Goal: Information Seeking & Learning: Learn about a topic

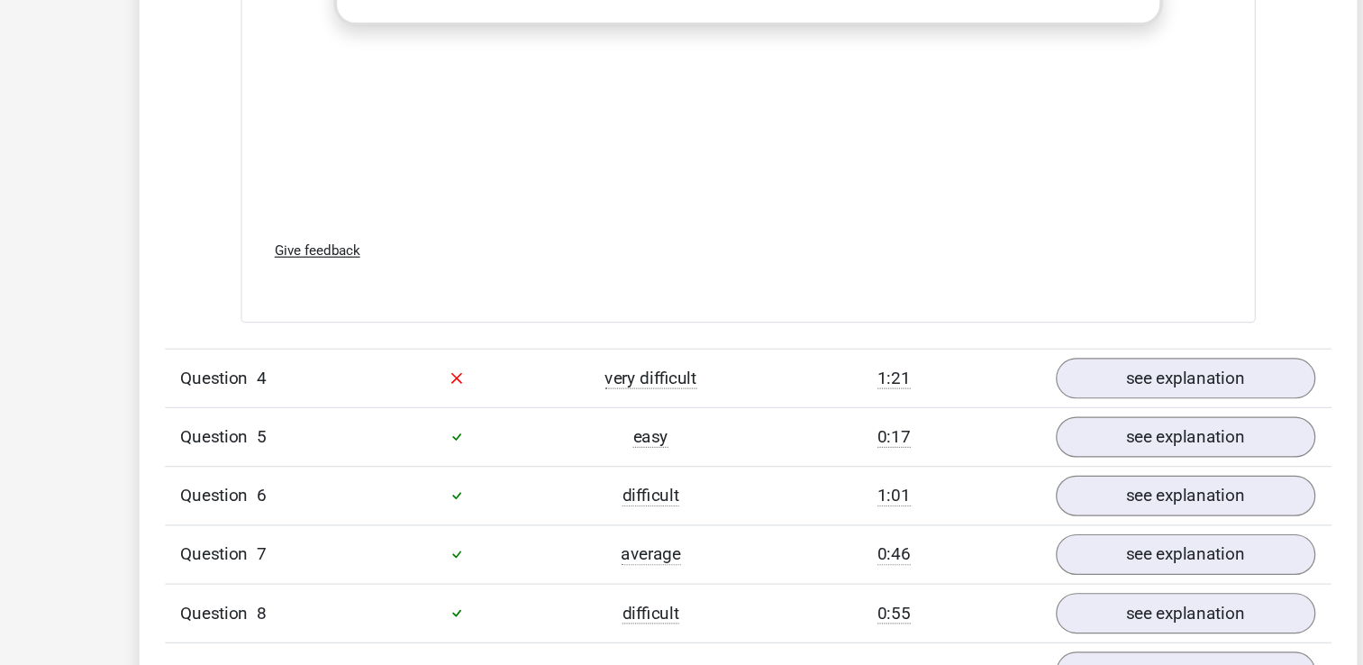
scroll to position [4035, 0]
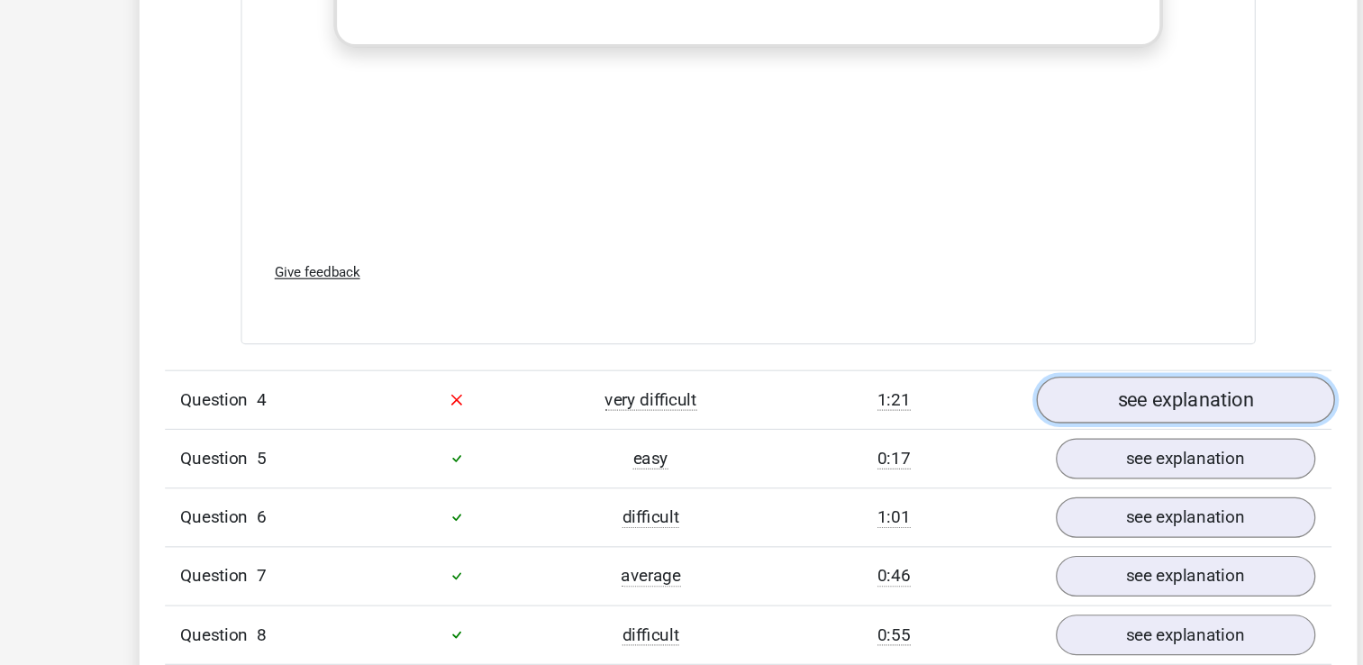
click at [985, 317] on link "see explanation" at bounding box center [1049, 337] width 251 height 40
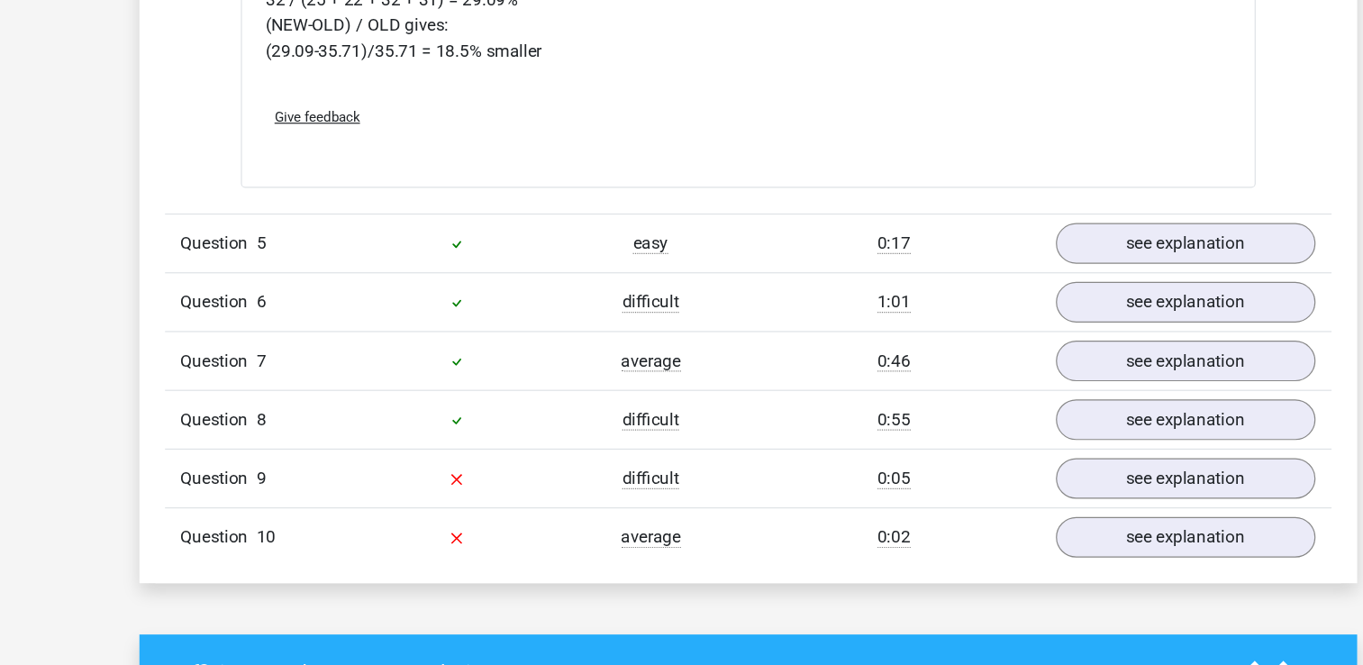
scroll to position [4916, 0]
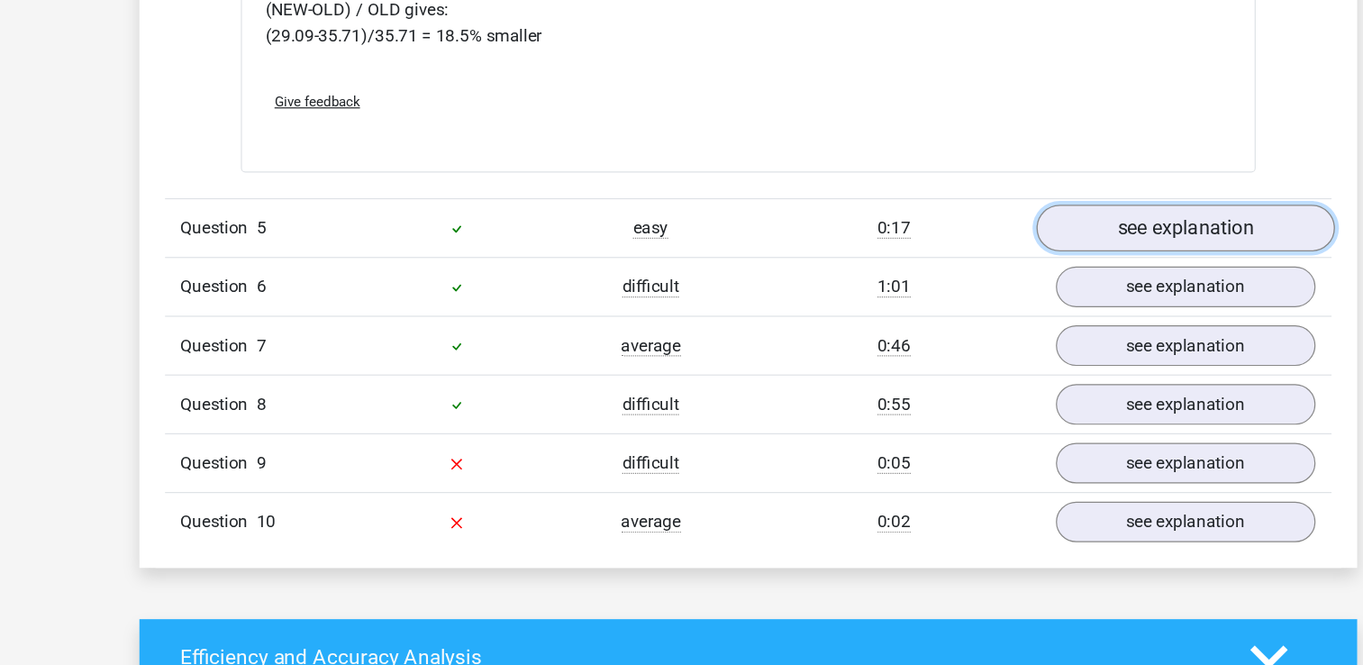
click at [1036, 277] on link "see explanation" at bounding box center [1049, 297] width 251 height 40
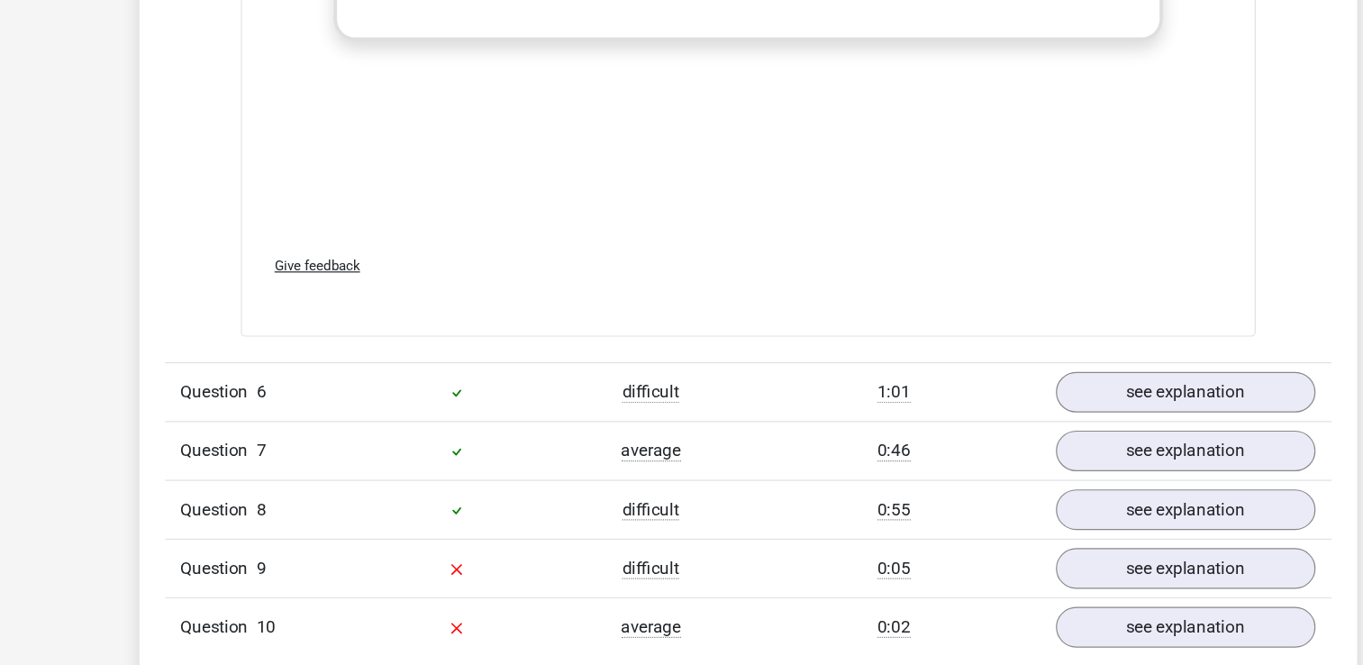
scroll to position [6018, 0]
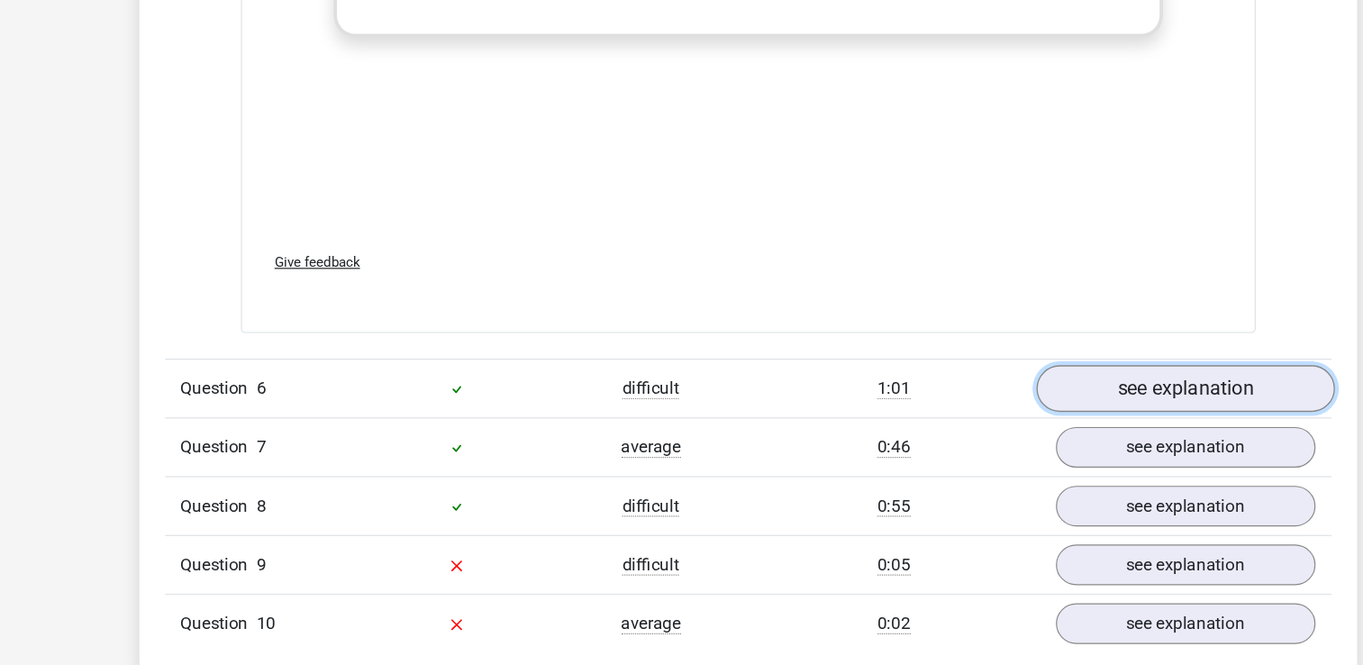
click at [986, 421] on link "see explanation" at bounding box center [1049, 432] width 251 height 40
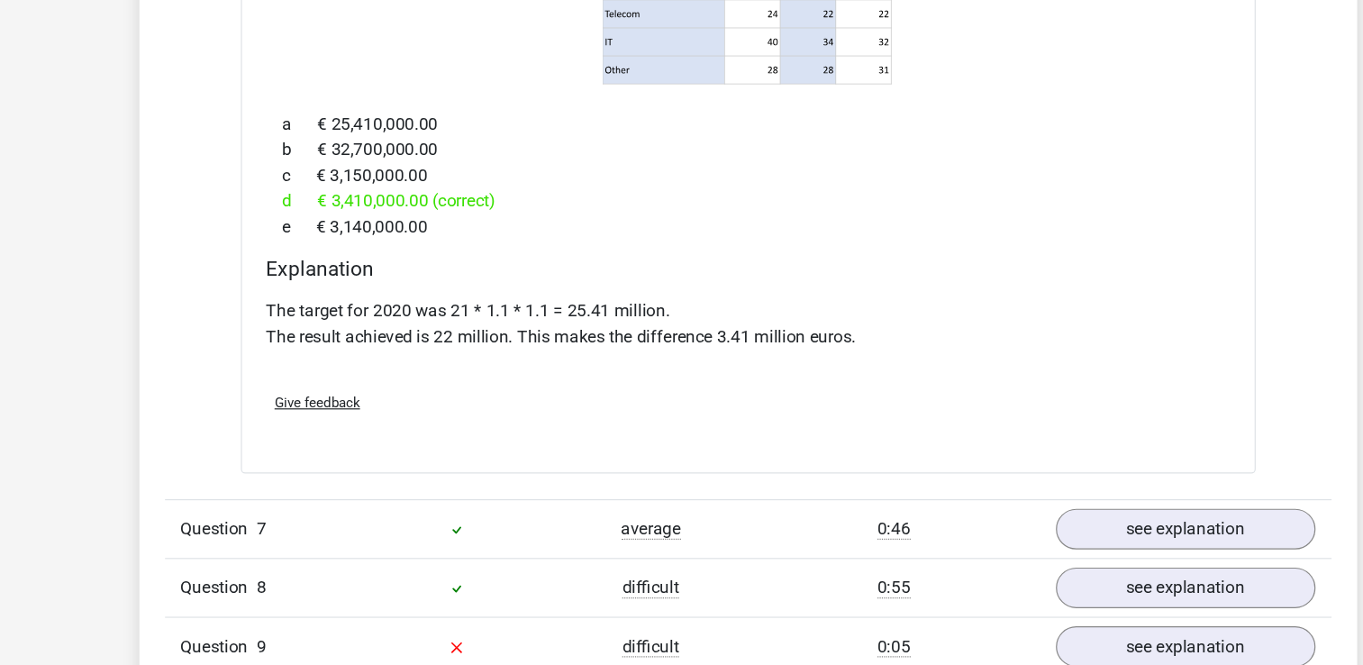
scroll to position [6768, 0]
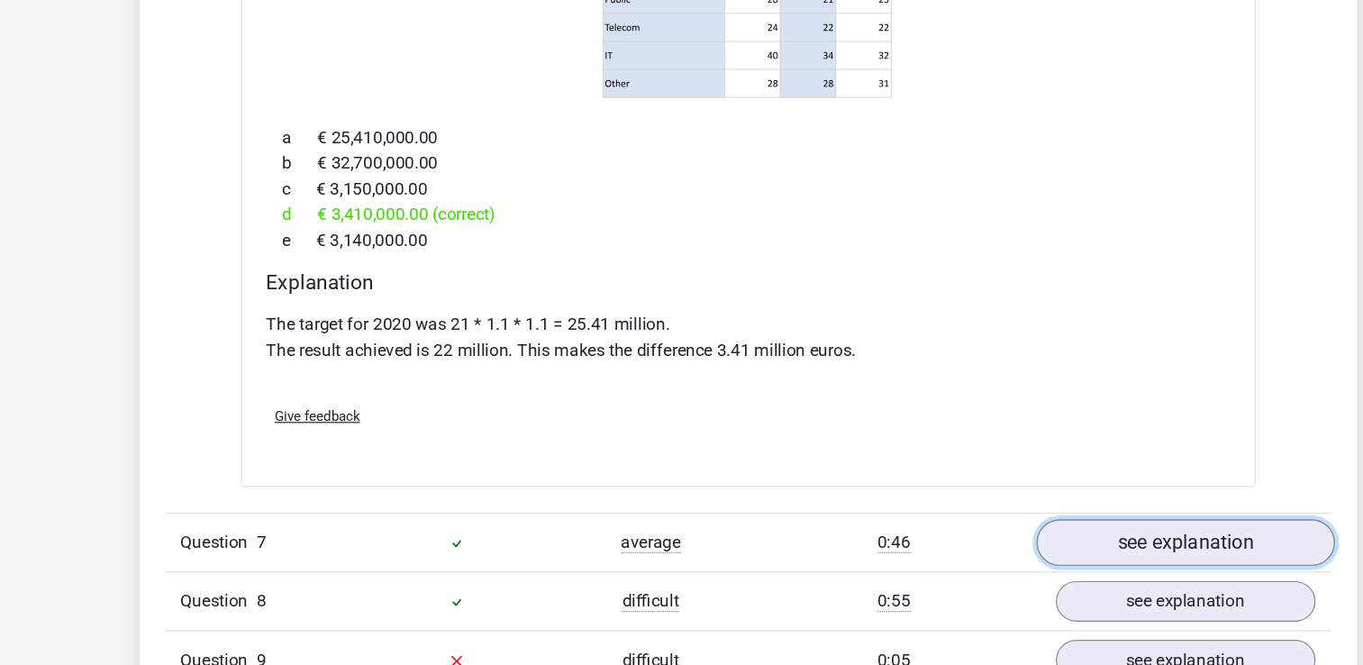
click at [977, 438] on link "see explanation" at bounding box center [1049, 458] width 251 height 40
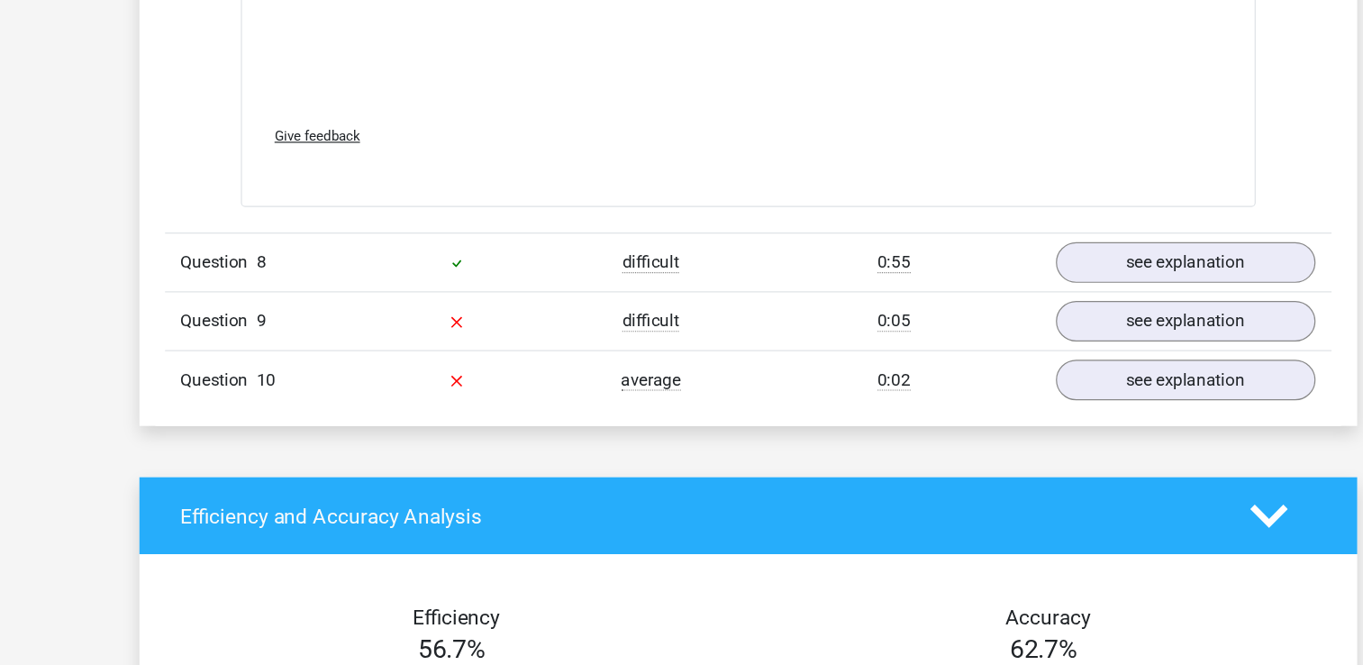
scroll to position [8163, 0]
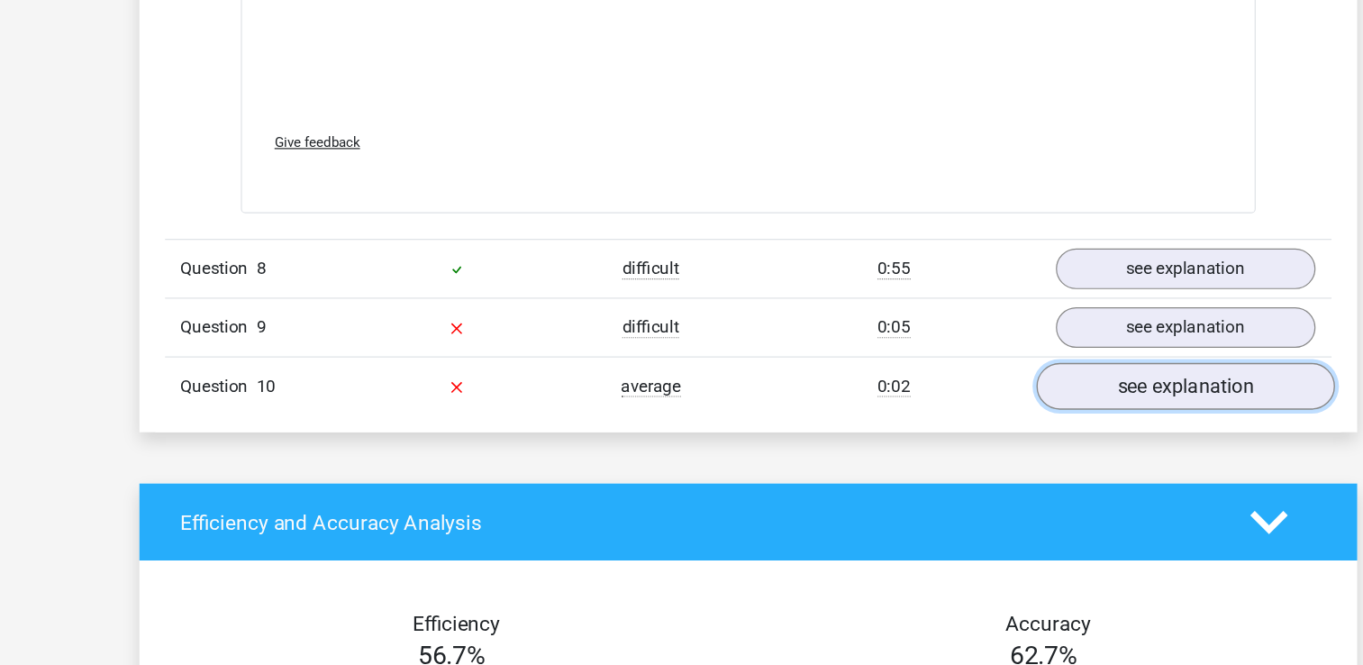
click at [1012, 340] on link "see explanation" at bounding box center [1049, 360] width 251 height 40
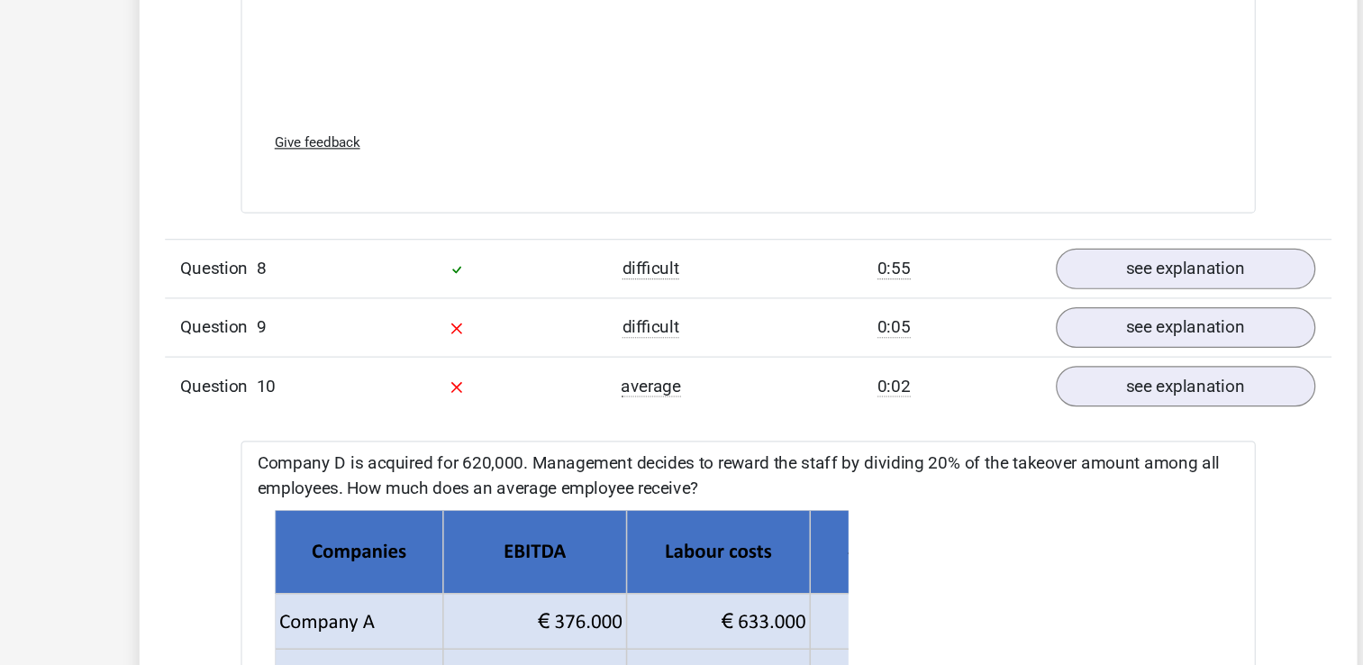
click at [1007, 299] on div "Question 9 difficult 0:05 see explanation" at bounding box center [682, 310] width 984 height 50
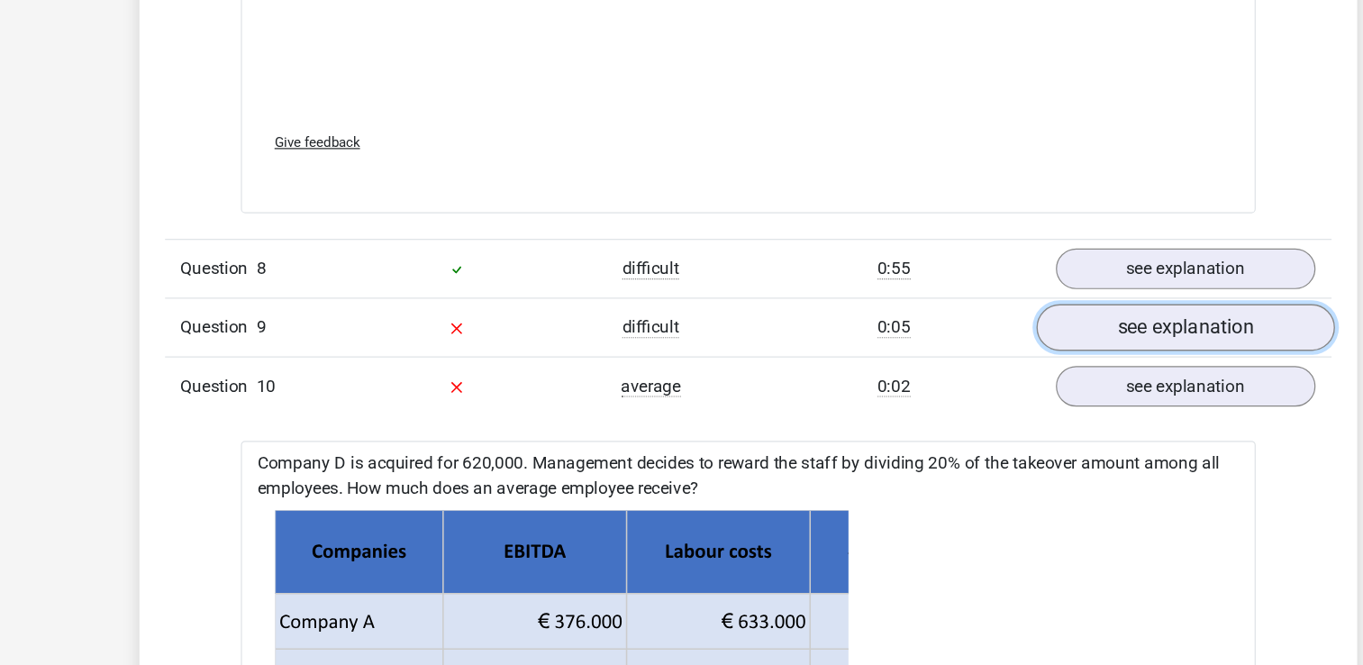
click at [1005, 291] on link "see explanation" at bounding box center [1049, 311] width 251 height 40
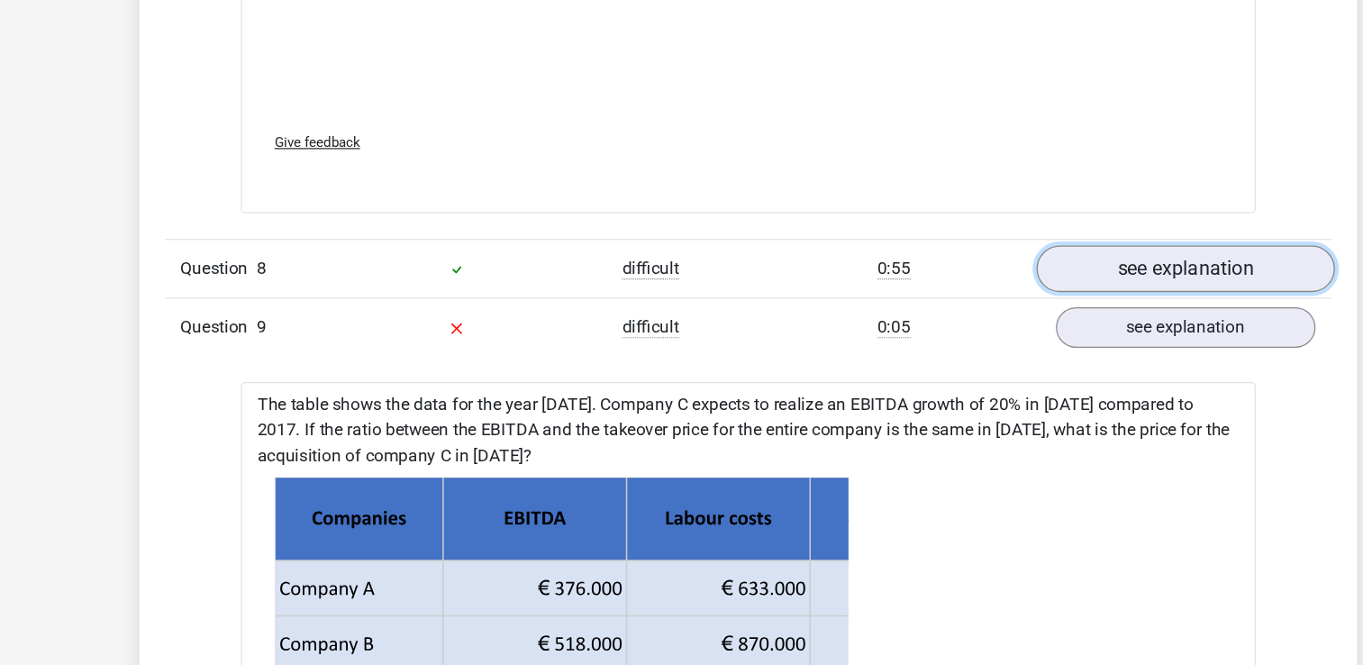
click at [994, 241] on link "see explanation" at bounding box center [1049, 261] width 251 height 40
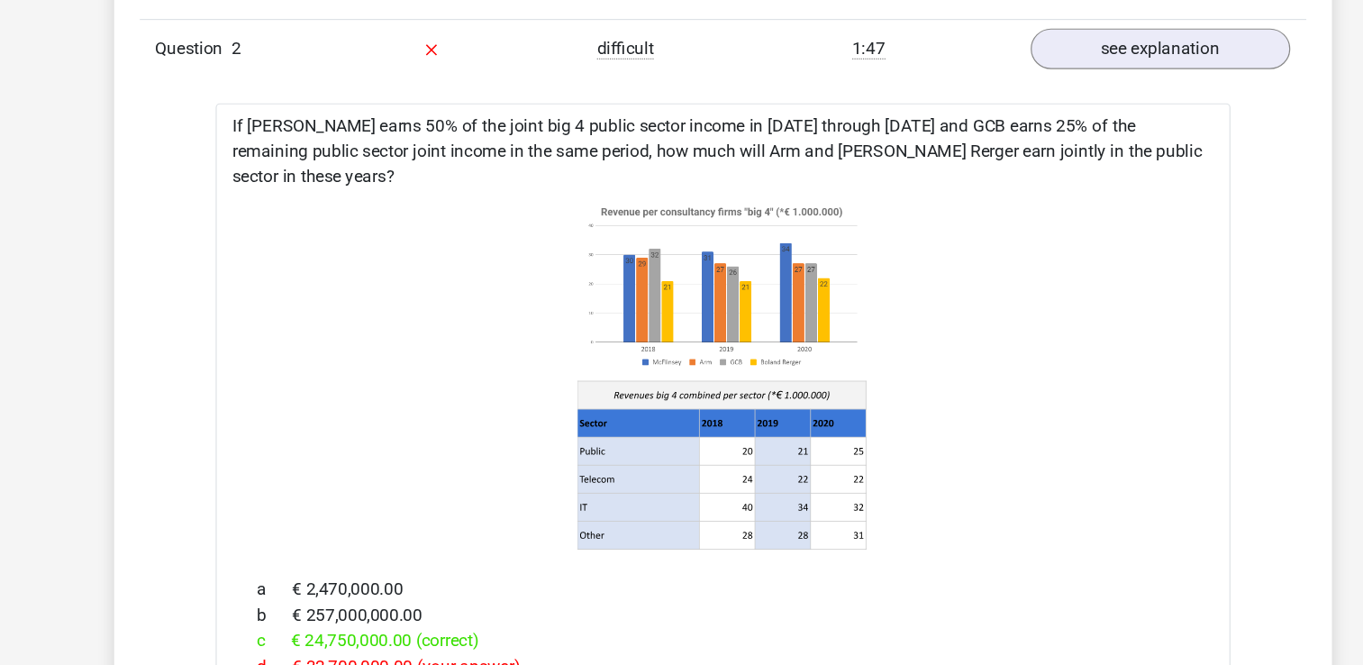
scroll to position [2252, 0]
click at [921, 404] on icon at bounding box center [682, 316] width 798 height 297
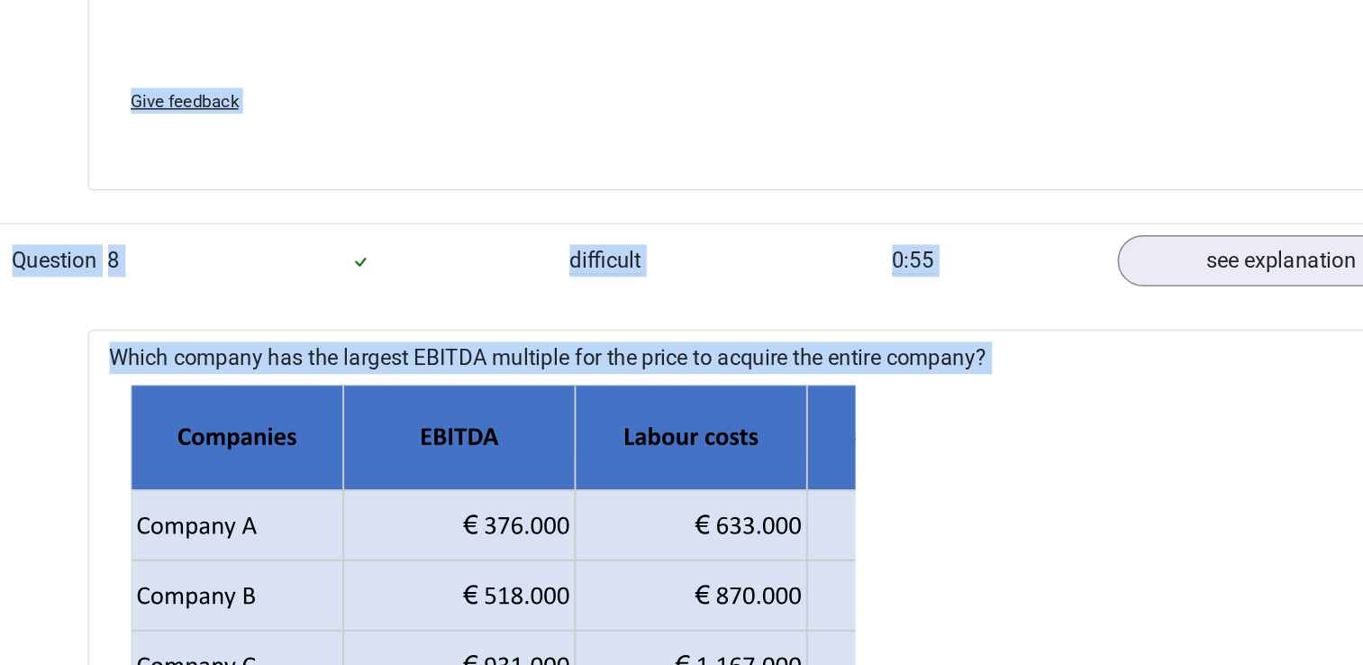
scroll to position [8144, 0]
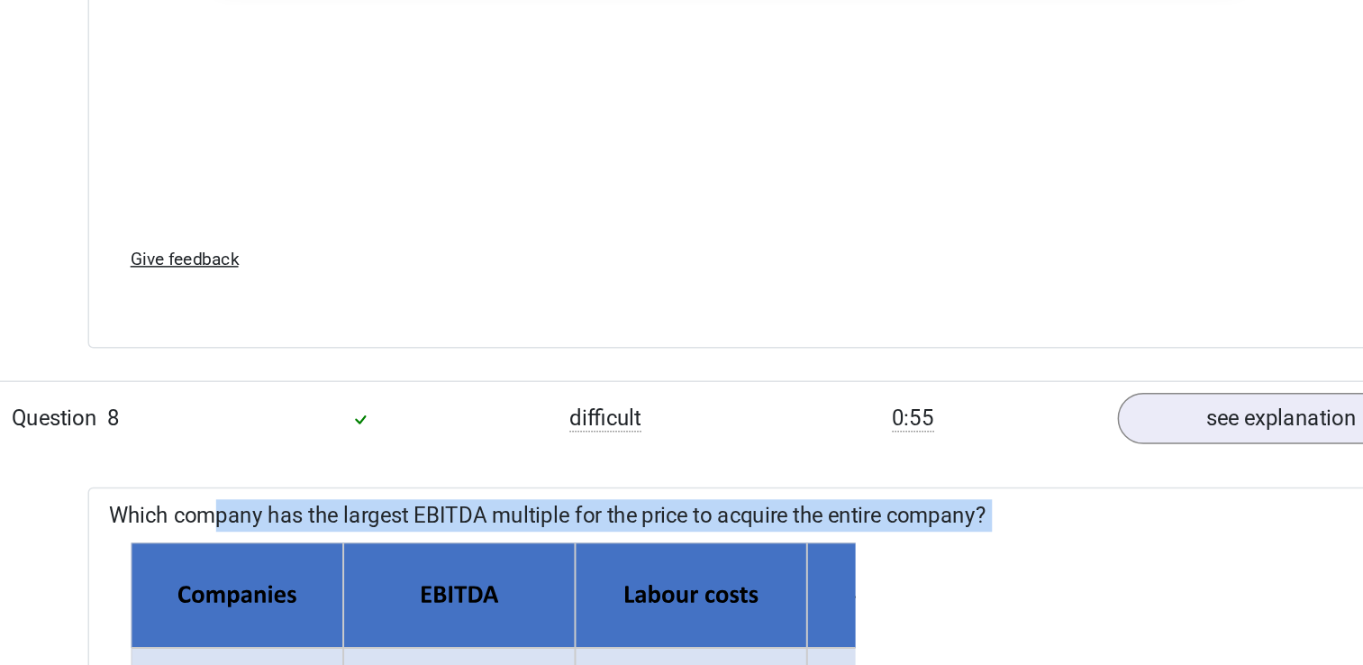
drag, startPoint x: 506, startPoint y: 554, endPoint x: 271, endPoint y: 320, distance: 331.8
click at [271, 325] on div "Which company has the largest EBITDA multiple for the price to acquire the enti…" at bounding box center [682, 647] width 856 height 644
copy div "Which company has the largest EBITDA multiple for the price to acquire the enti…"
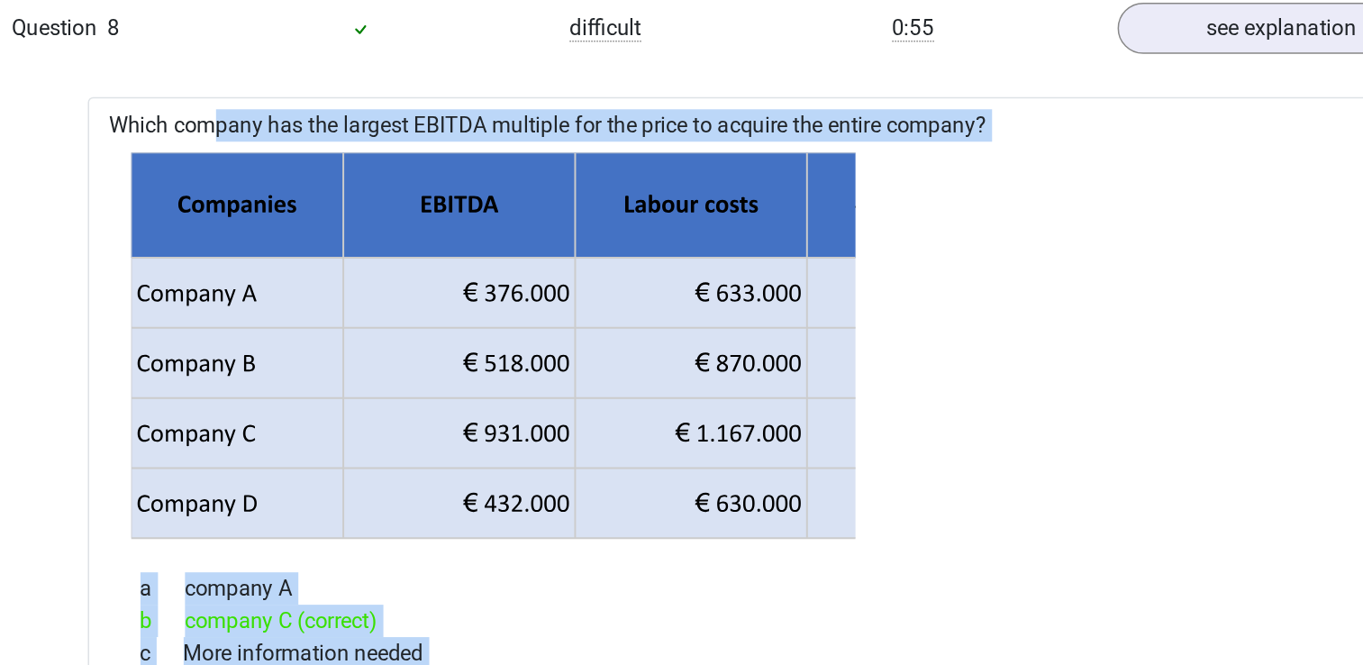
scroll to position [8198, 0]
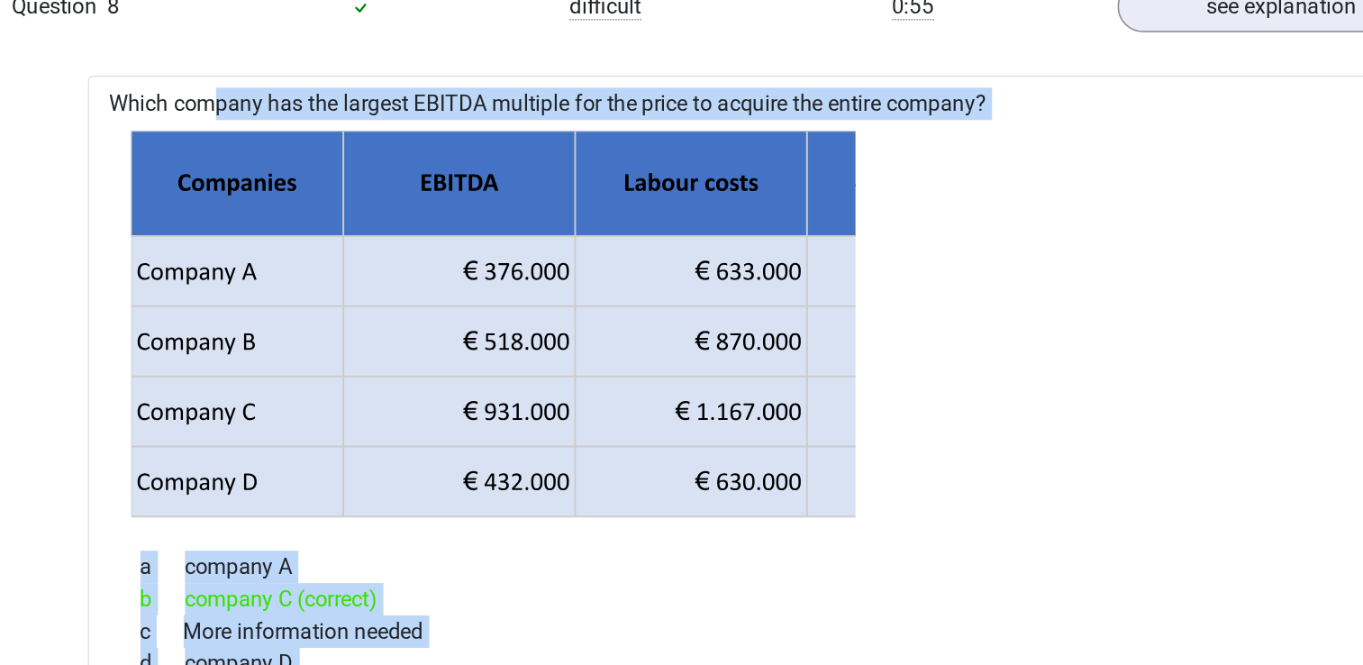
click at [712, 610] on div "b company C (correct)" at bounding box center [682, 621] width 813 height 22
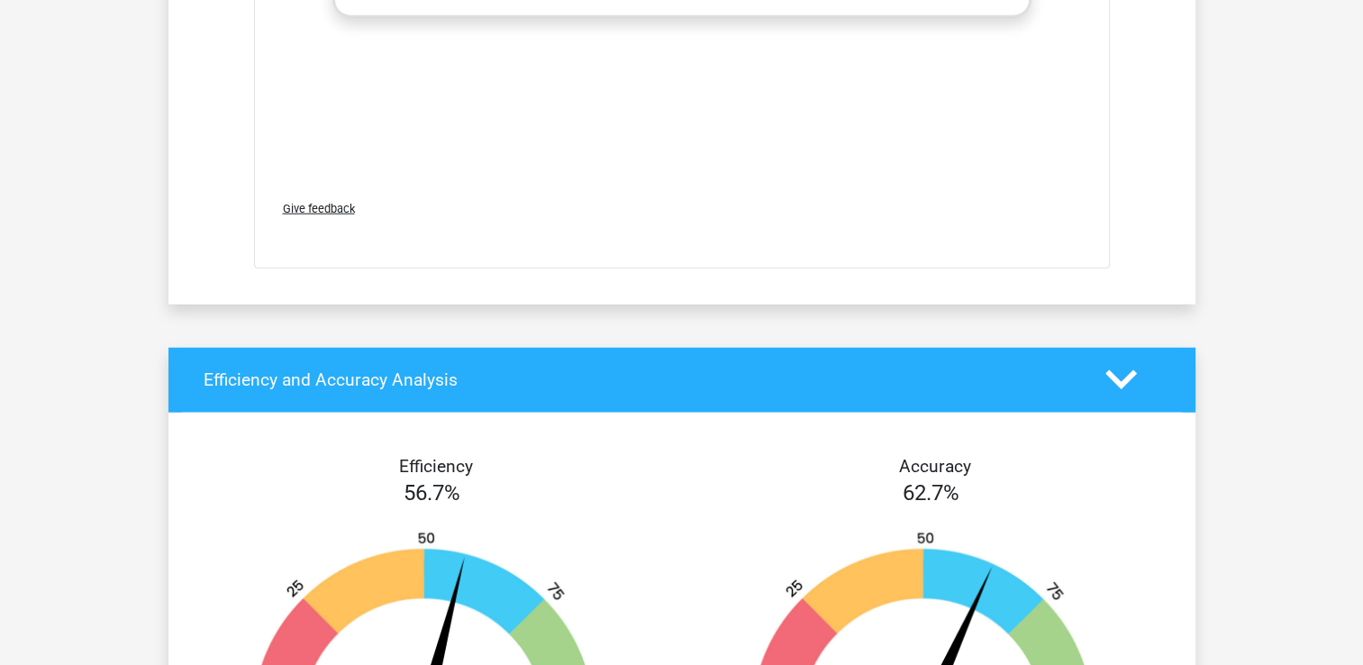
scroll to position [11306, 0]
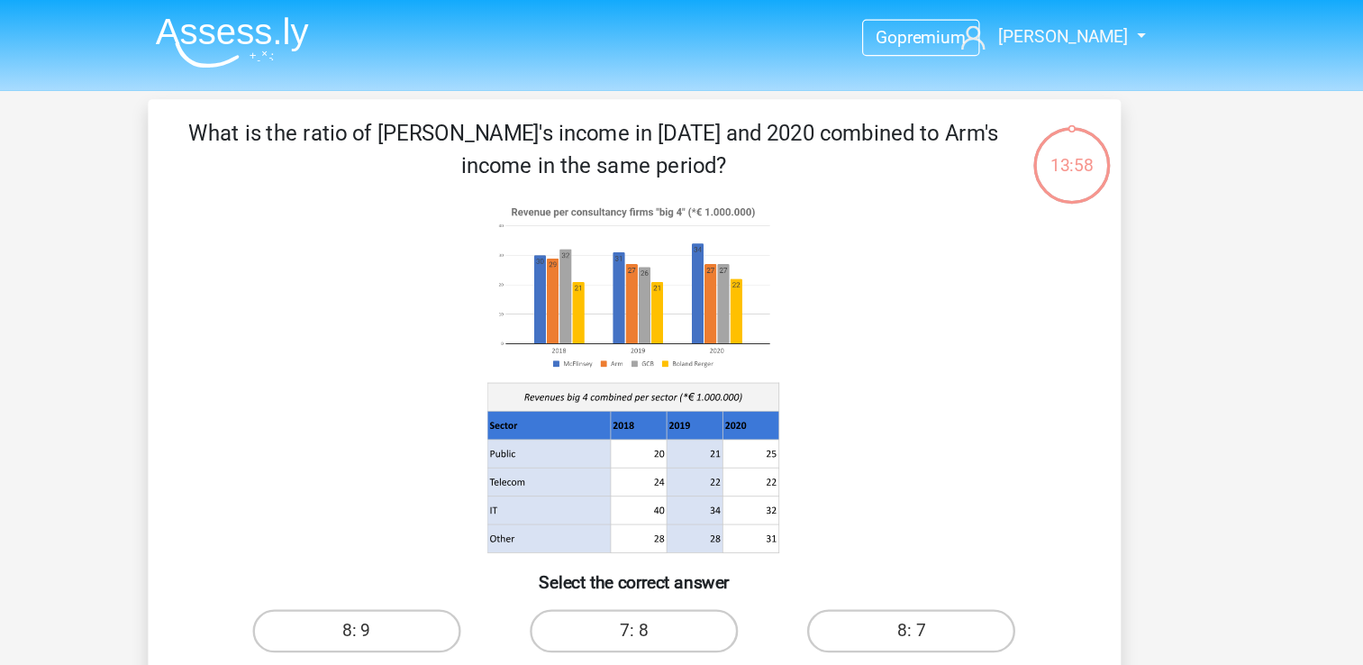
click at [313, 36] on img at bounding box center [346, 35] width 128 height 42
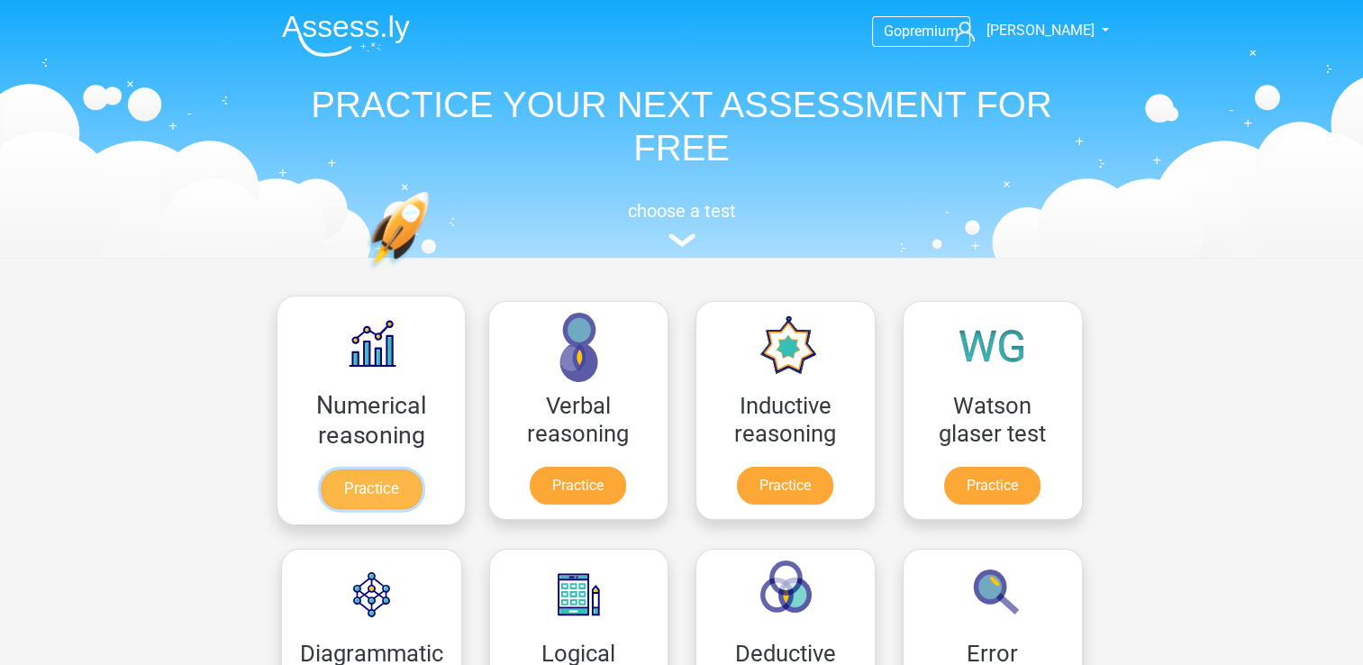
click at [361, 509] on link "Practice" at bounding box center [370, 489] width 101 height 40
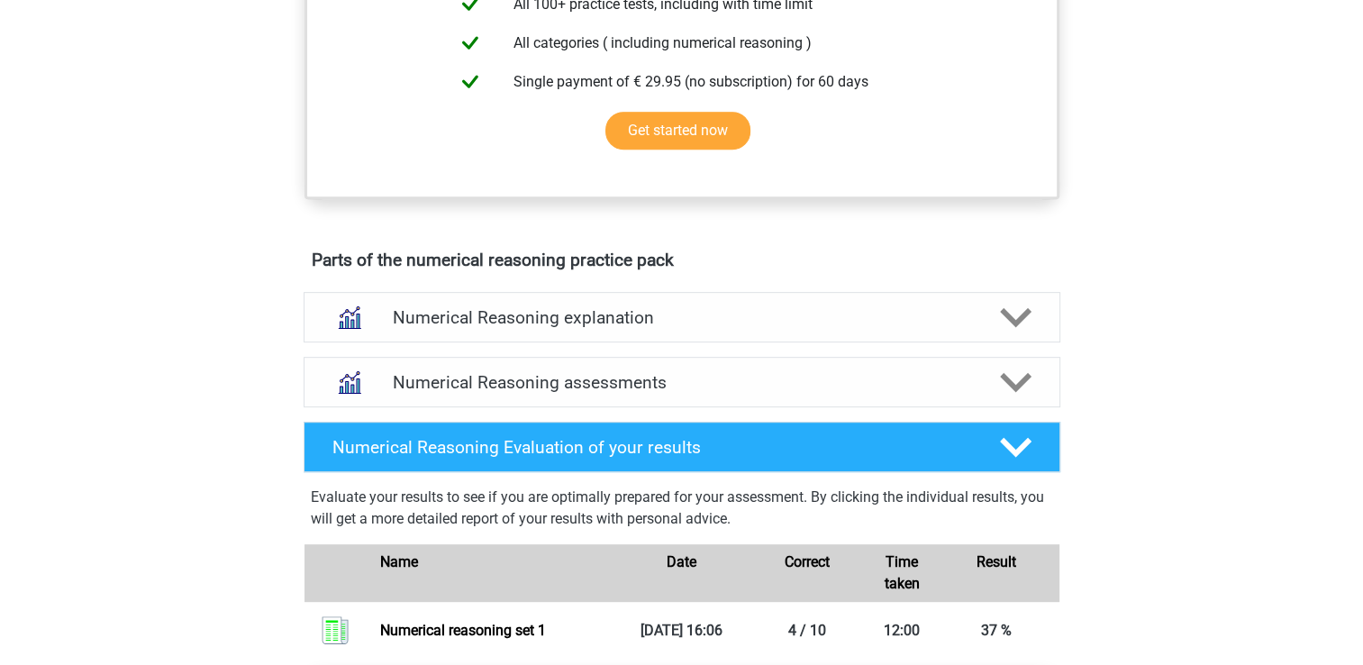
scroll to position [742, 0]
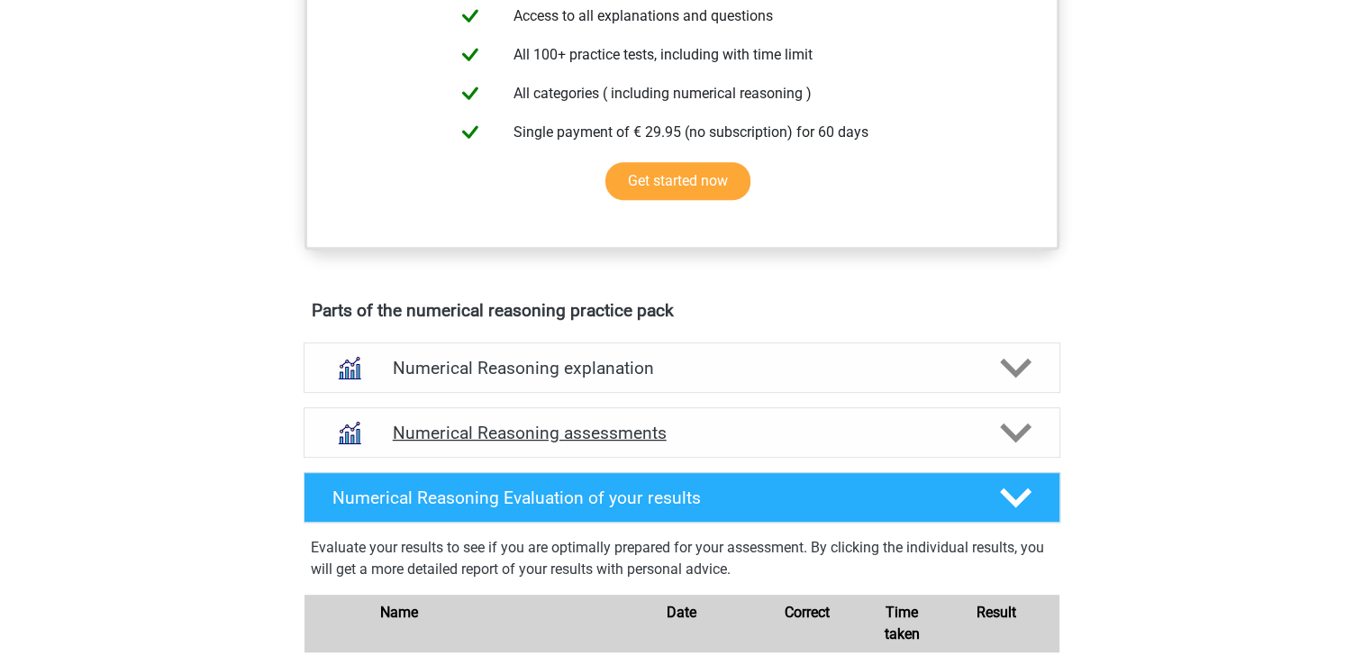
click at [406, 458] on div "Numerical Reasoning assessments" at bounding box center [682, 432] width 757 height 50
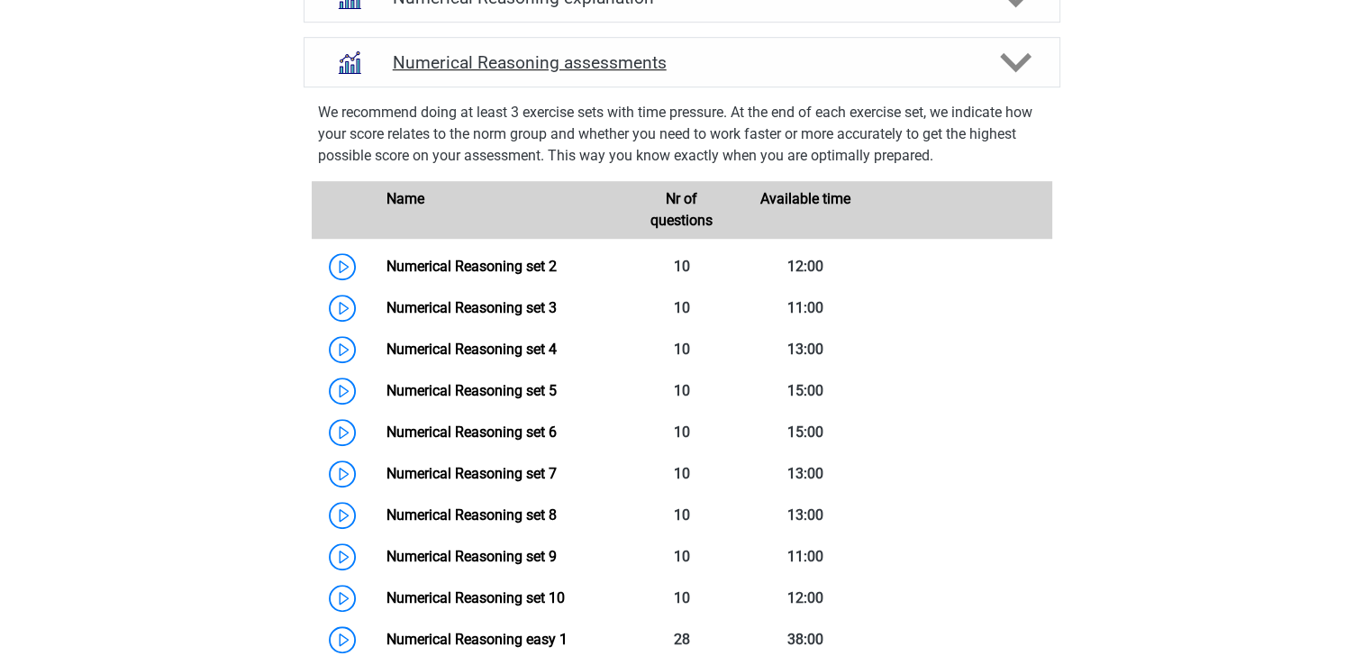
scroll to position [1117, 0]
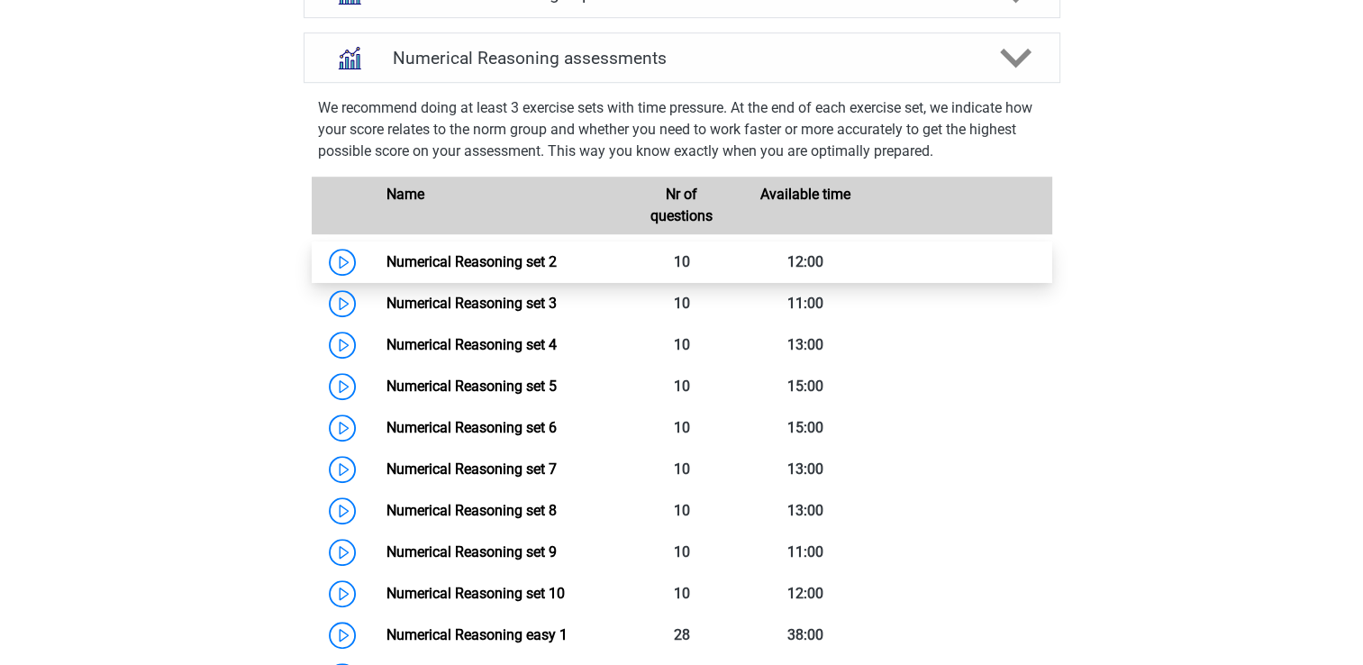
click at [386, 263] on link "Numerical Reasoning set 2" at bounding box center [471, 261] width 170 height 17
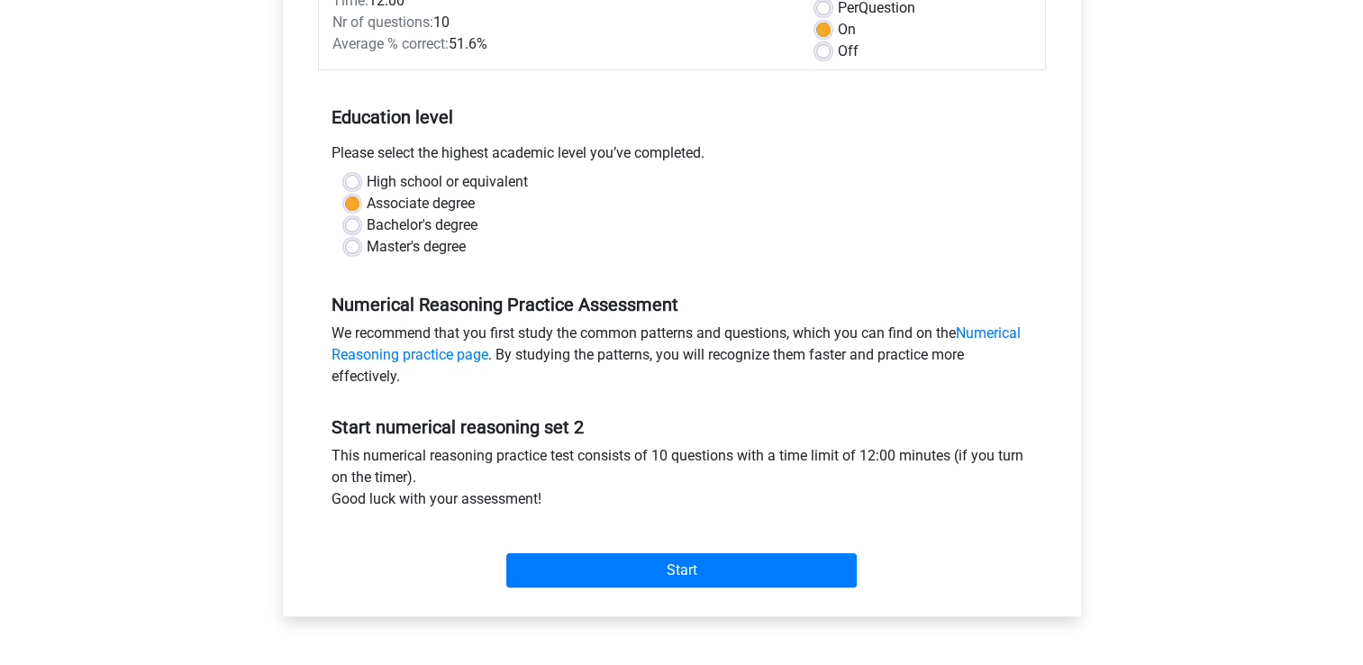
scroll to position [282, 0]
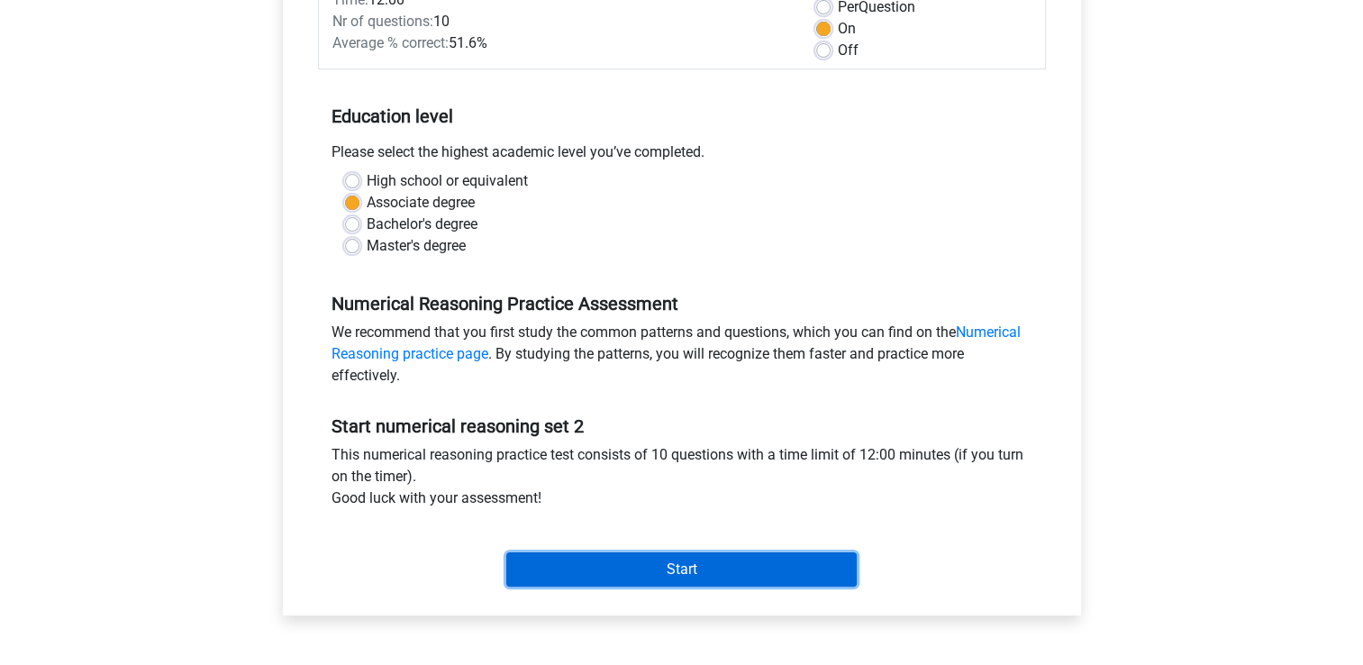
click at [537, 563] on input "Start" at bounding box center [681, 569] width 350 height 34
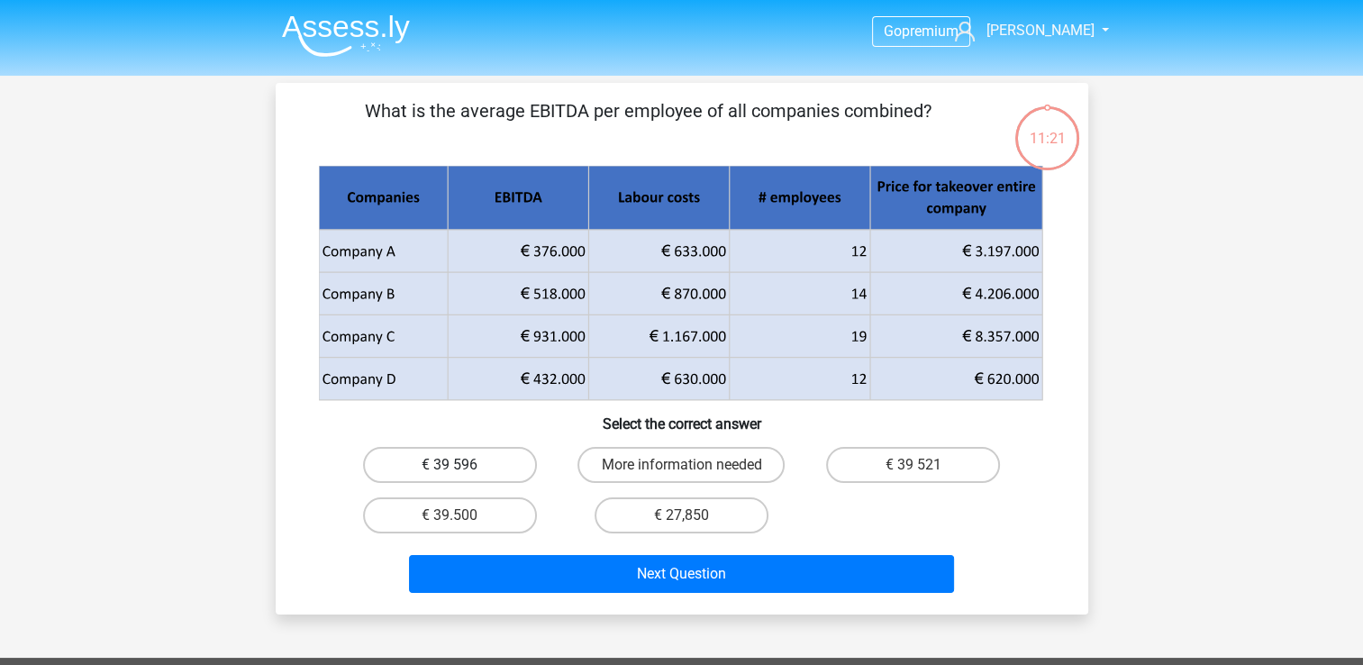
click at [488, 469] on label "€ 39 596" at bounding box center [450, 465] width 174 height 36
click at [461, 469] on input "€ 39 596" at bounding box center [455, 471] width 12 height 12
radio input "true"
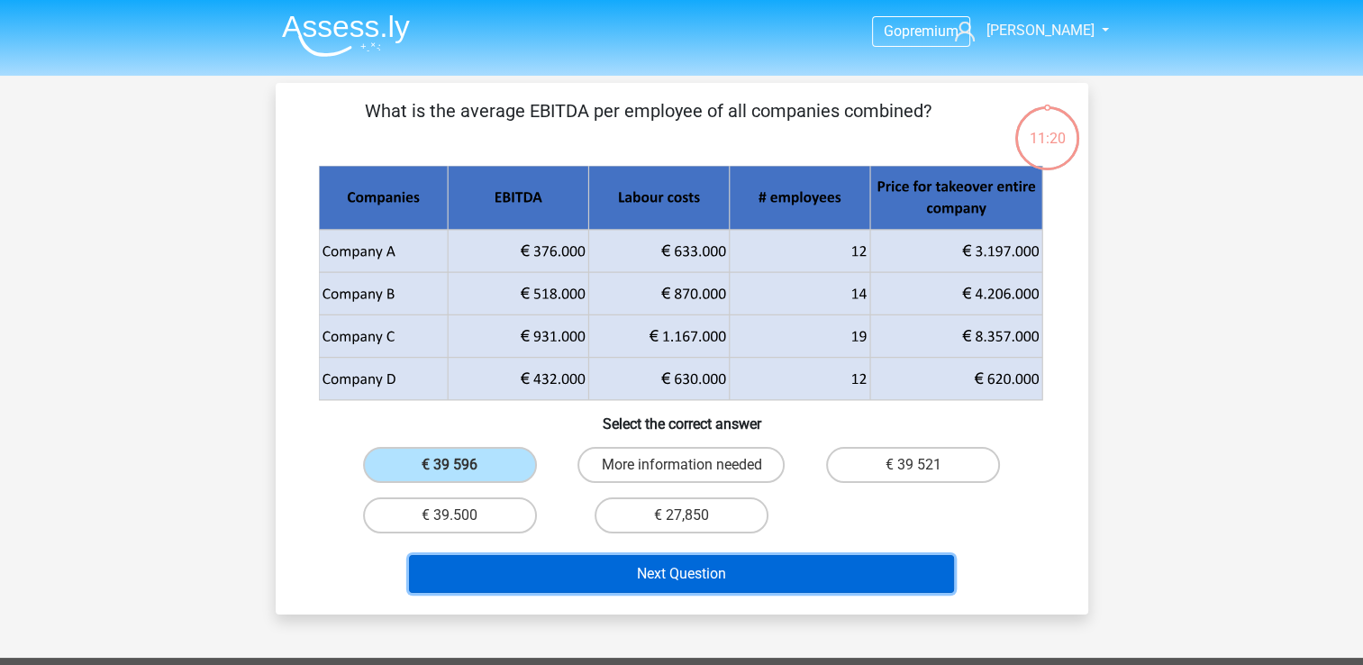
click at [508, 584] on button "Next Question" at bounding box center [681, 574] width 545 height 38
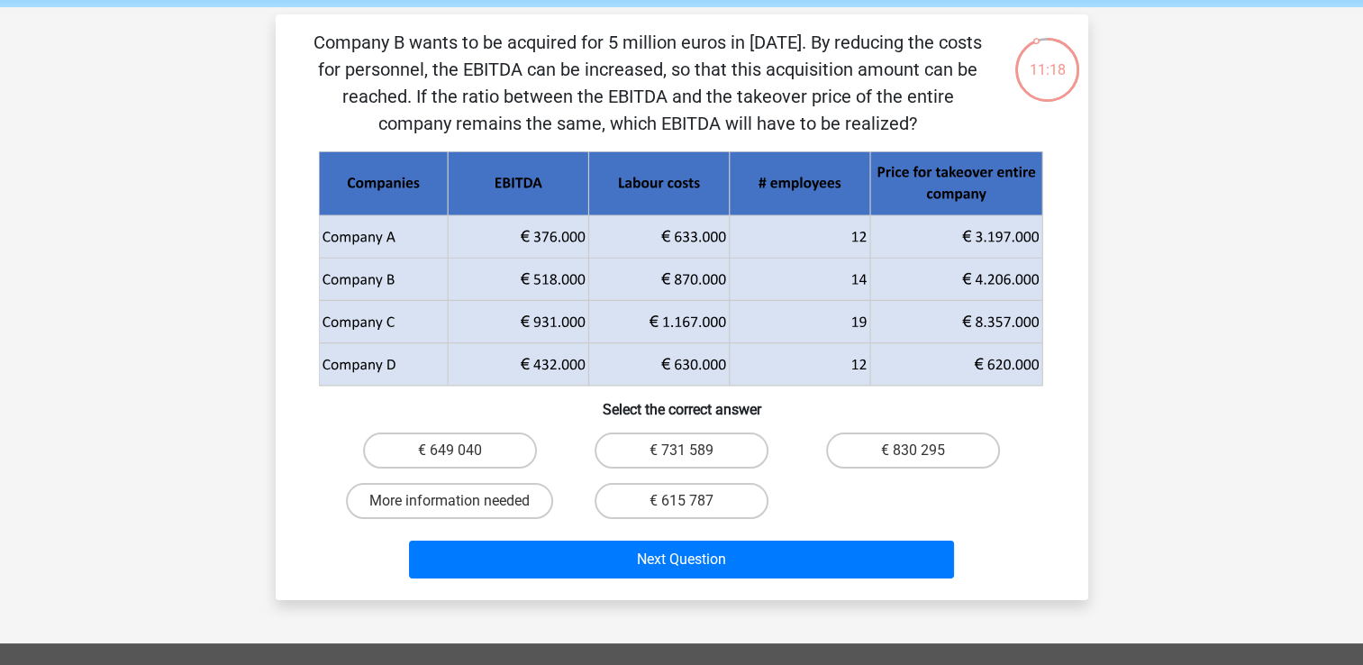
scroll to position [69, 0]
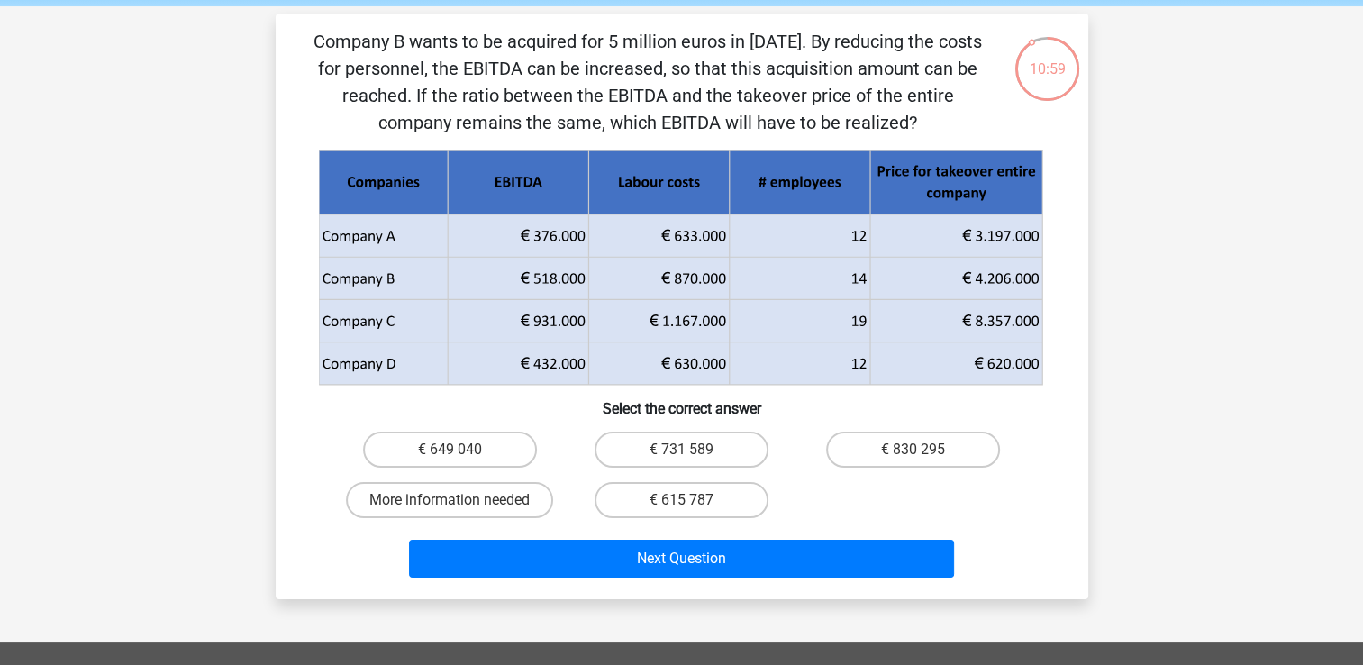
click at [868, 80] on p "Company B wants to be acquired for 5 million euros in 2018. By reducing the cos…" at bounding box center [647, 82] width 687 height 108
click at [778, 132] on p "Company B wants to be acquired for 5 million euros in 2018. By reducing the cos…" at bounding box center [647, 82] width 687 height 108
click at [770, 95] on p "Company B wants to be acquired for 5 million euros in 2018. By reducing the cos…" at bounding box center [647, 82] width 687 height 108
click at [854, 81] on p "Company B wants to be acquired for 5 million euros in 2018. By reducing the cos…" at bounding box center [647, 82] width 687 height 108
click at [927, 437] on label "€ 830 295" at bounding box center [913, 449] width 174 height 36
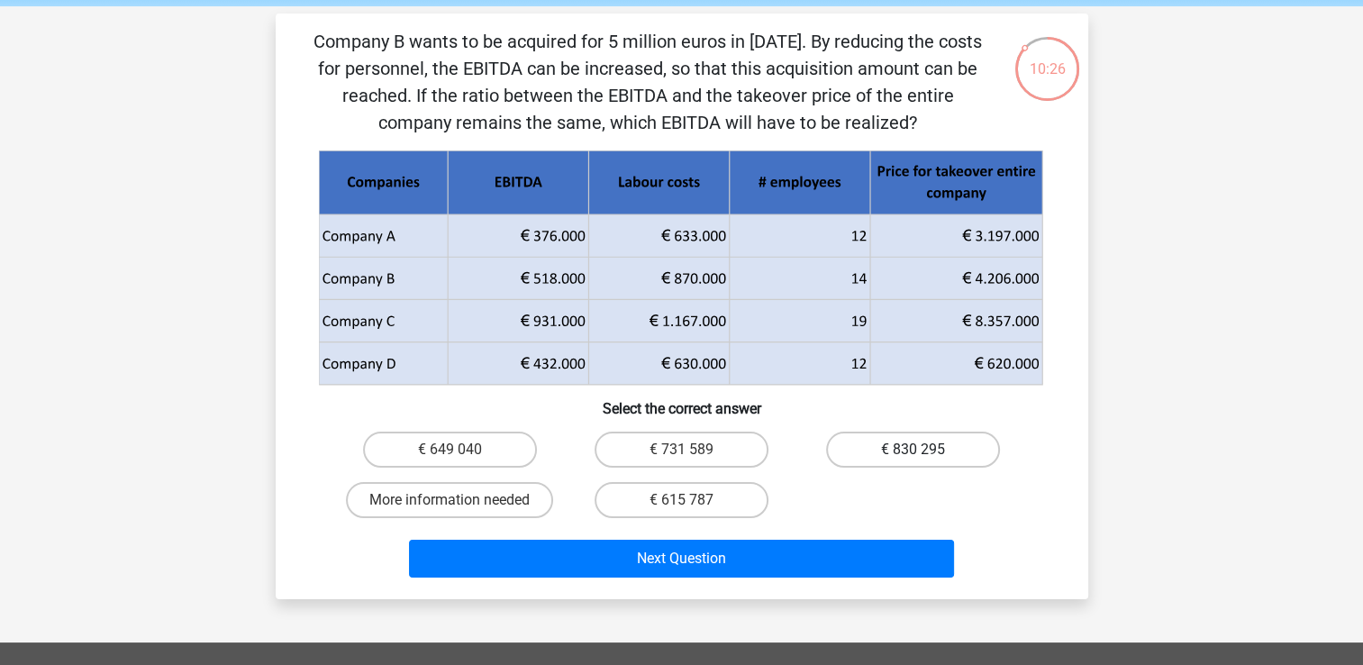
click at [925, 449] on input "€ 830 295" at bounding box center [919, 455] width 12 height 12
radio input "true"
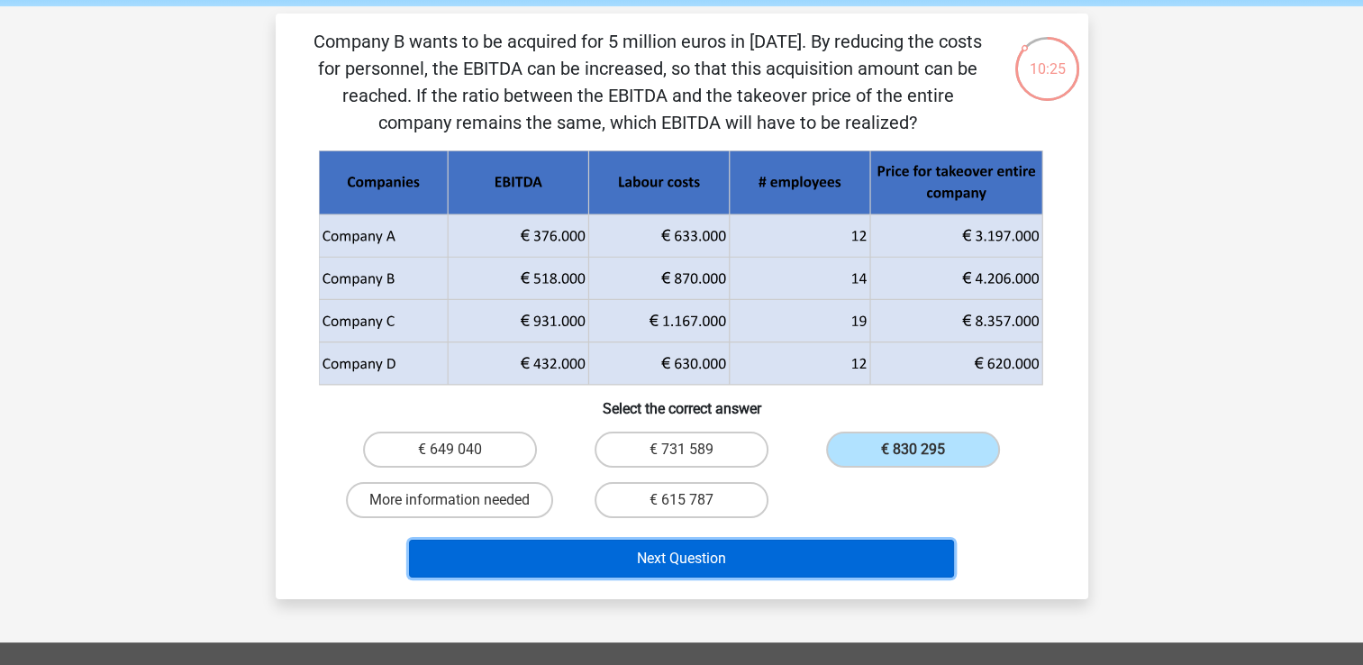
click at [808, 540] on button "Next Question" at bounding box center [681, 559] width 545 height 38
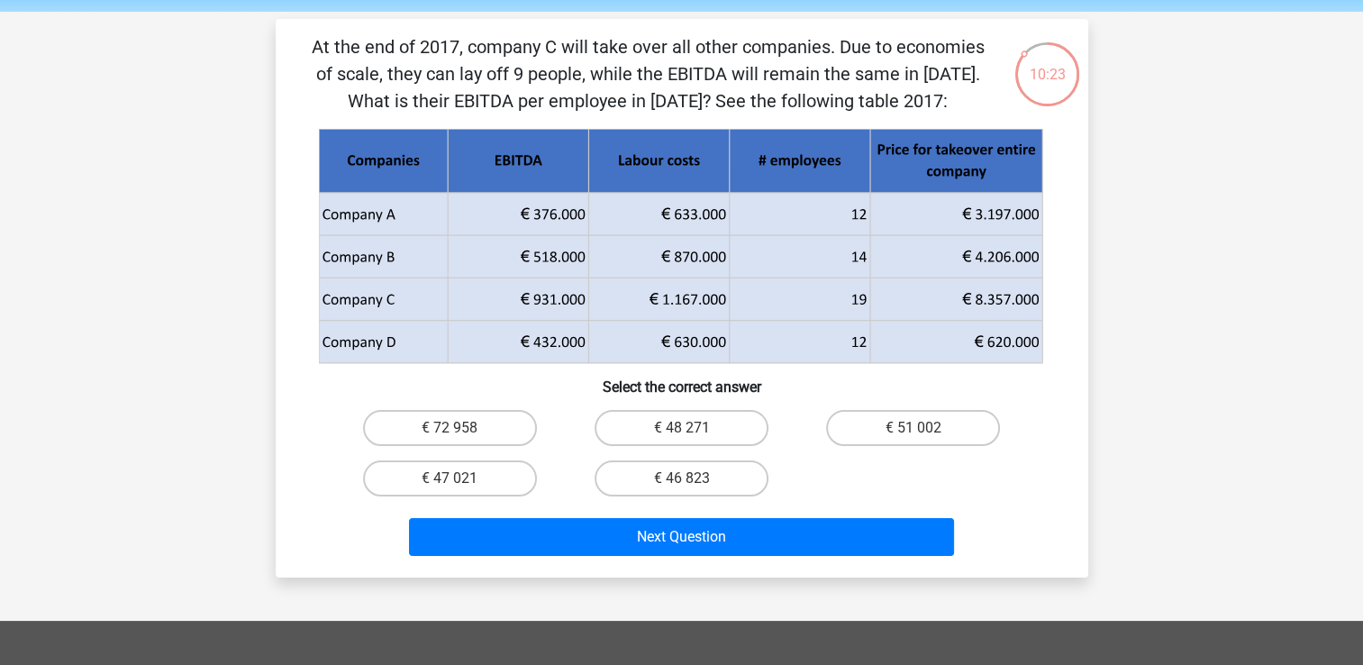
scroll to position [63, 0]
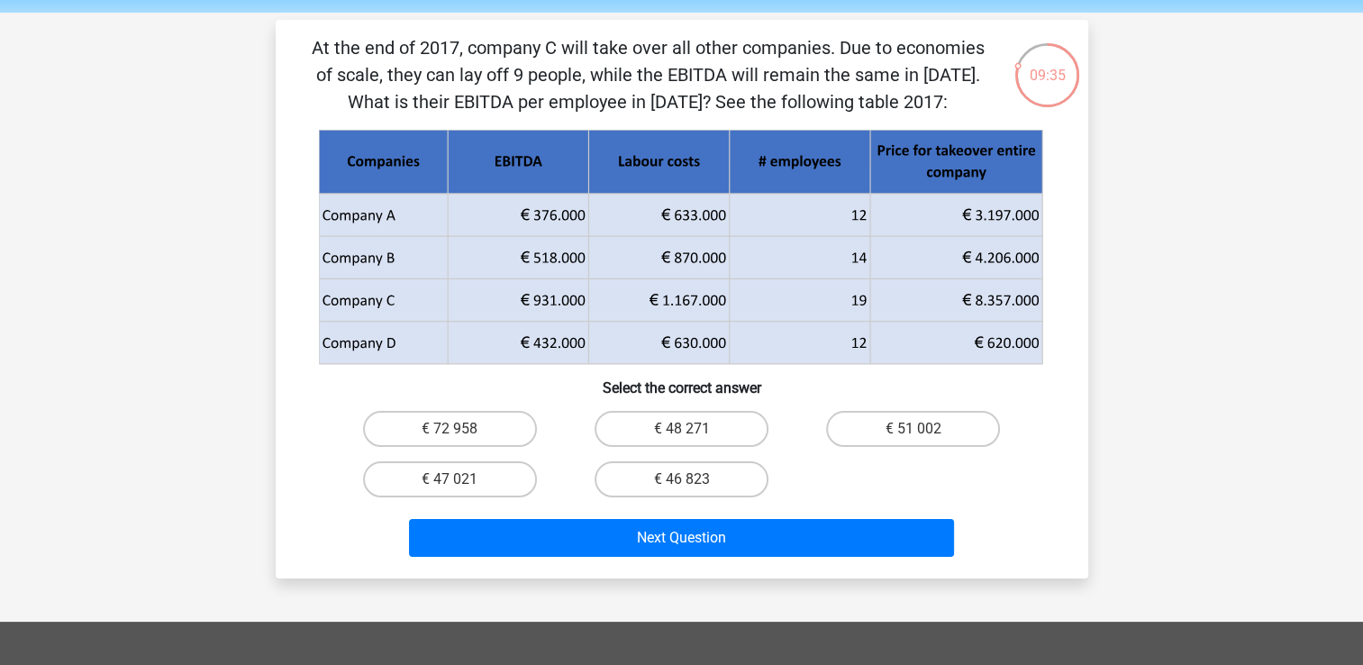
click at [399, 483] on label "€ 47 021" at bounding box center [450, 479] width 174 height 36
click at [449, 483] on input "€ 47 021" at bounding box center [455, 485] width 12 height 12
radio input "true"
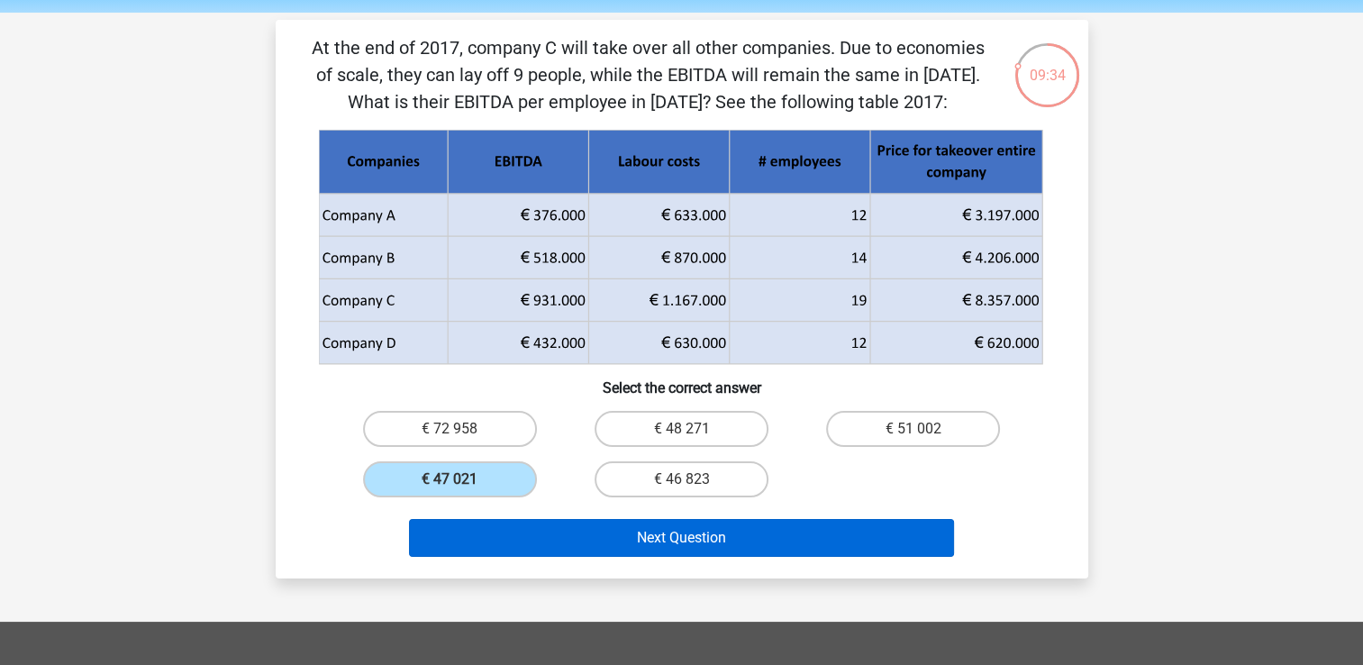
click at [466, 540] on button "Next Question" at bounding box center [681, 538] width 545 height 38
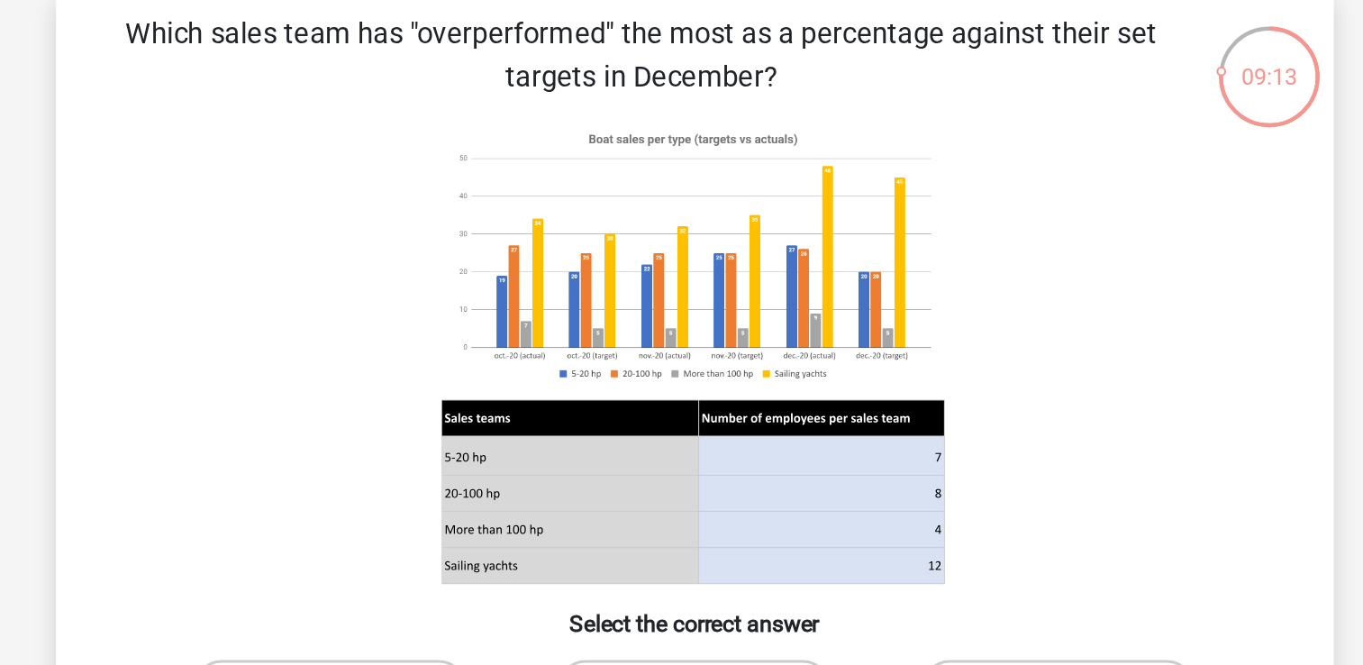
scroll to position [47, 0]
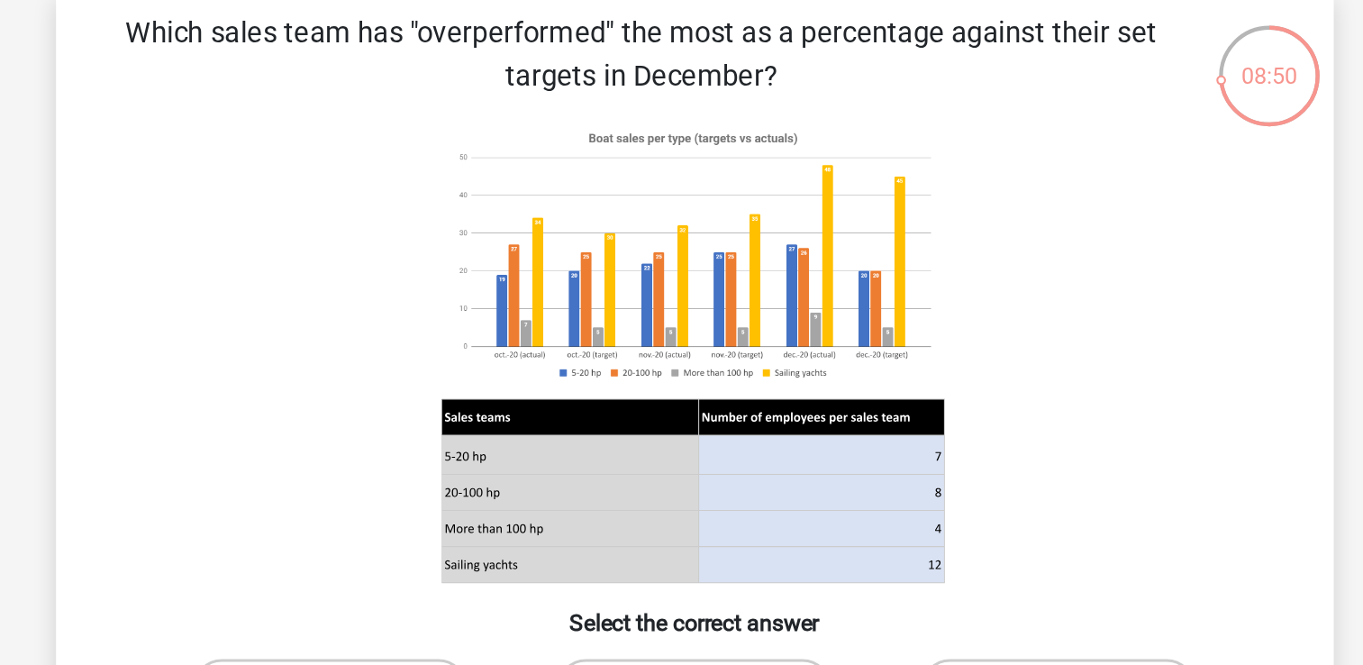
click at [704, 303] on icon at bounding box center [681, 308] width 320 height 23
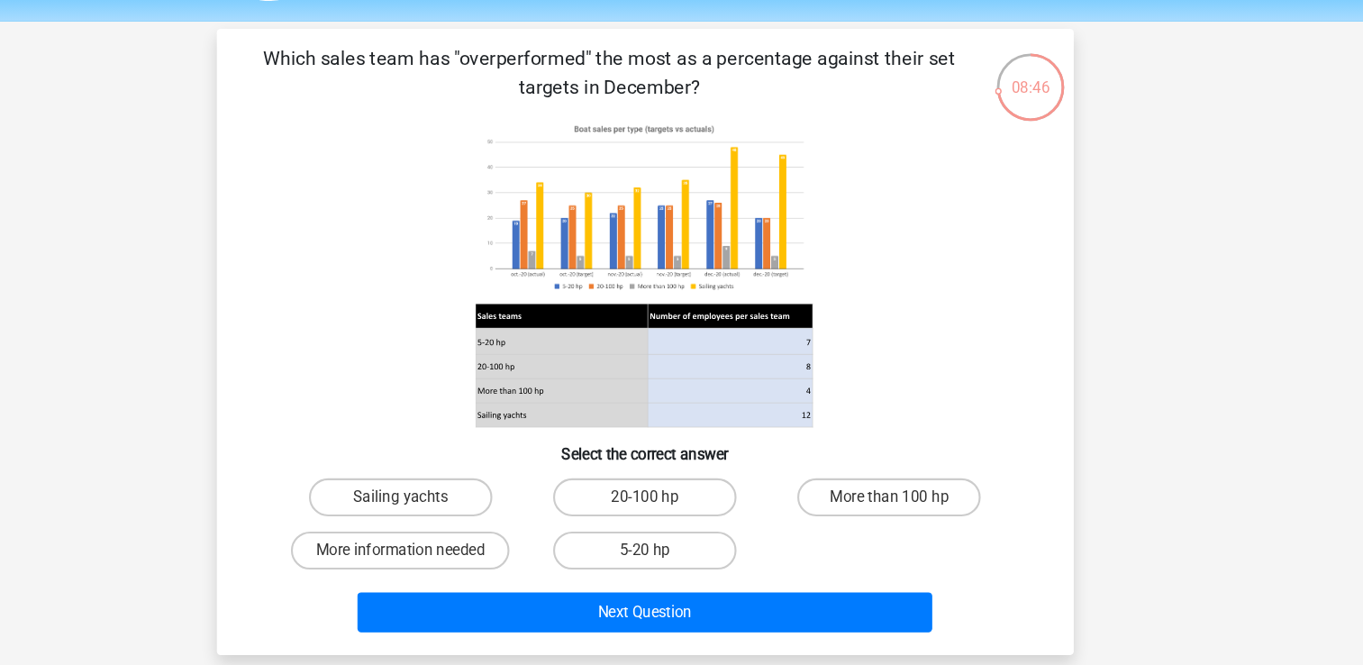
click at [670, 547] on label "5-20 hp" at bounding box center [682, 531] width 174 height 36
click at [681, 542] on input "5-20 hp" at bounding box center [687, 537] width 12 height 12
radio input "true"
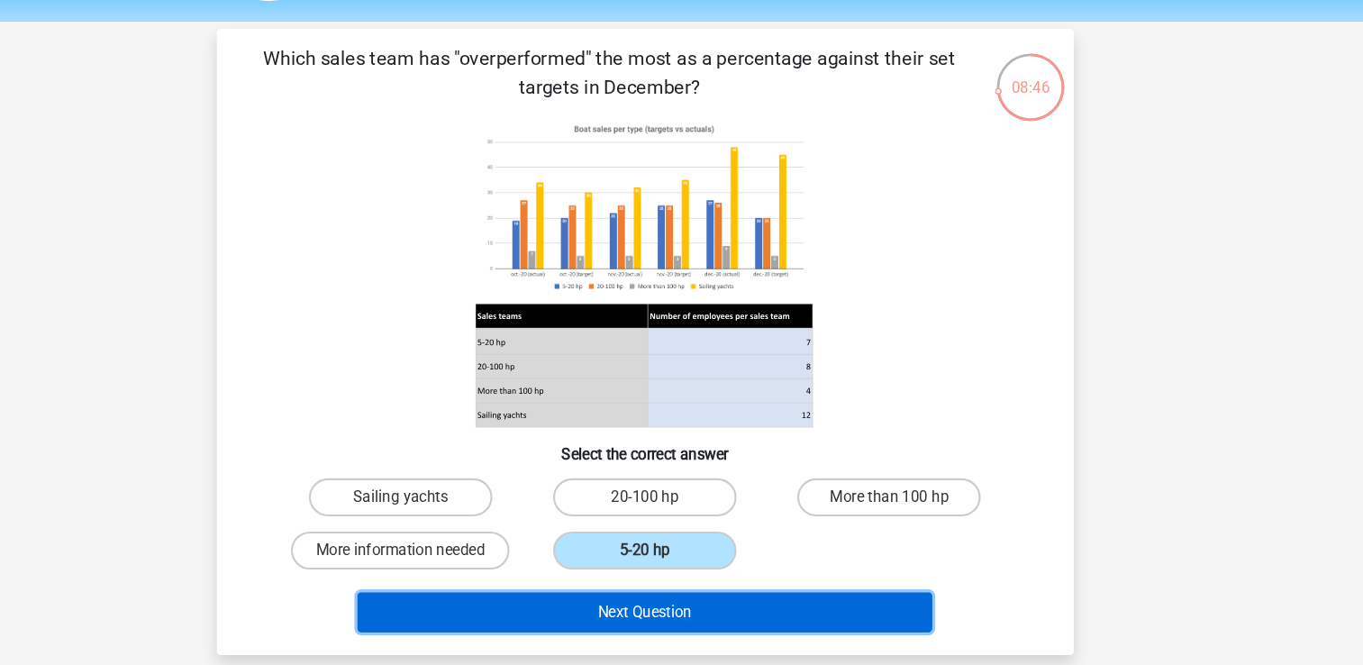
click at [648, 591] on button "Next Question" at bounding box center [681, 589] width 545 height 38
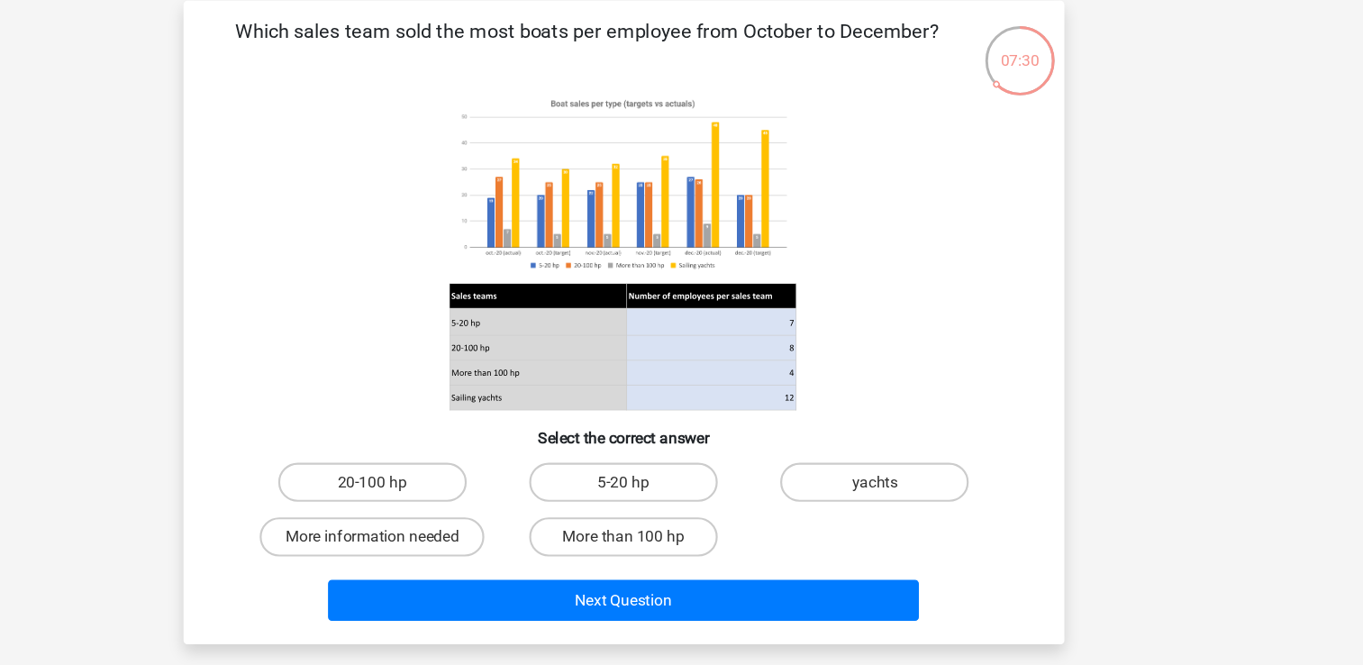
scroll to position [49, 0]
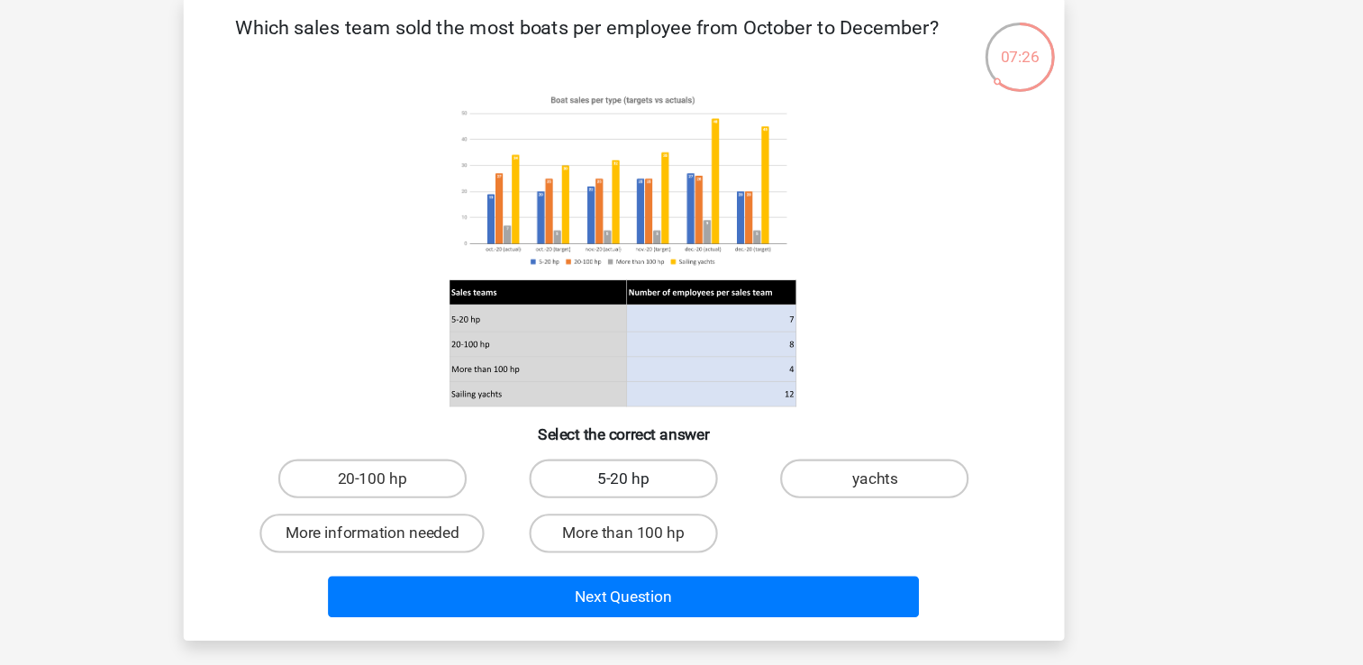
click at [616, 483] on label "5-20 hp" at bounding box center [682, 478] width 174 height 36
click at [681, 483] on input "5-20 hp" at bounding box center [687, 484] width 12 height 12
radio input "true"
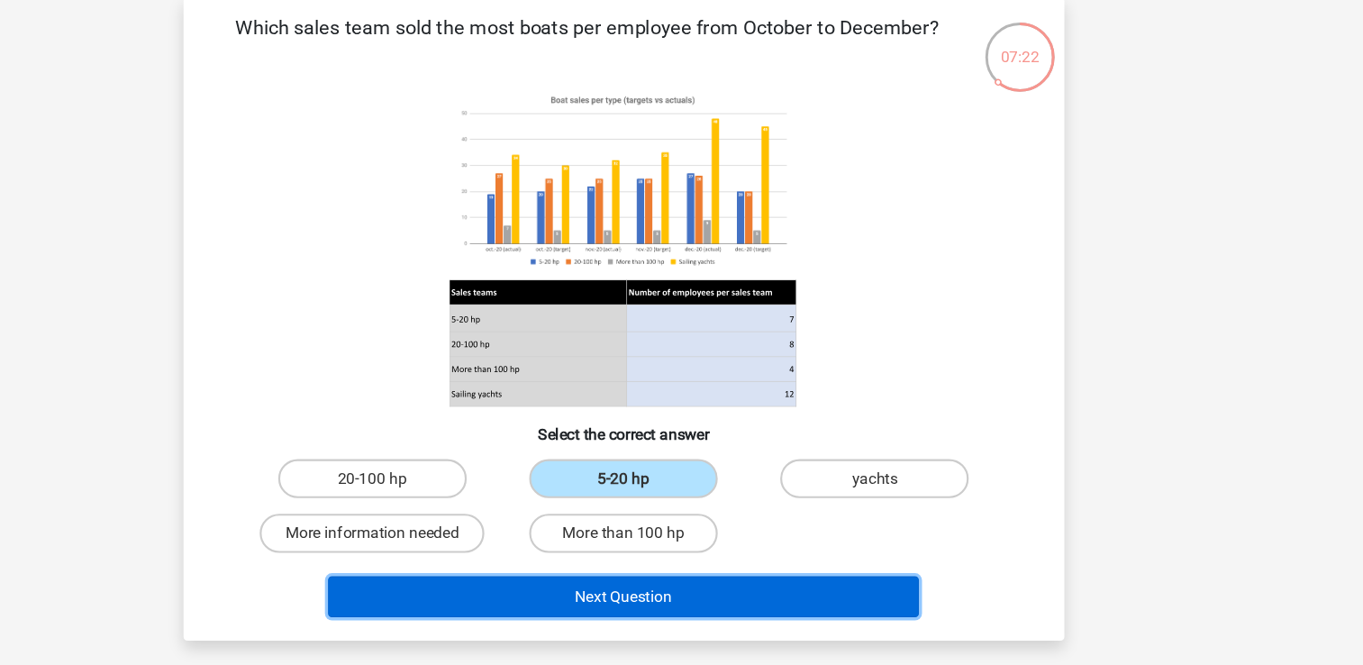
click at [605, 591] on button "Next Question" at bounding box center [681, 587] width 545 height 38
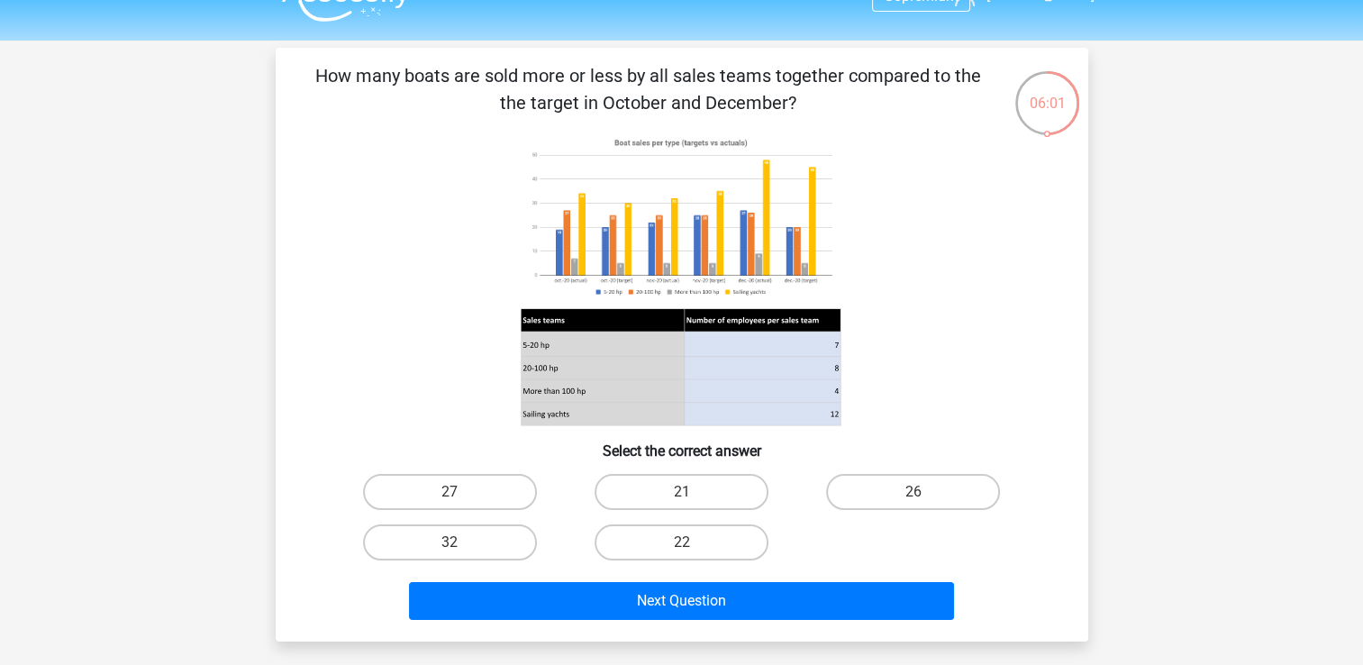
scroll to position [29, 0]
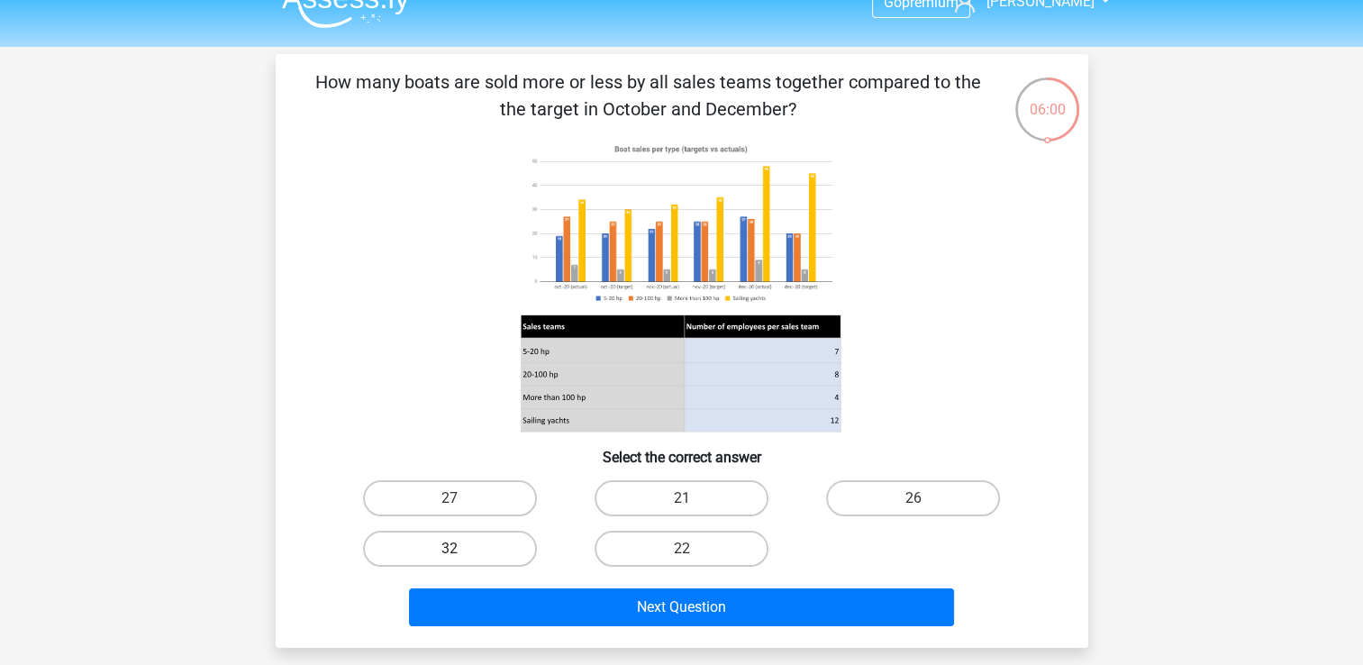
click at [410, 550] on label "32" at bounding box center [450, 549] width 174 height 36
click at [449, 550] on input "32" at bounding box center [455, 555] width 12 height 12
radio input "true"
click at [482, 497] on label "27" at bounding box center [450, 498] width 174 height 36
click at [461, 498] on input "27" at bounding box center [455, 504] width 12 height 12
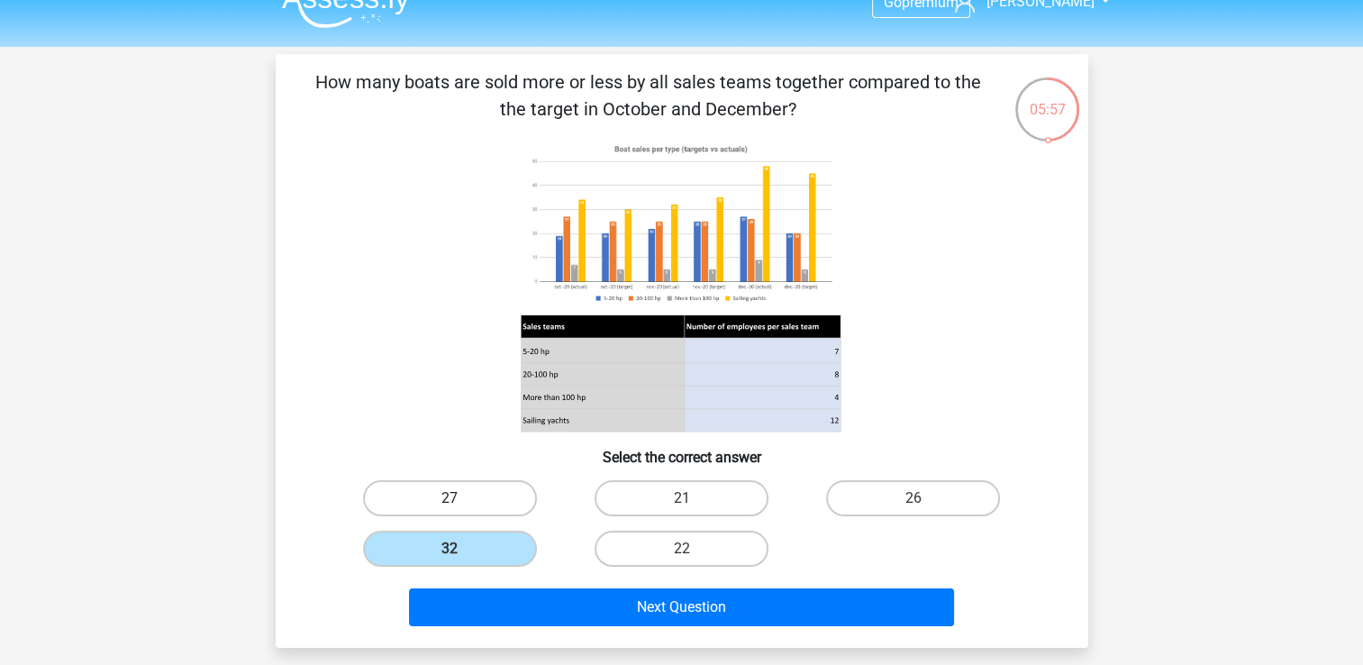
radio input "true"
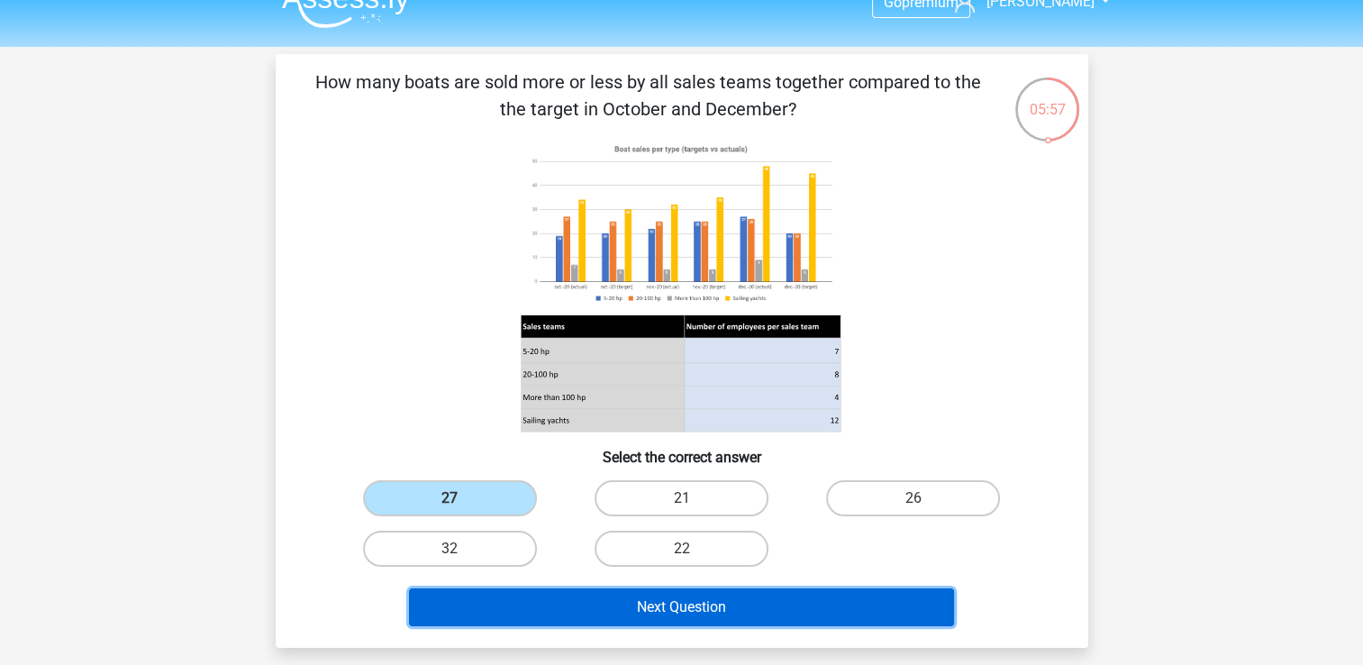
click at [513, 603] on button "Next Question" at bounding box center [681, 607] width 545 height 38
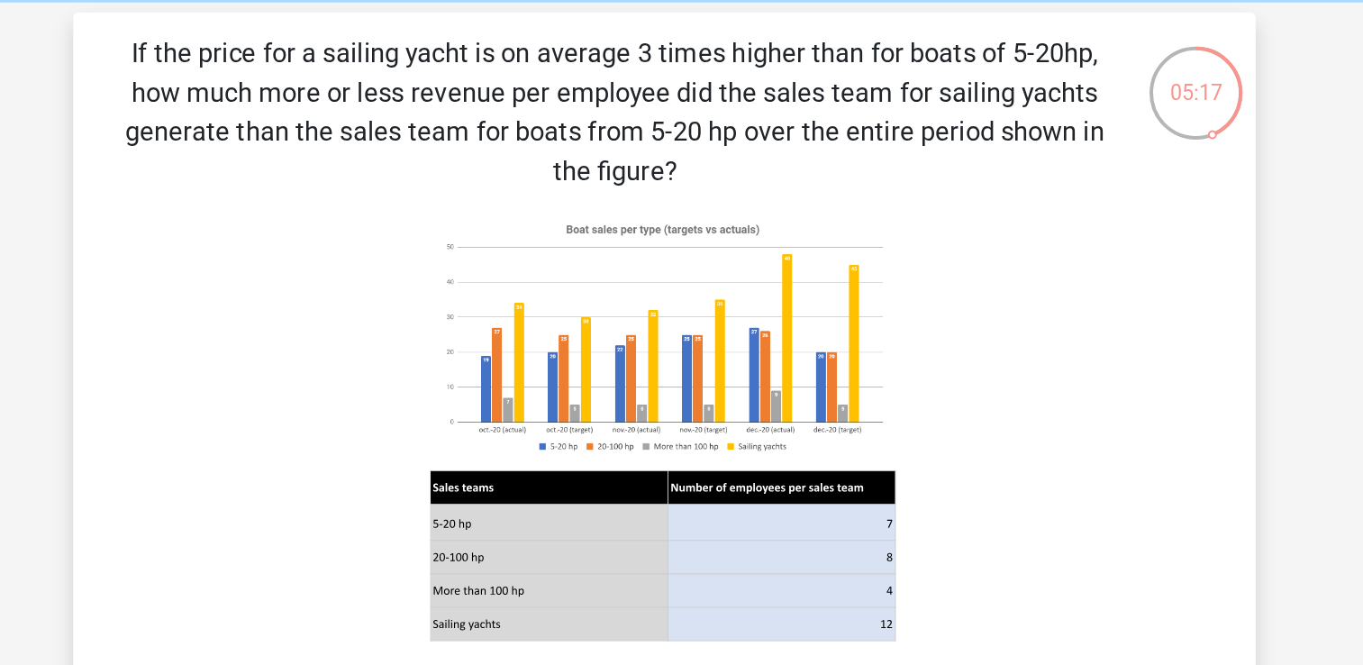
scroll to position [58, 0]
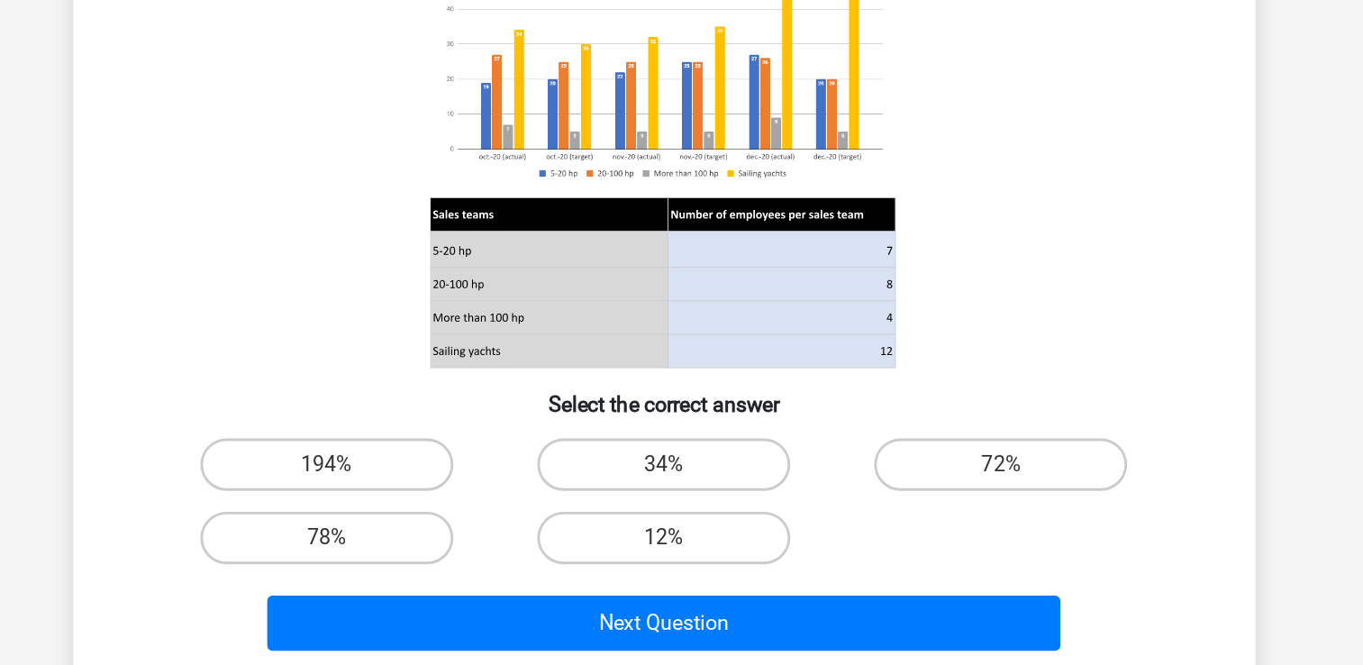
click at [866, 506] on label "72%" at bounding box center [913, 523] width 174 height 36
click at [913, 523] on input "72%" at bounding box center [919, 529] width 12 height 12
radio input "true"
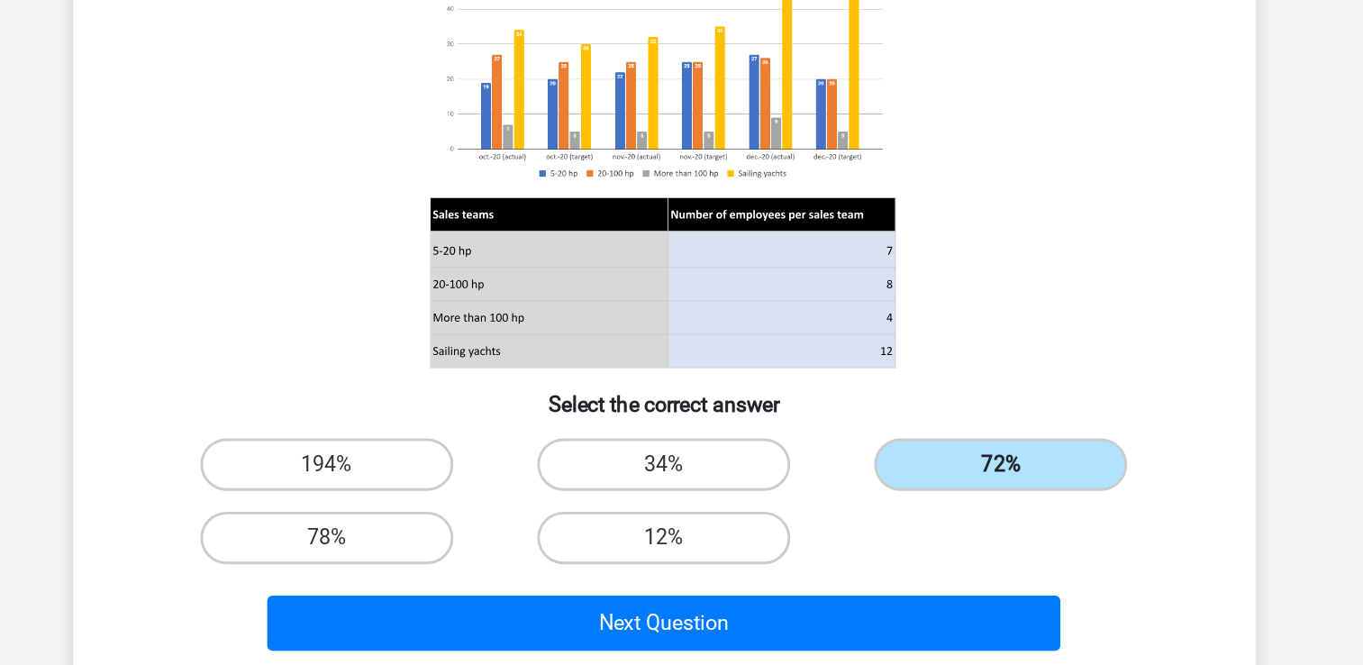
click at [699, 638] on button "Next Question" at bounding box center [681, 632] width 545 height 38
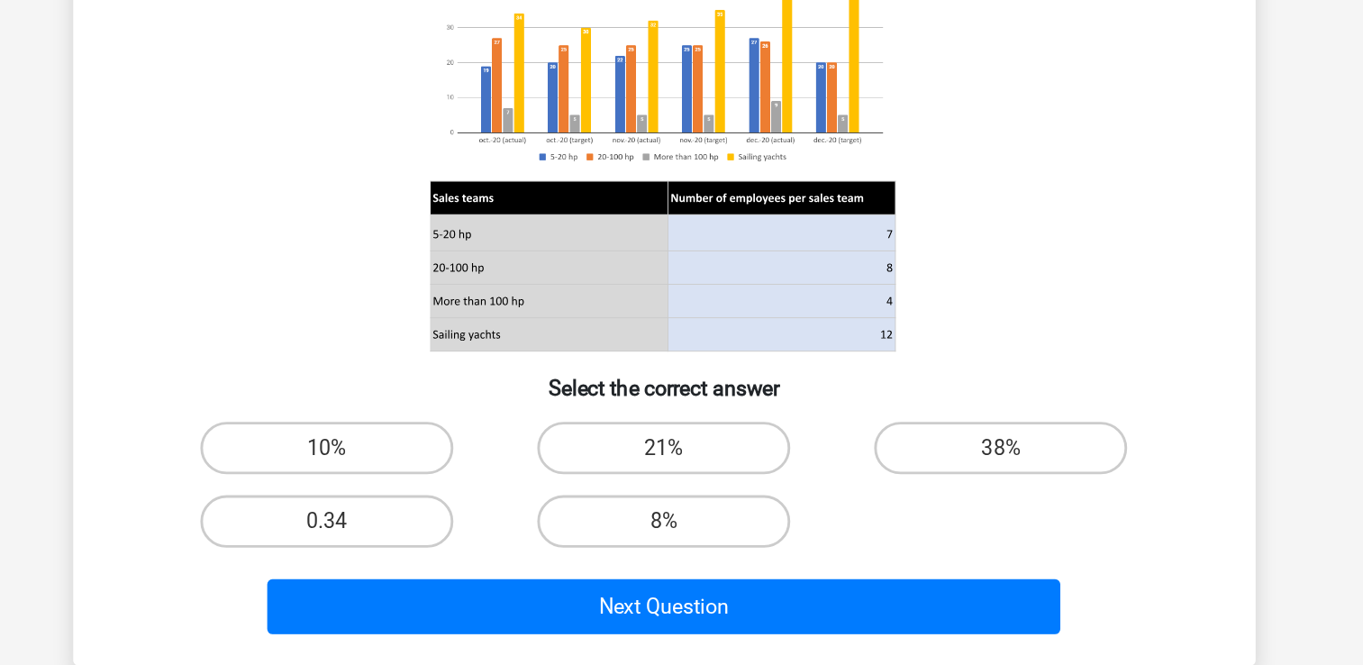
scroll to position [104, 0]
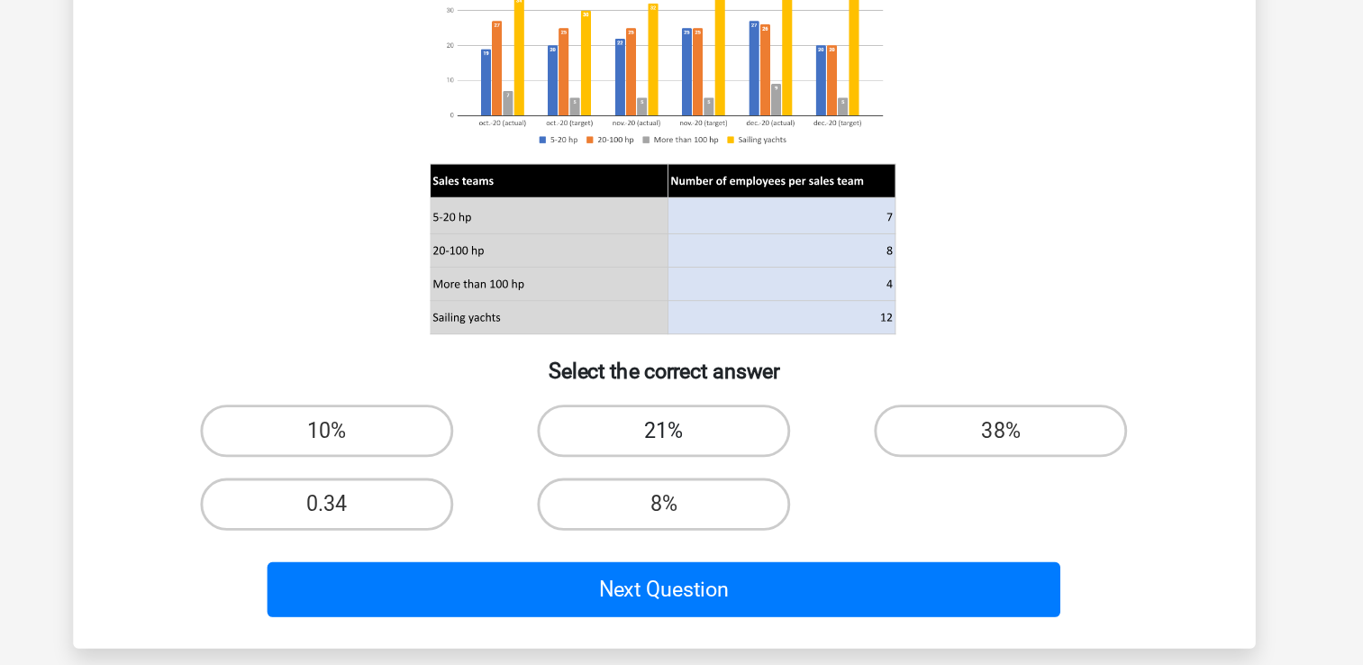
click at [623, 486] on label "21%" at bounding box center [682, 504] width 174 height 36
click at [681, 504] on input "21%" at bounding box center [687, 510] width 12 height 12
radio input "true"
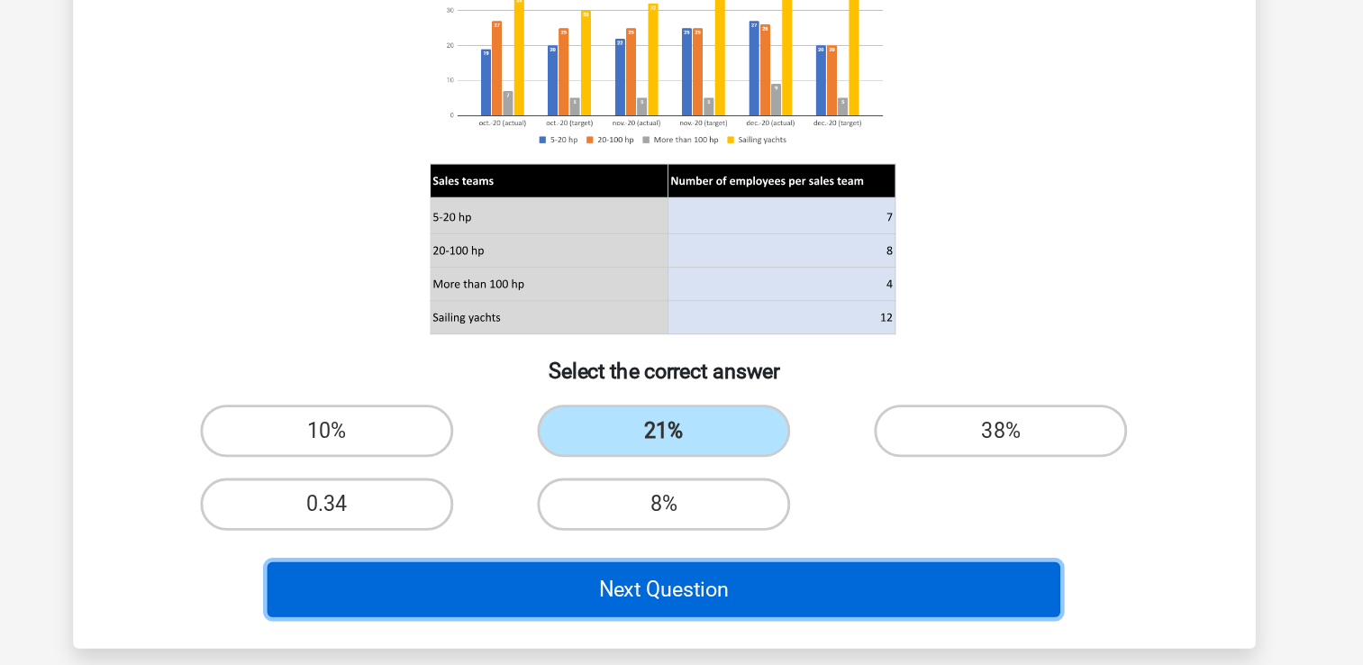
click at [573, 620] on button "Next Question" at bounding box center [681, 613] width 545 height 38
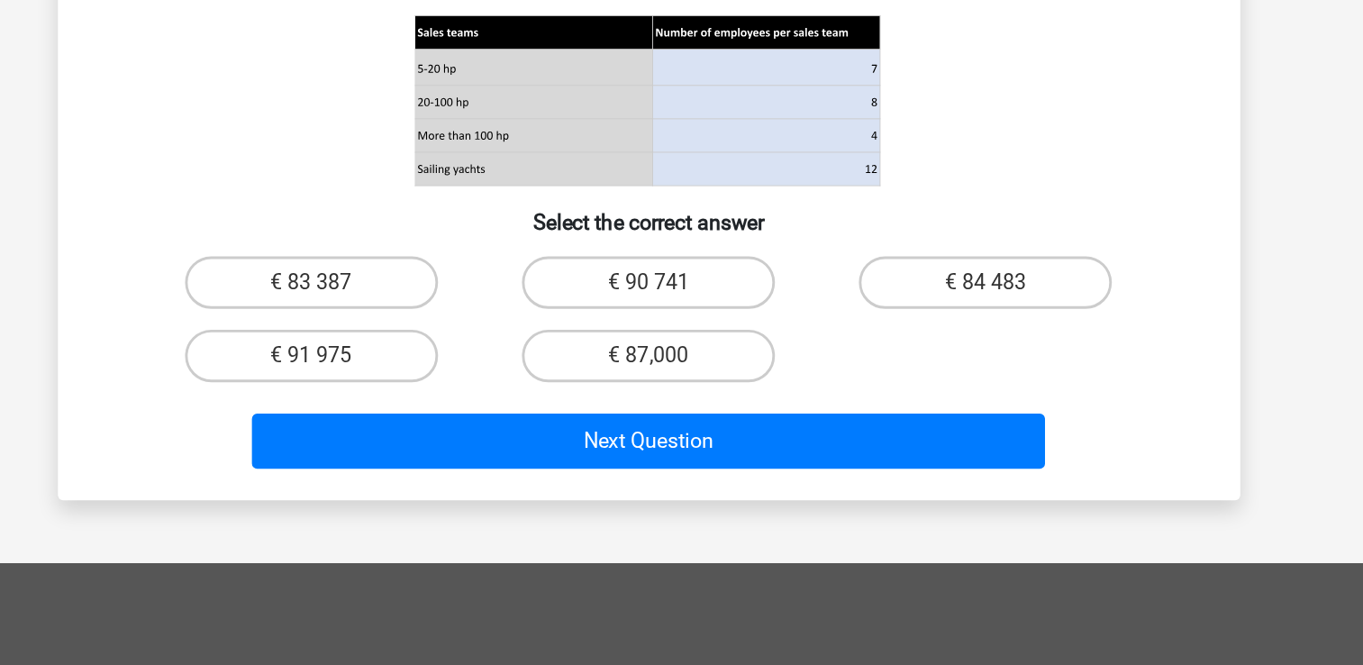
scroll to position [275, 0]
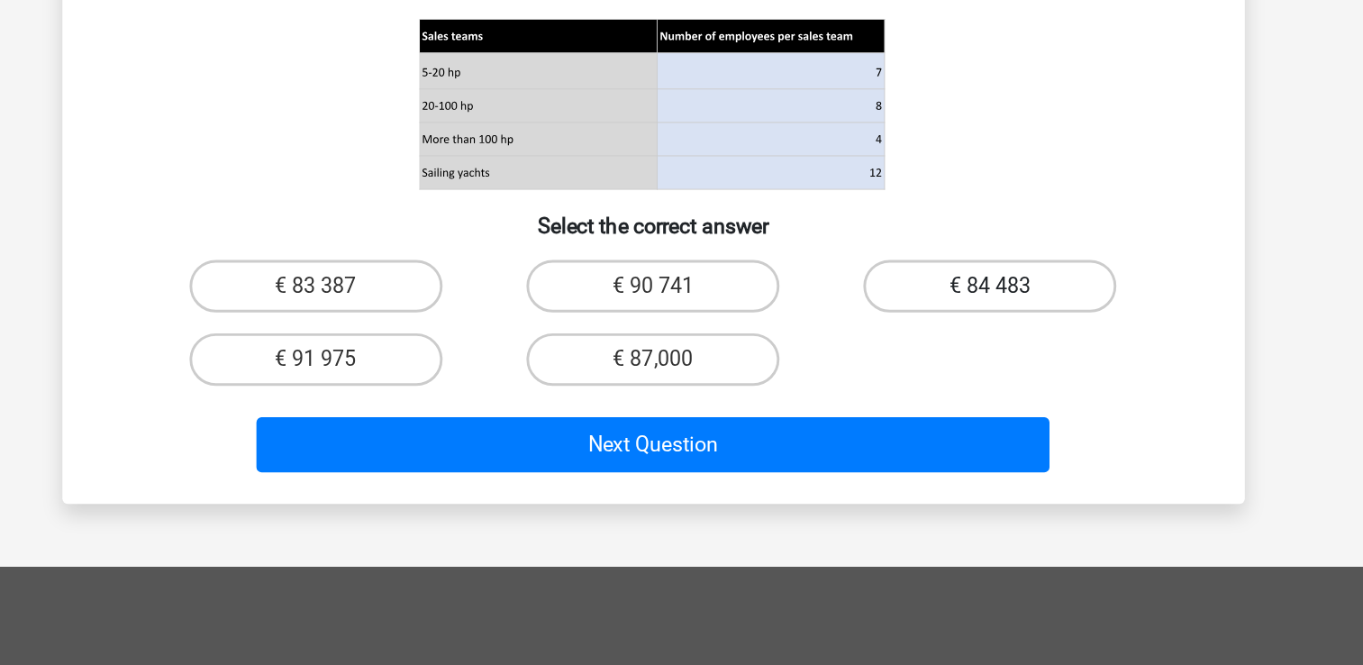
click at [871, 324] on label "€ 84 483" at bounding box center [913, 306] width 174 height 36
click at [913, 318] on input "€ 84 483" at bounding box center [919, 312] width 12 height 12
radio input "true"
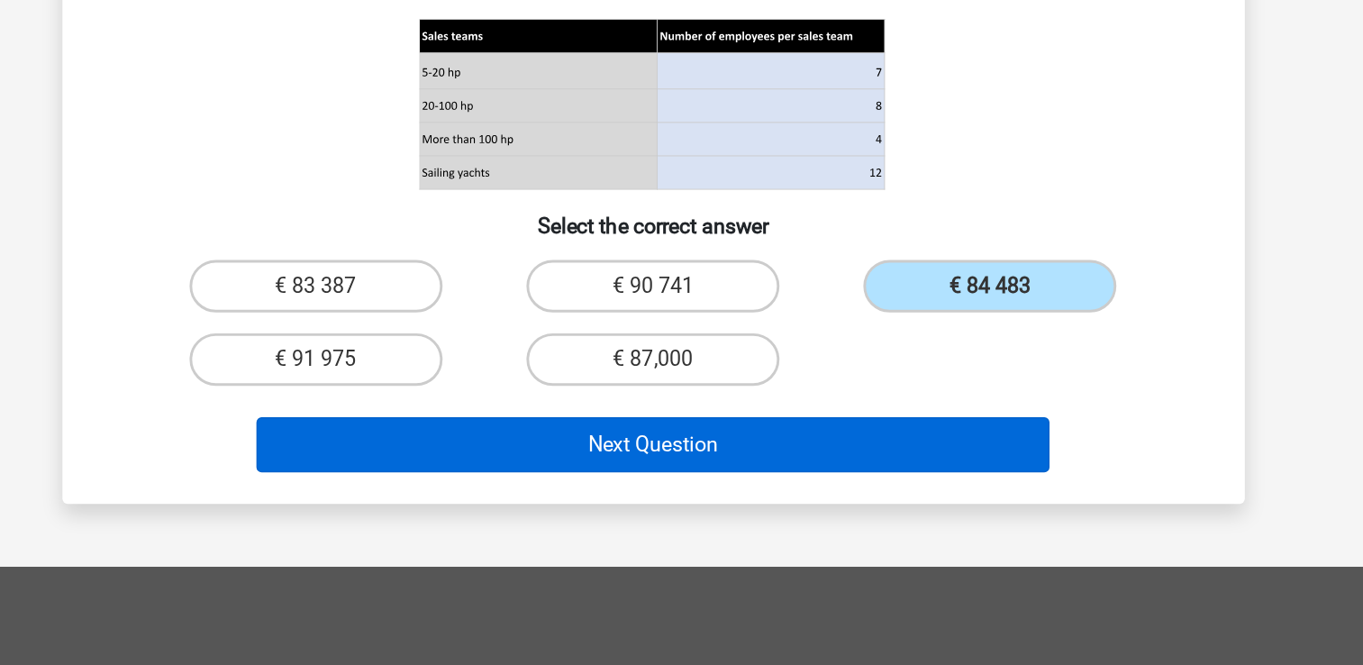
click at [740, 434] on button "Next Question" at bounding box center [681, 415] width 545 height 38
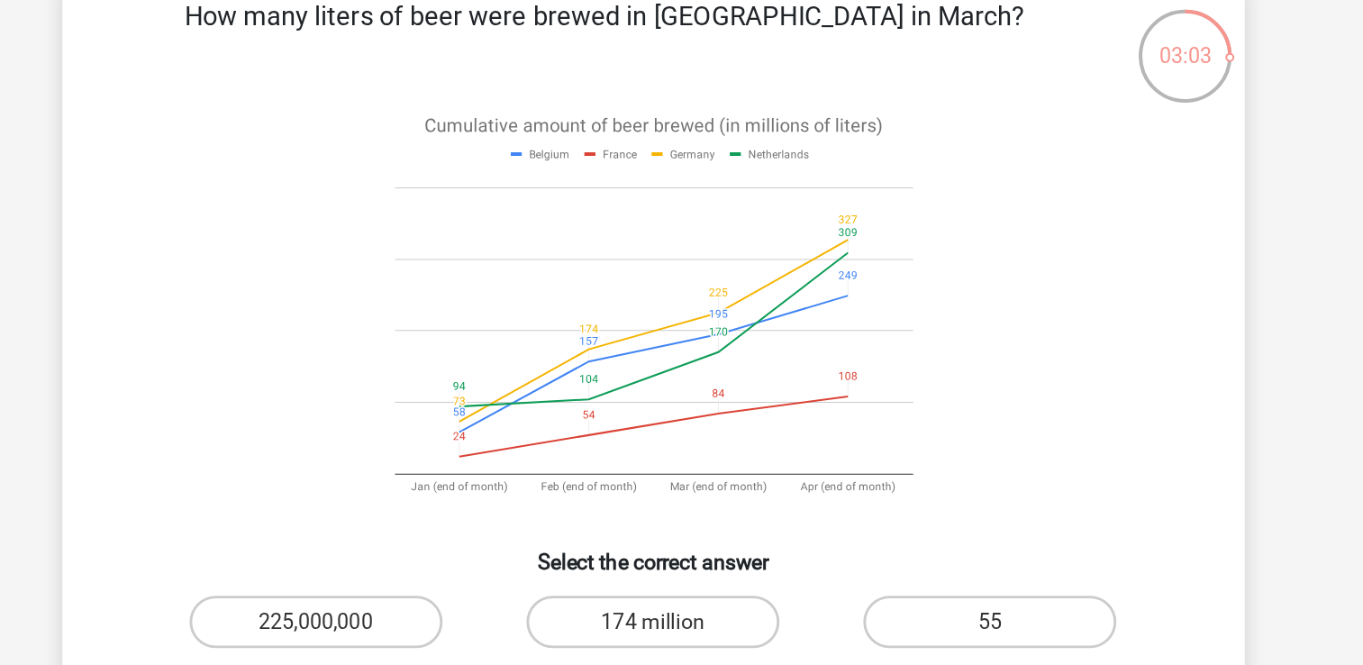
scroll to position [72, 0]
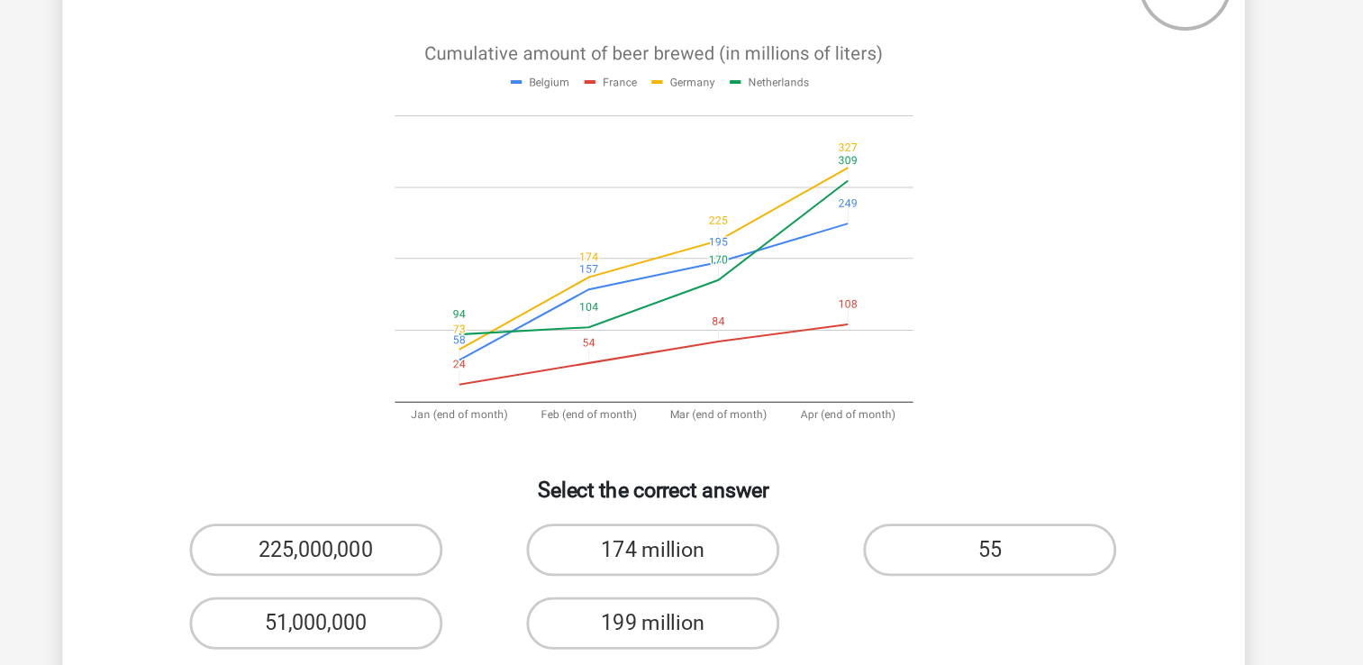
click at [440, 454] on label "225,000,000" at bounding box center [450, 466] width 174 height 36
click at [449, 466] on input "225,000,000" at bounding box center [455, 472] width 12 height 12
radio input "true"
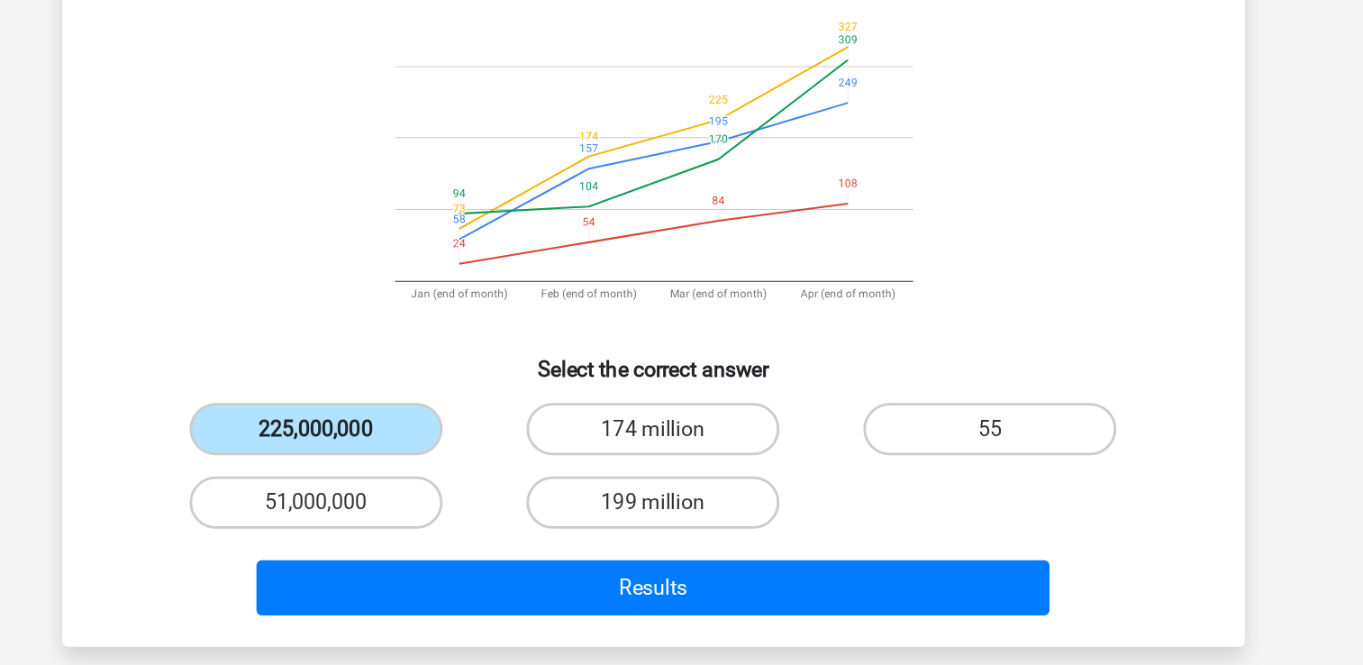
scroll to position [61, 0]
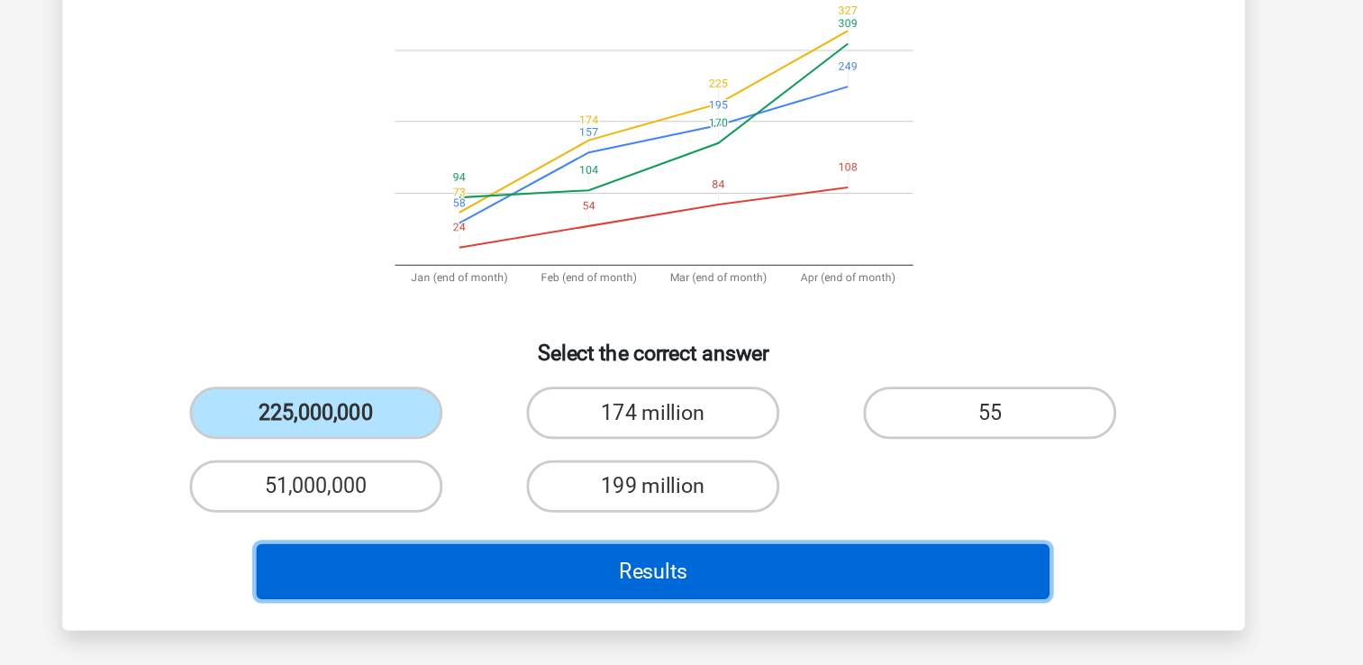
click at [527, 562] on button "Results" at bounding box center [681, 575] width 545 height 38
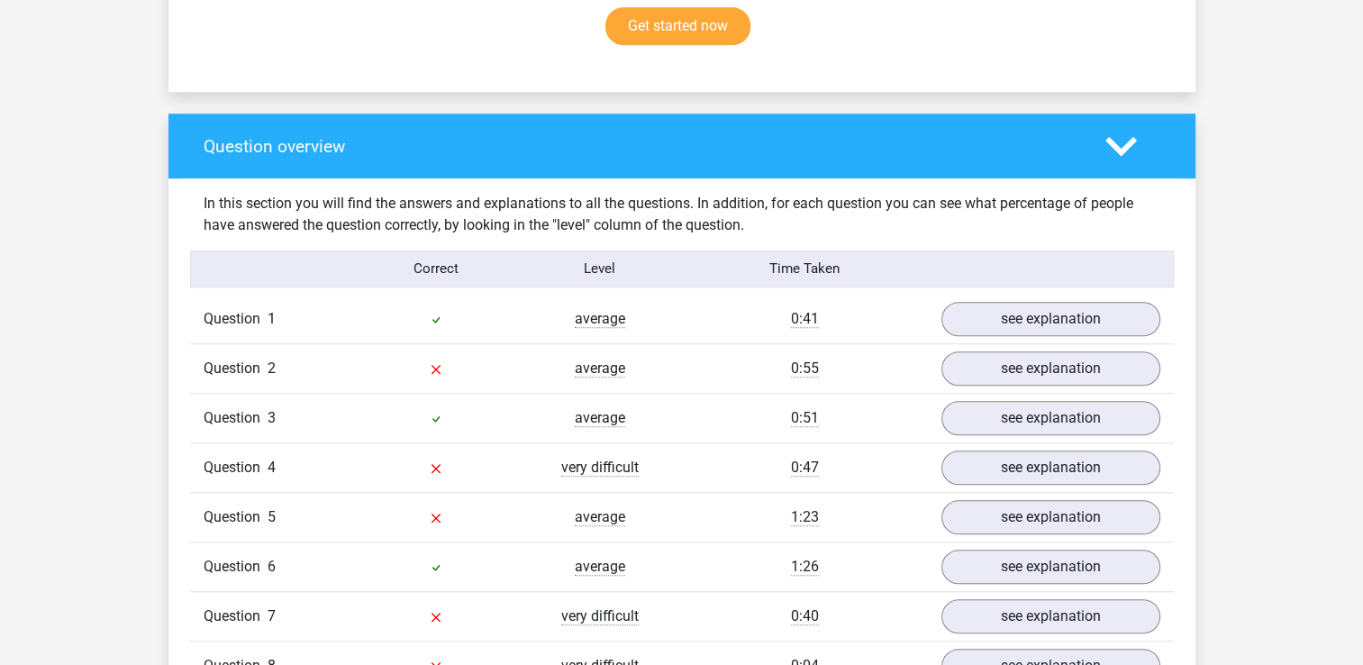
scroll to position [1219, 0]
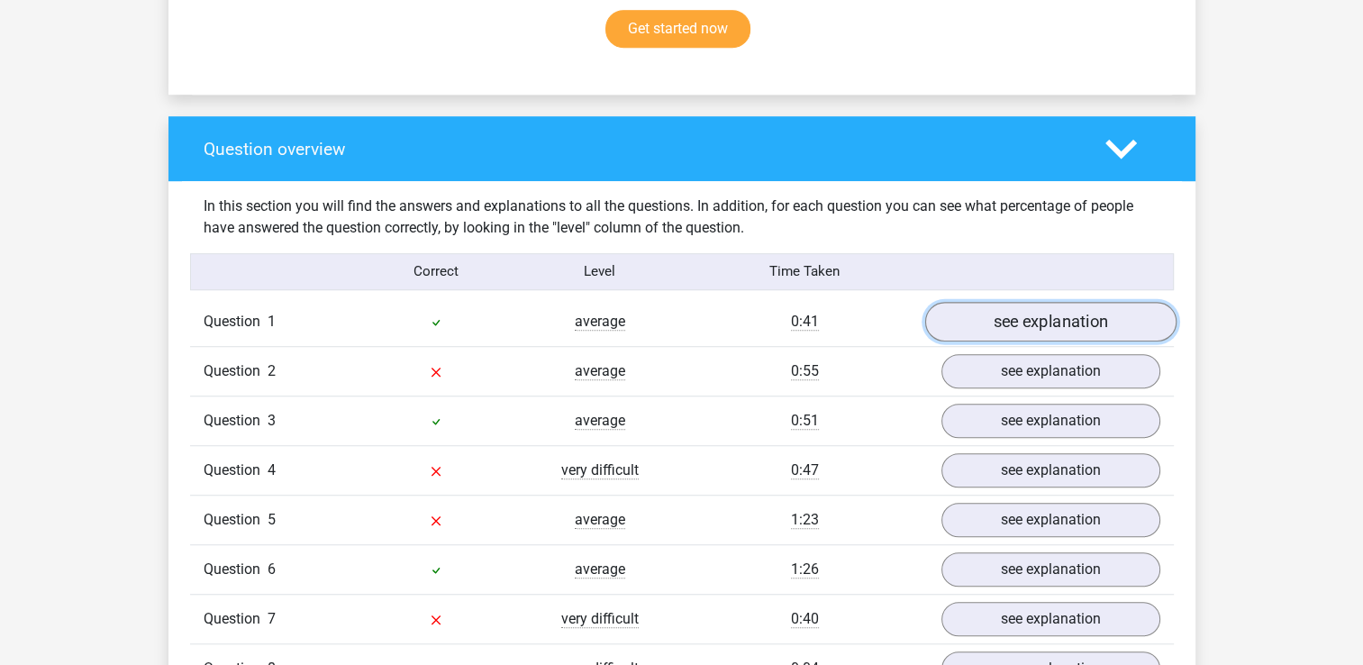
click at [1022, 313] on link "see explanation" at bounding box center [1049, 322] width 251 height 40
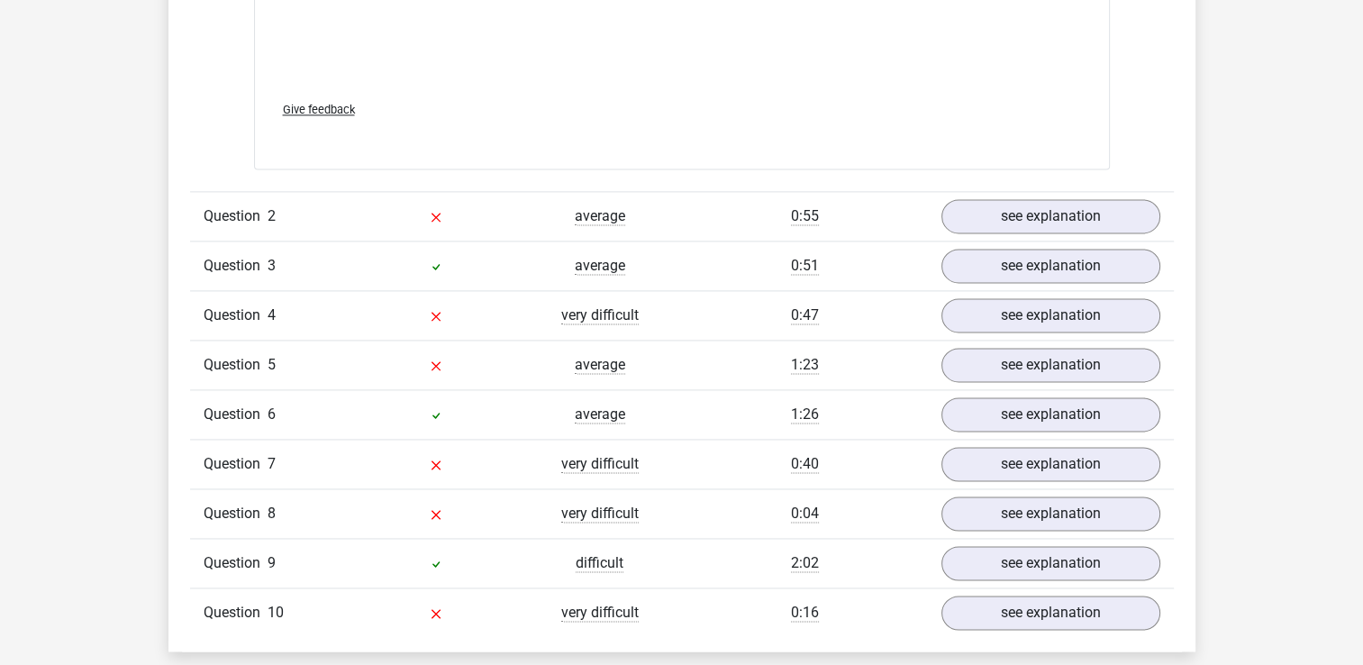
scroll to position [2529, 0]
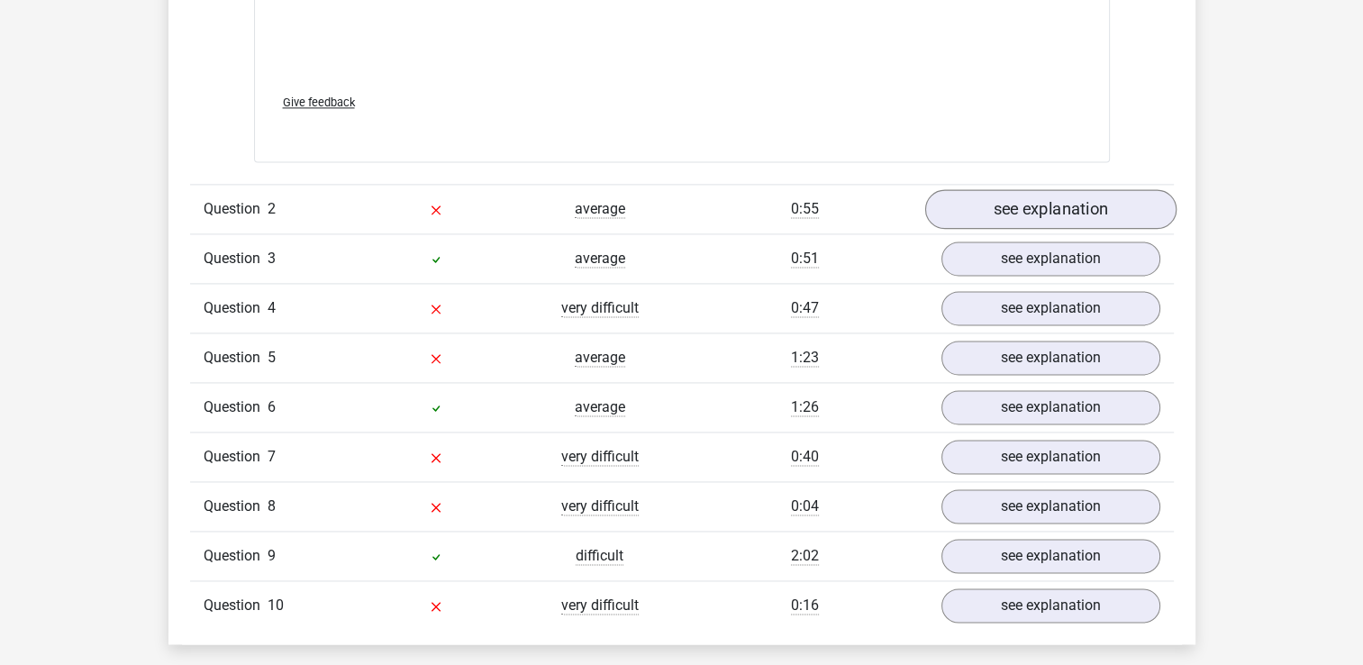
click at [1003, 219] on link "see explanation" at bounding box center [1049, 209] width 251 height 40
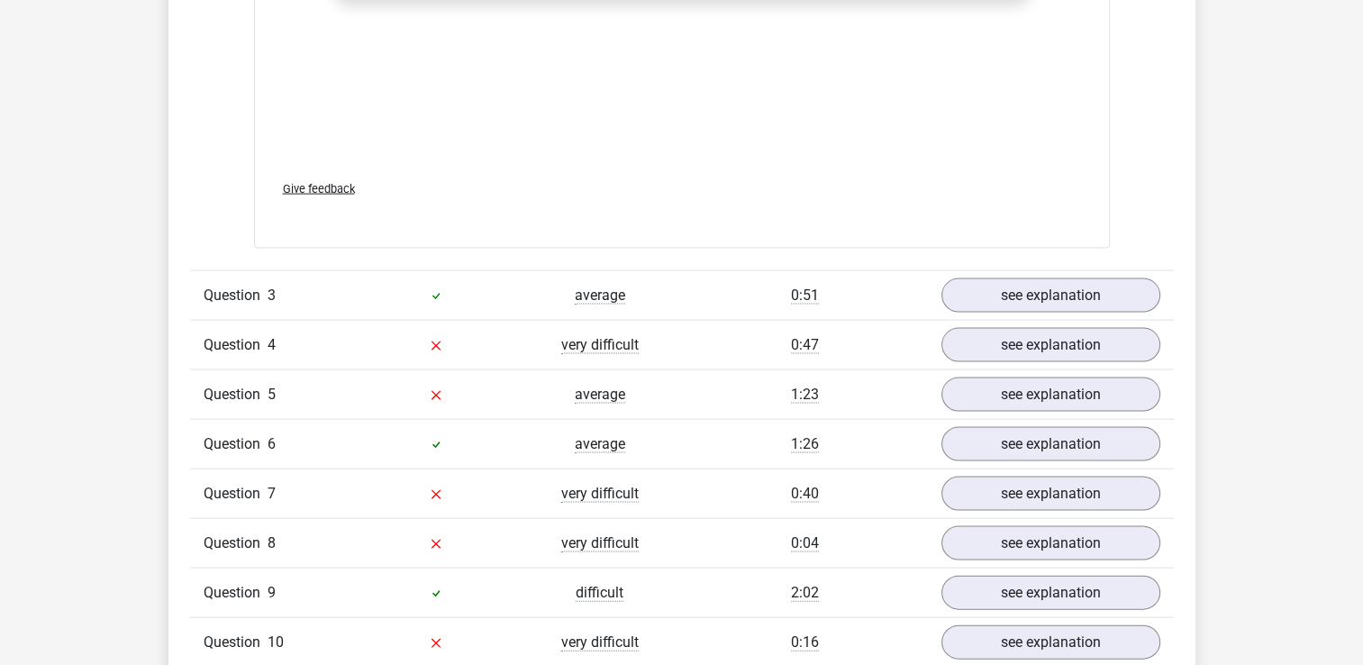
scroll to position [3690, 0]
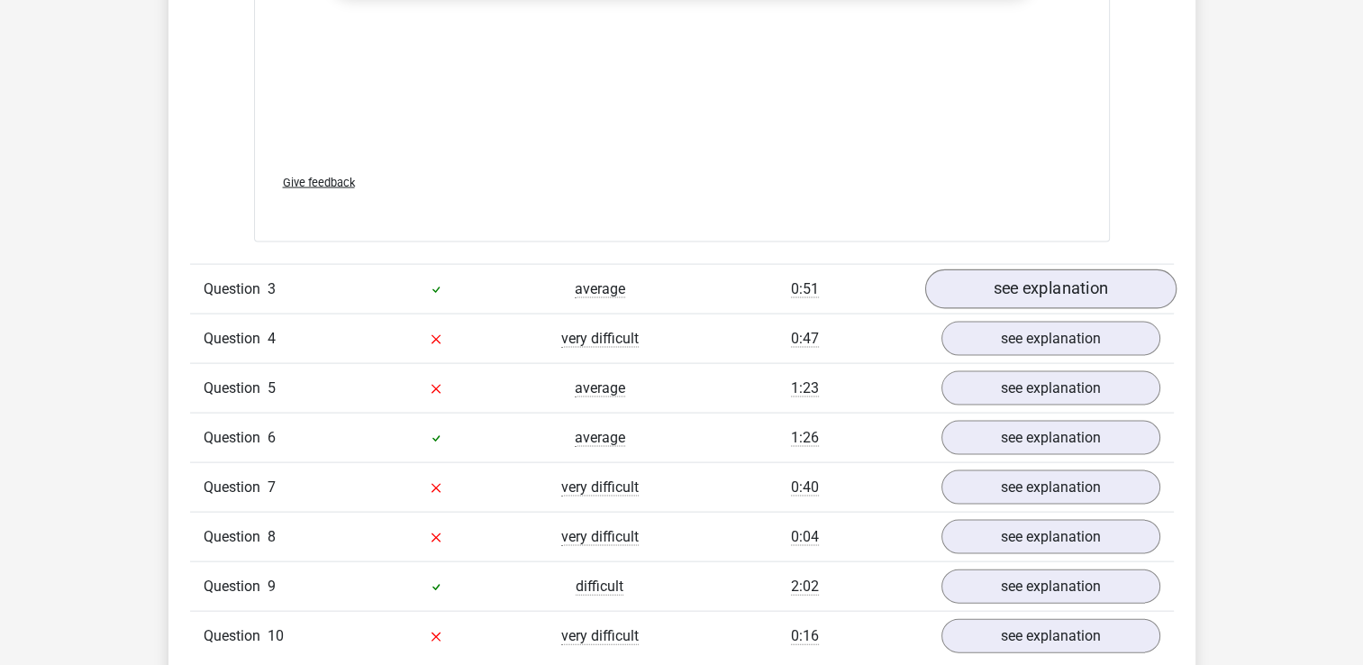
click at [1094, 302] on link "see explanation" at bounding box center [1049, 289] width 251 height 40
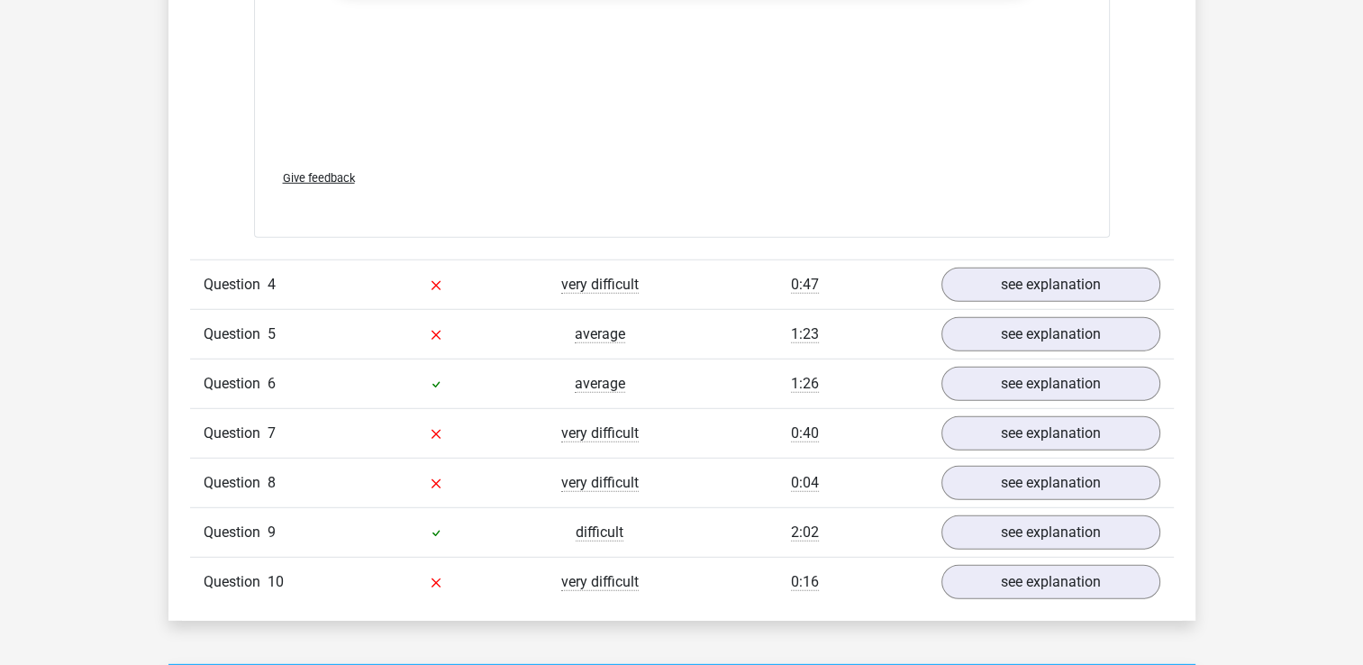
scroll to position [4943, 0]
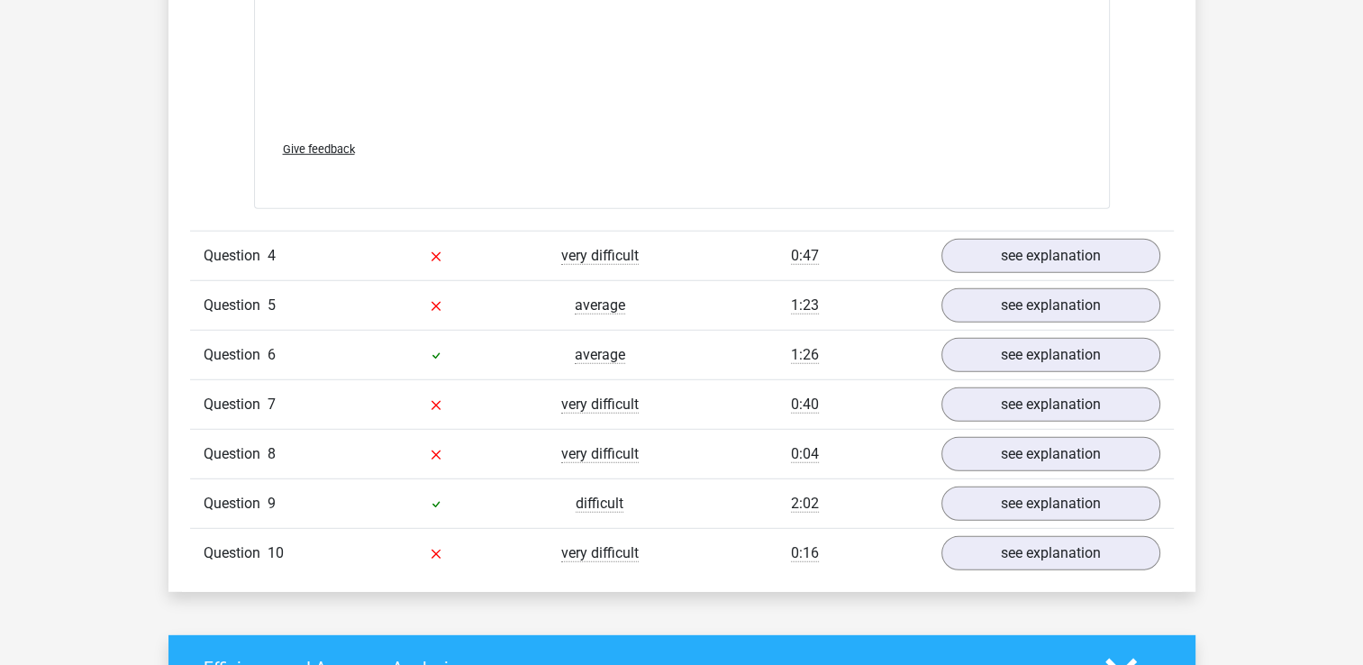
click at [1106, 259] on link "see explanation" at bounding box center [1050, 256] width 219 height 34
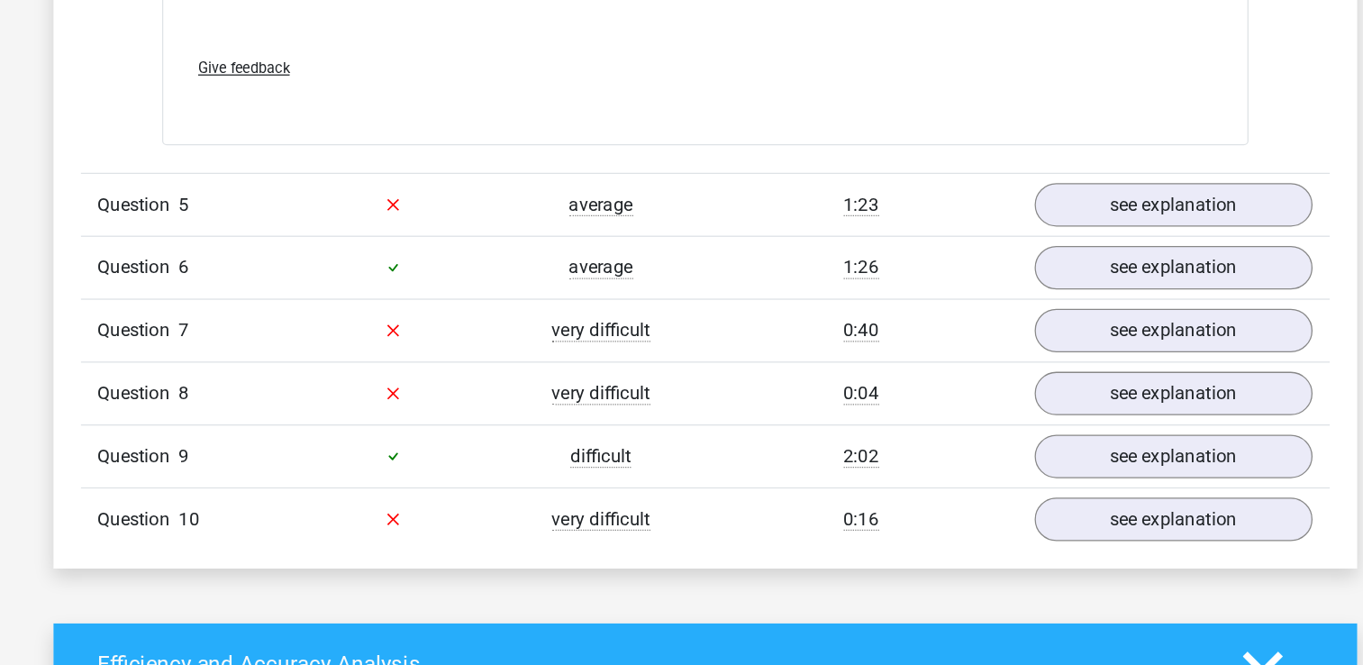
scroll to position [6179, 0]
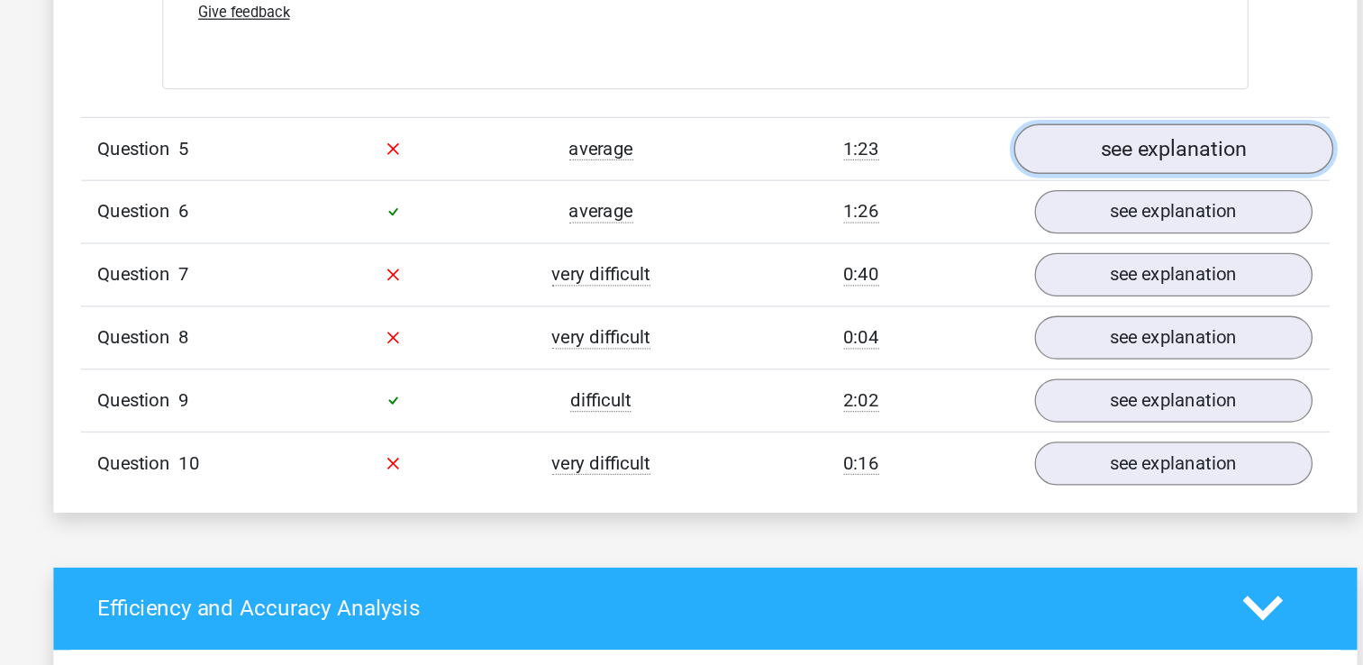
click at [1076, 245] on link "see explanation" at bounding box center [1049, 258] width 251 height 40
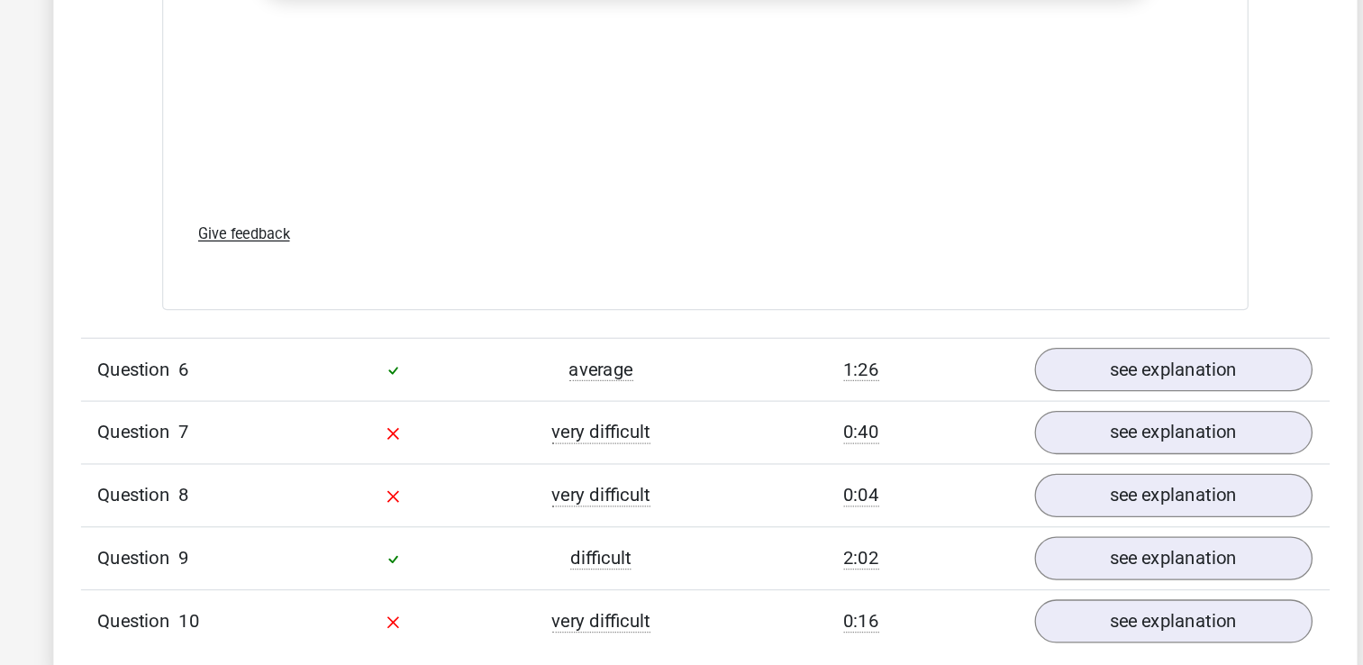
scroll to position [7341, 0]
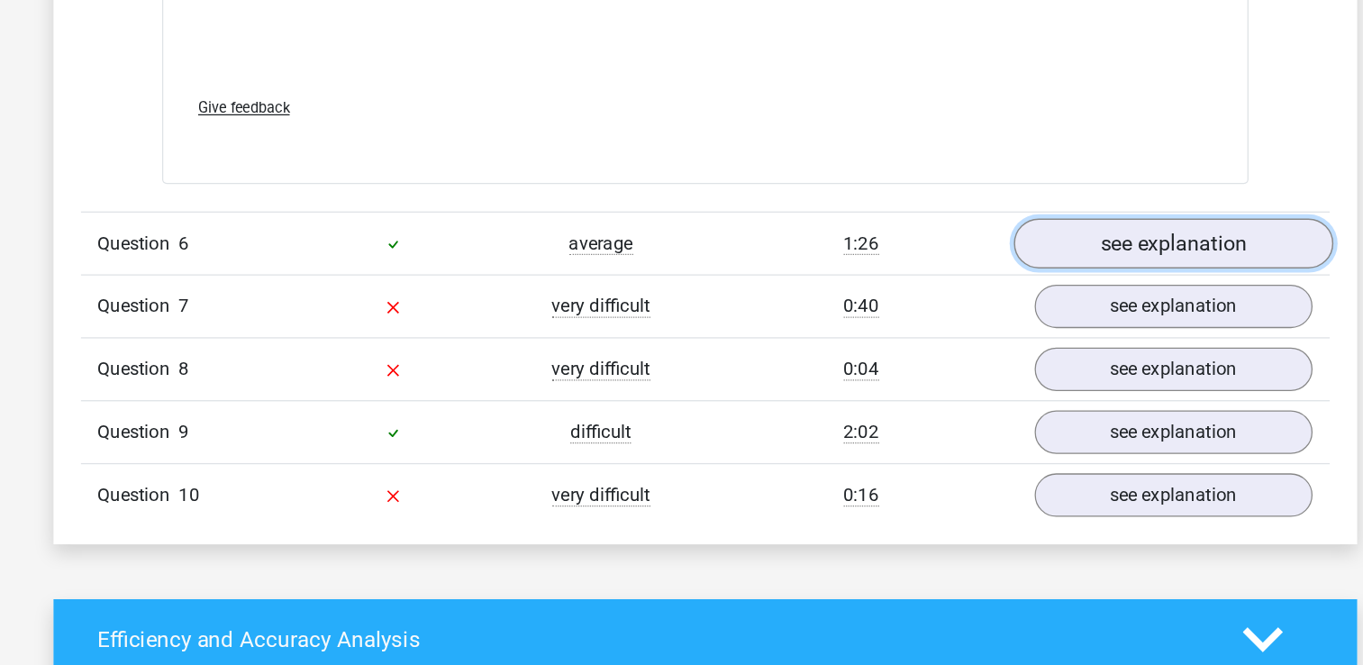
click at [1033, 329] on link "see explanation" at bounding box center [1049, 333] width 251 height 40
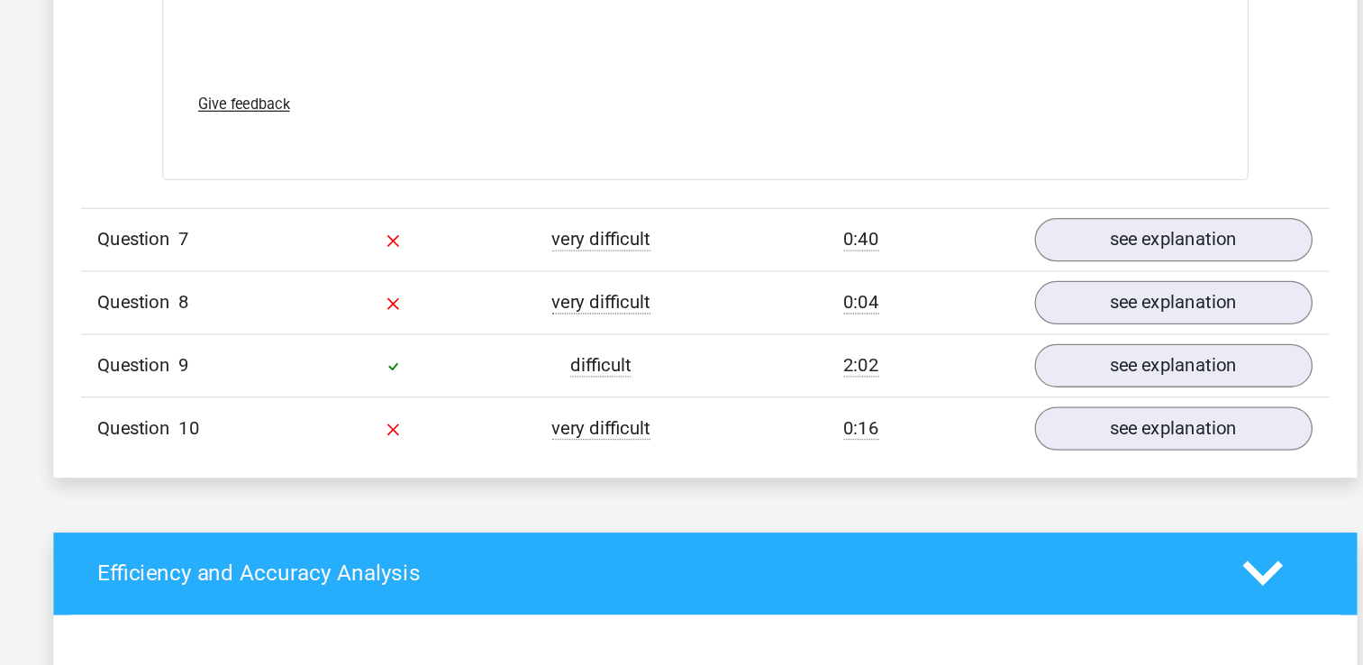
scroll to position [8593, 0]
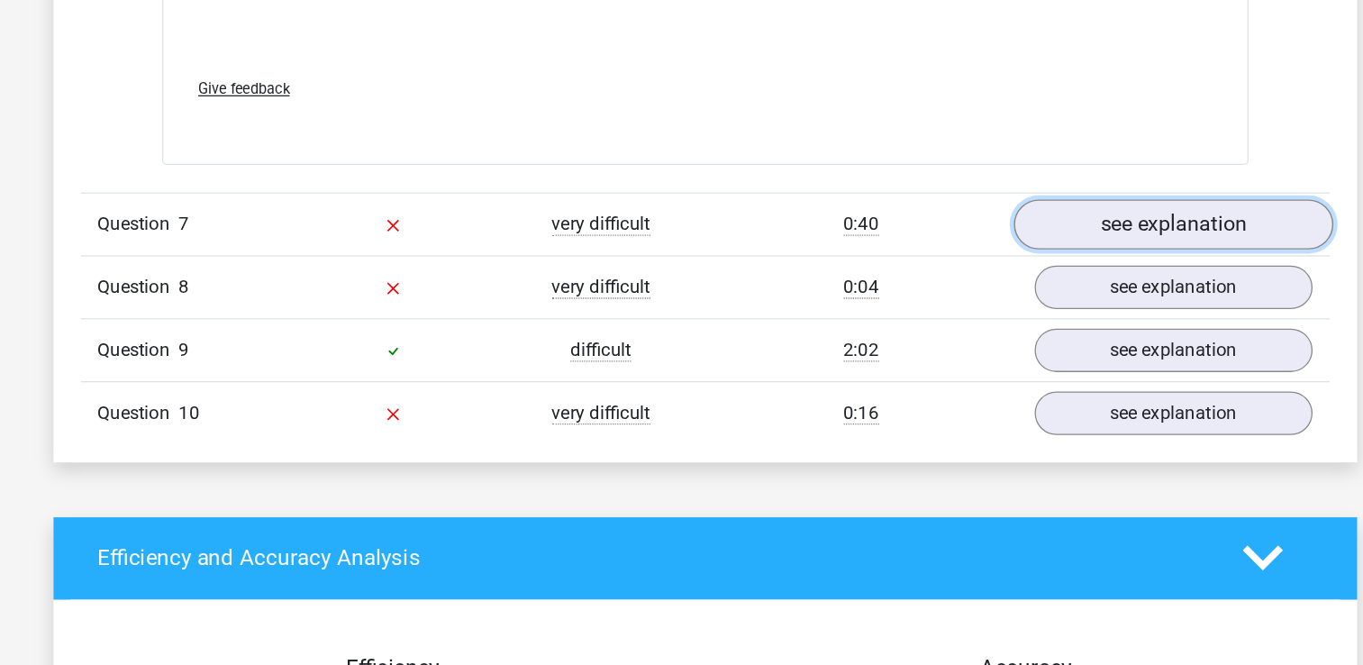
click at [1023, 313] on link "see explanation" at bounding box center [1049, 317] width 251 height 40
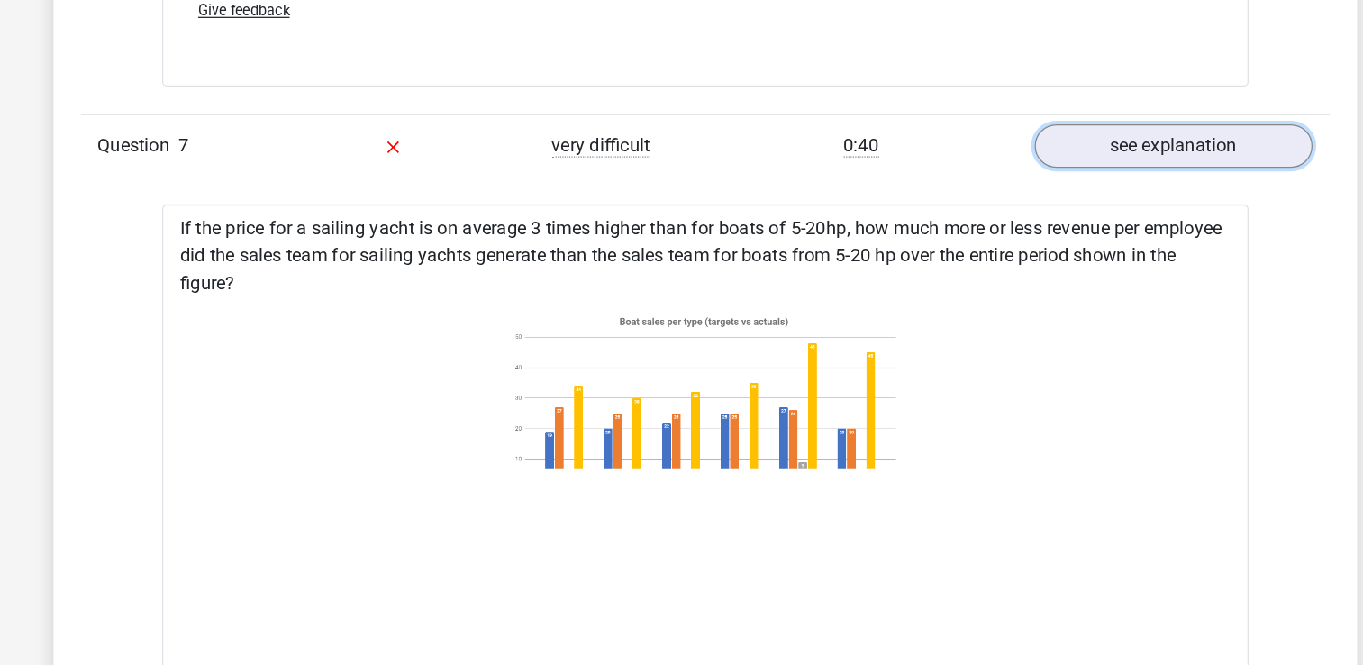
scroll to position [8792, 0]
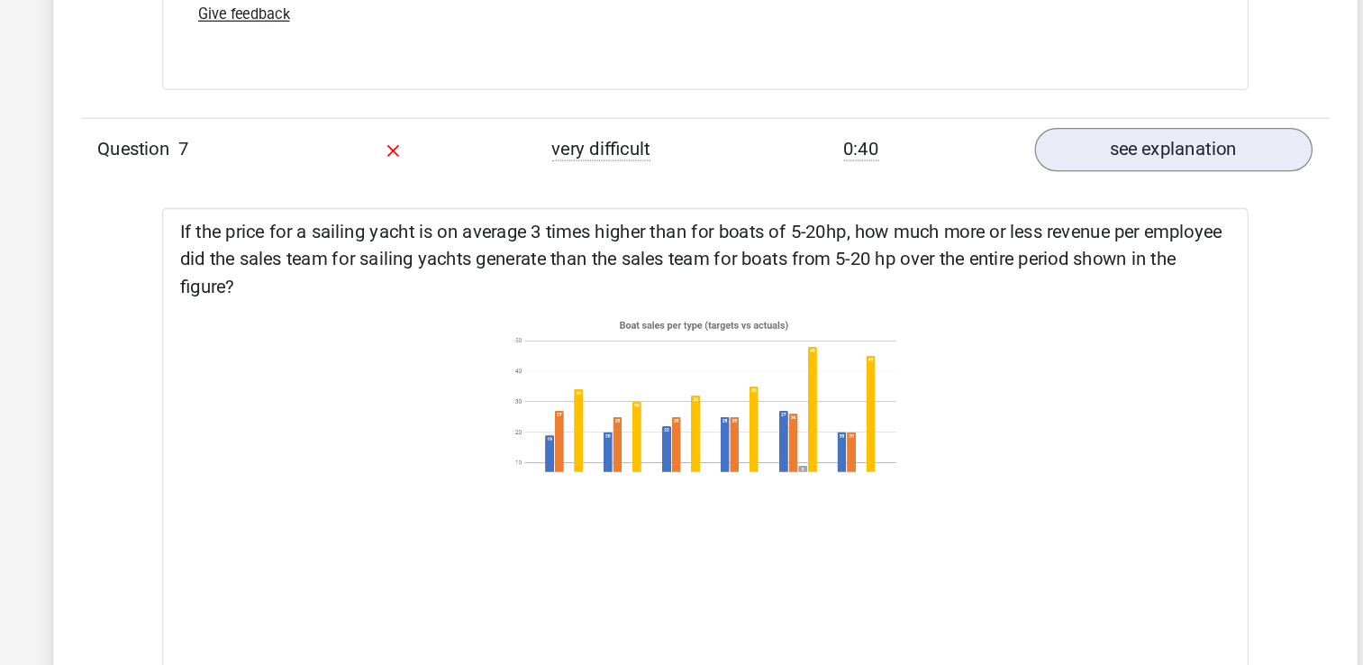
click at [887, 343] on icon at bounding box center [682, 392] width 798 height 297
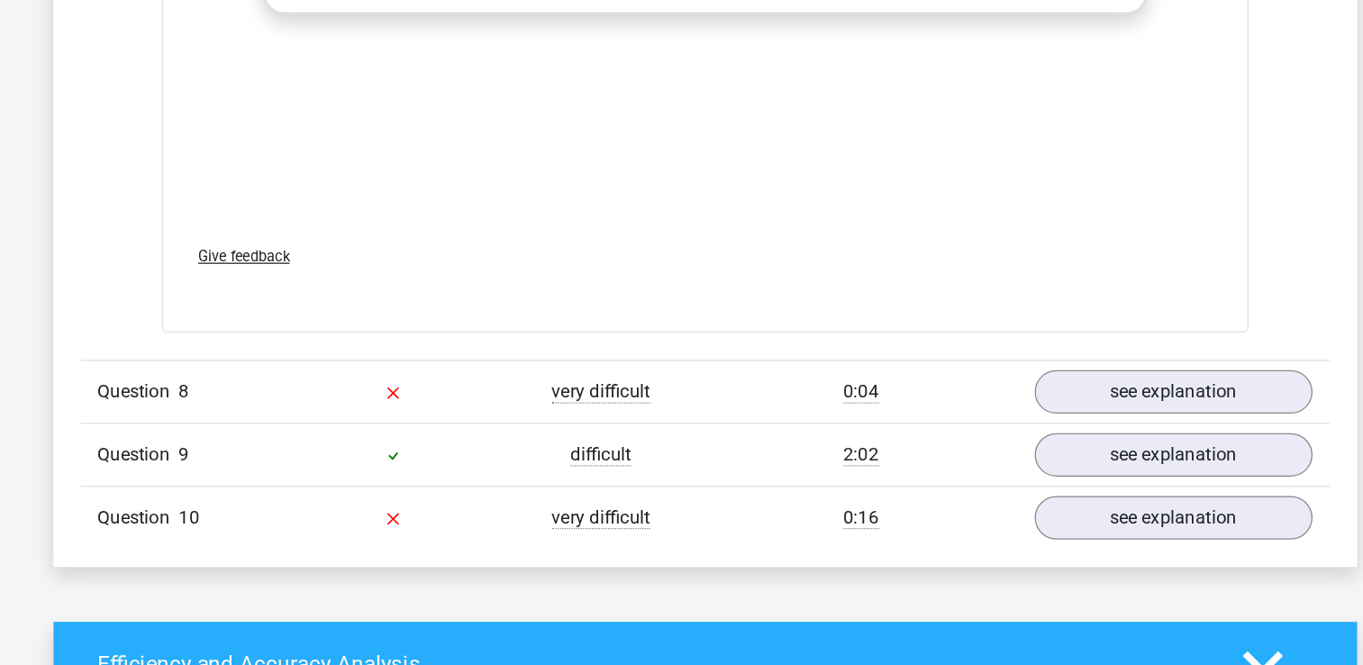
scroll to position [9744, 0]
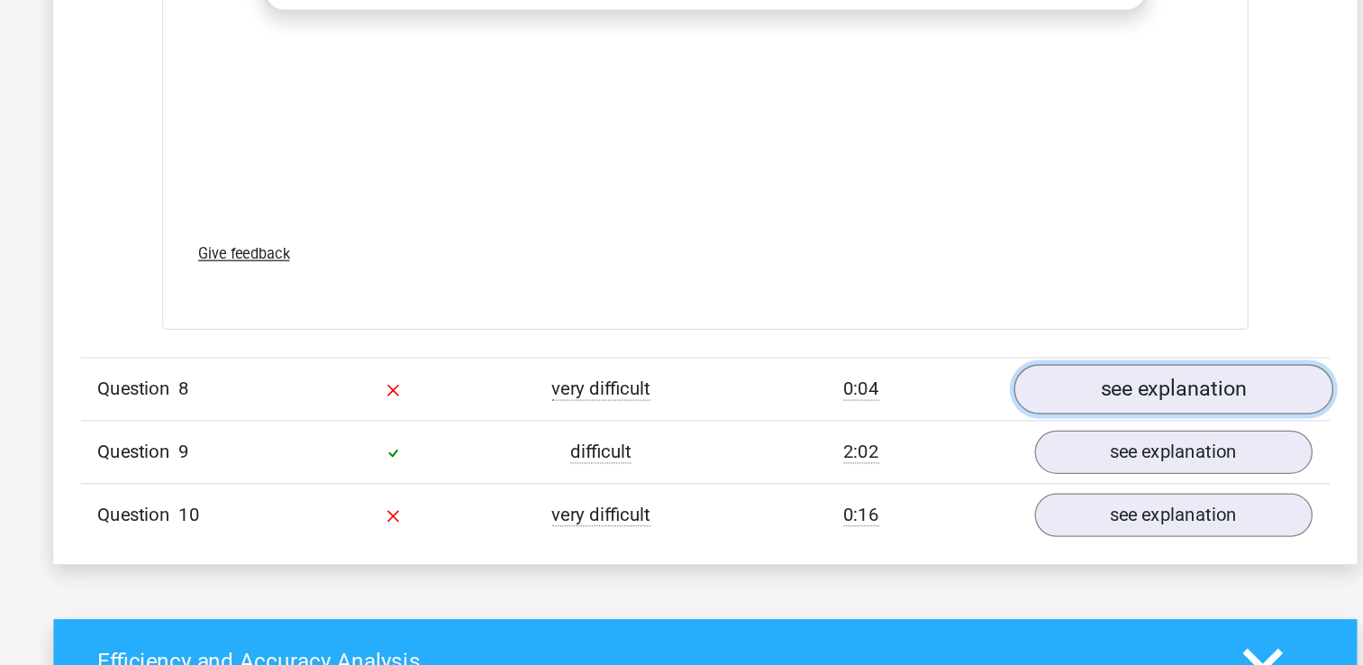
click at [992, 448] on link "see explanation" at bounding box center [1049, 447] width 251 height 40
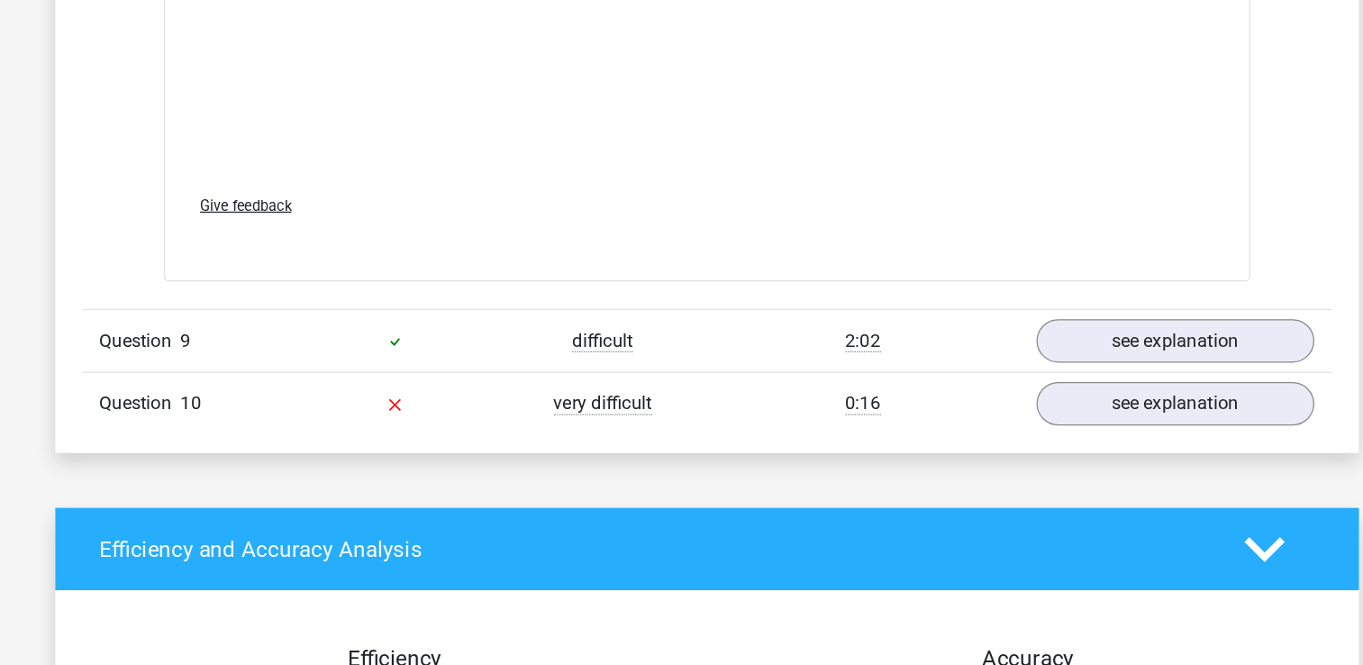
scroll to position [11096, 0]
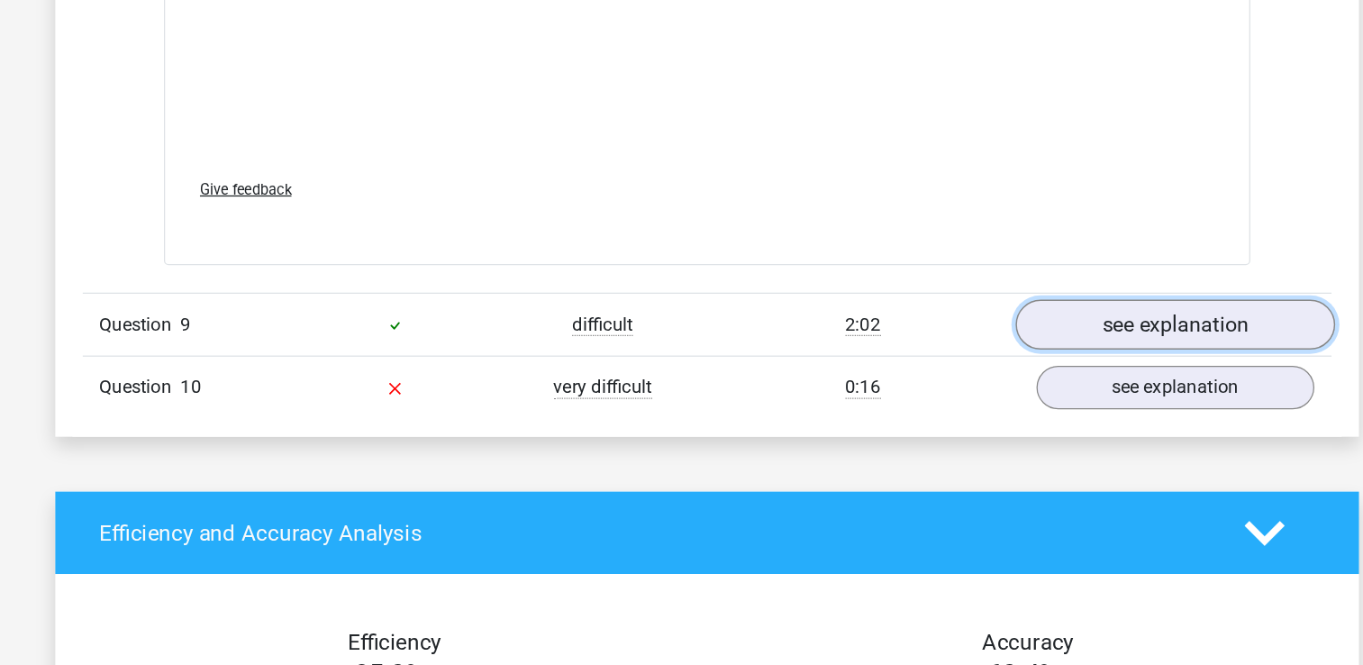
click at [977, 399] on link "see explanation" at bounding box center [1049, 397] width 251 height 40
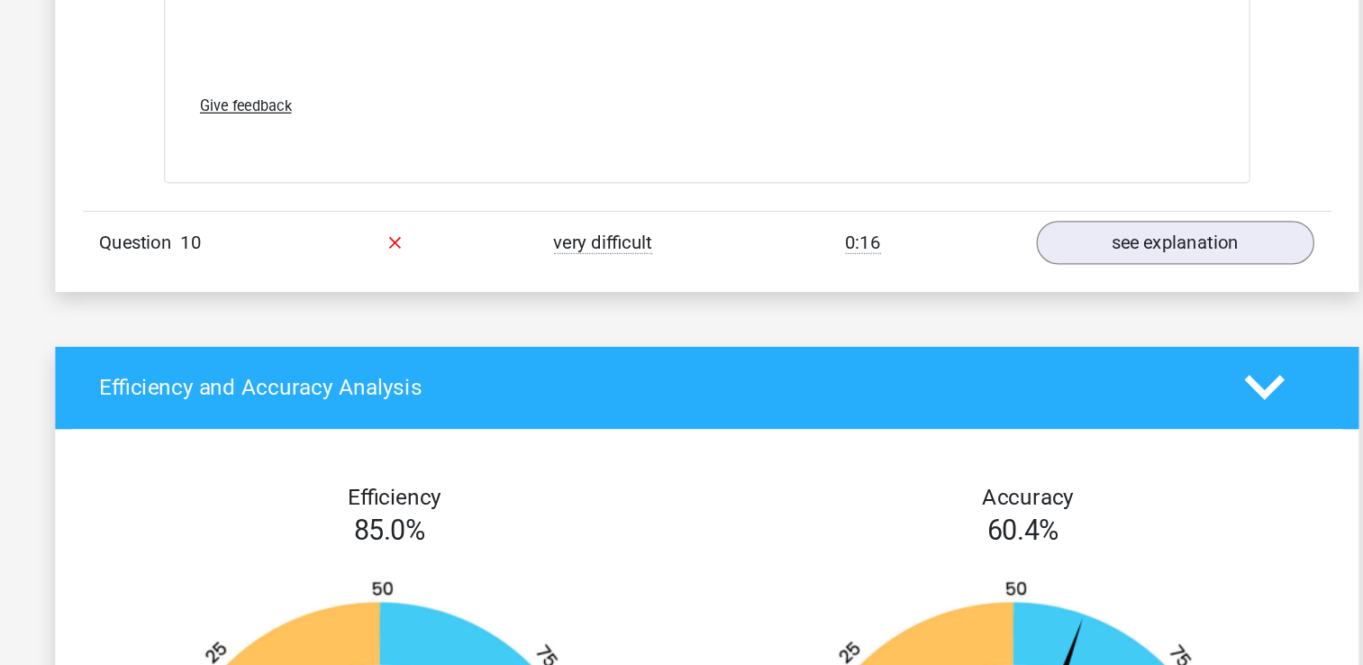
scroll to position [12445, 0]
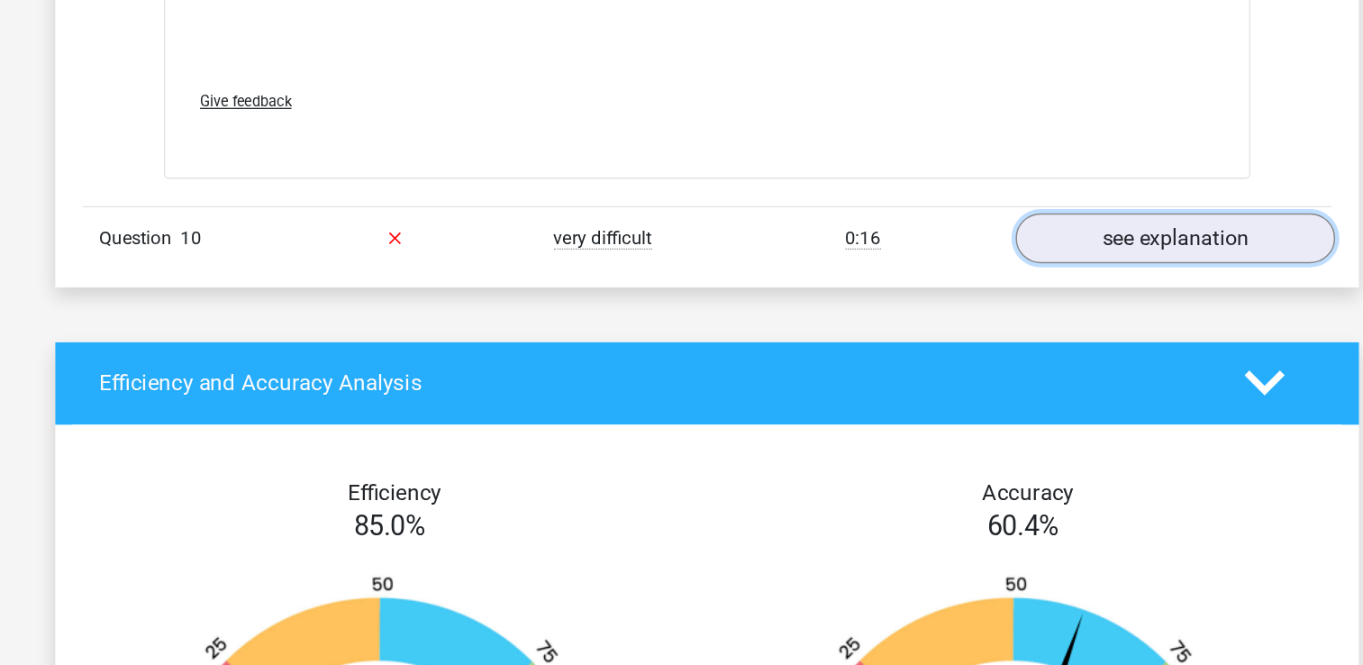
click at [1012, 308] on link "see explanation" at bounding box center [1049, 328] width 251 height 40
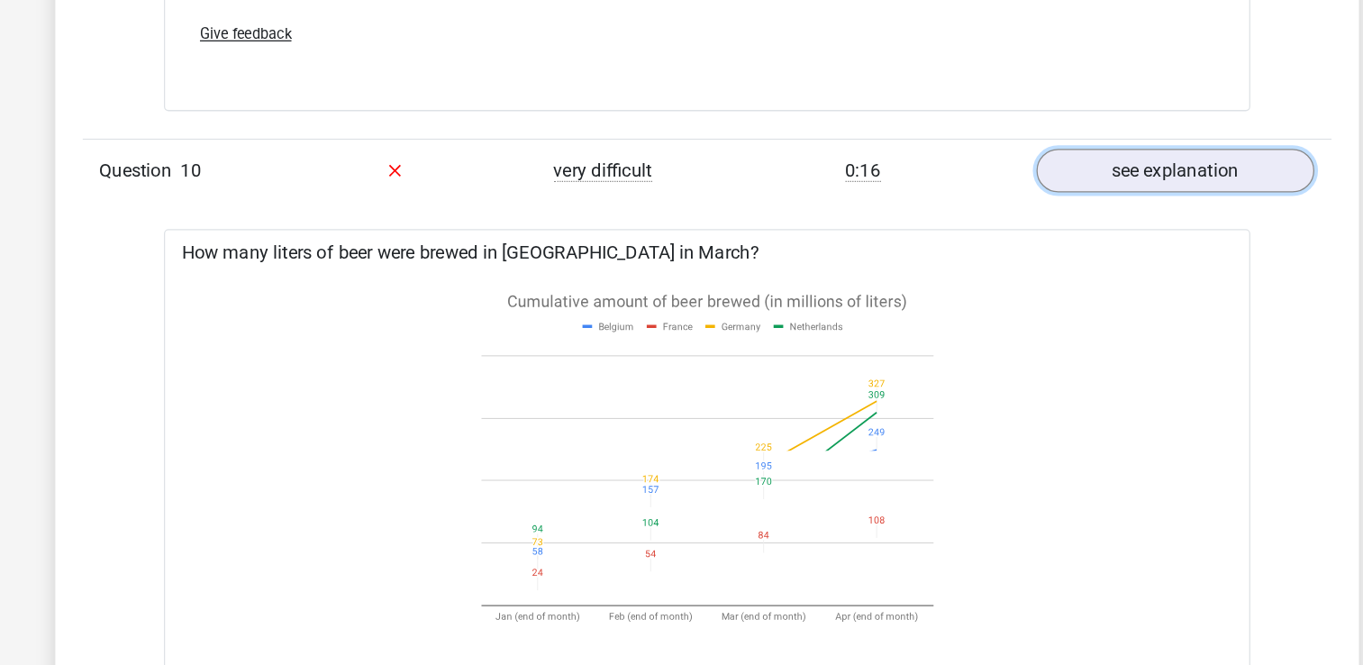
scroll to position [12592, 0]
drag, startPoint x: 515, startPoint y: 270, endPoint x: 594, endPoint y: 279, distance: 78.9
click at [581, 278] on icon at bounding box center [682, 412] width 356 height 297
click at [899, 367] on icon at bounding box center [682, 412] width 798 height 297
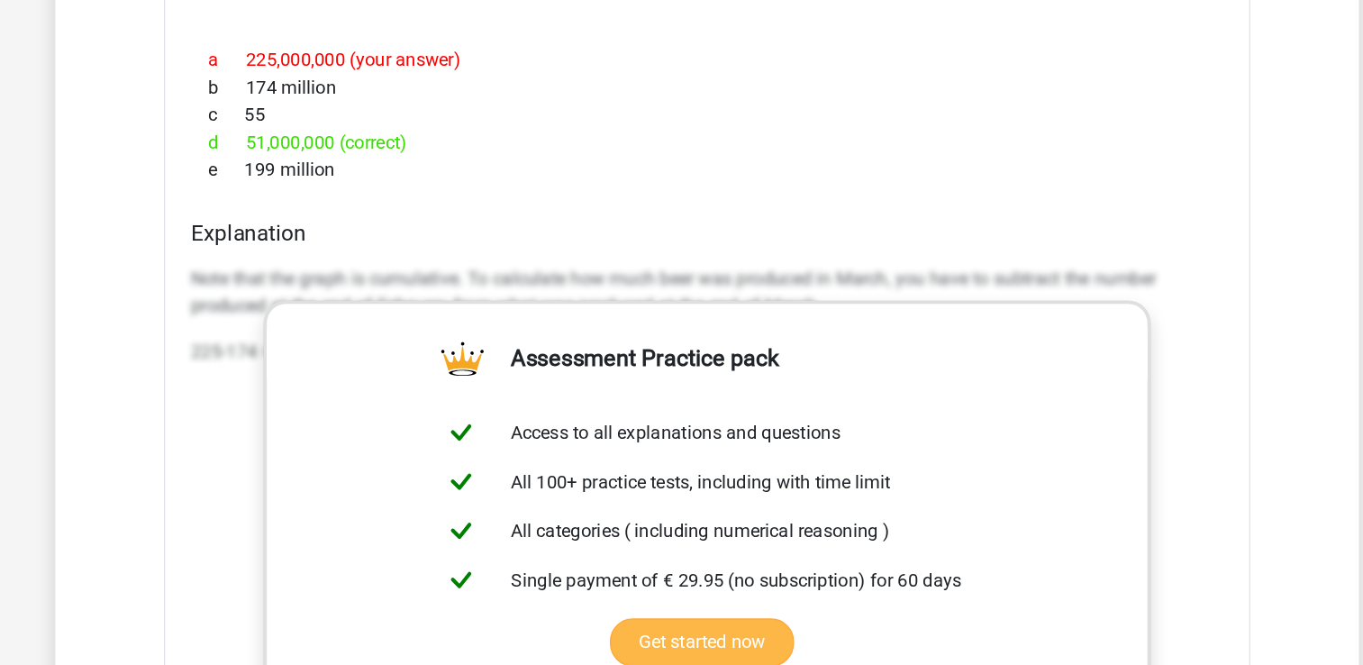
scroll to position [13005, 0]
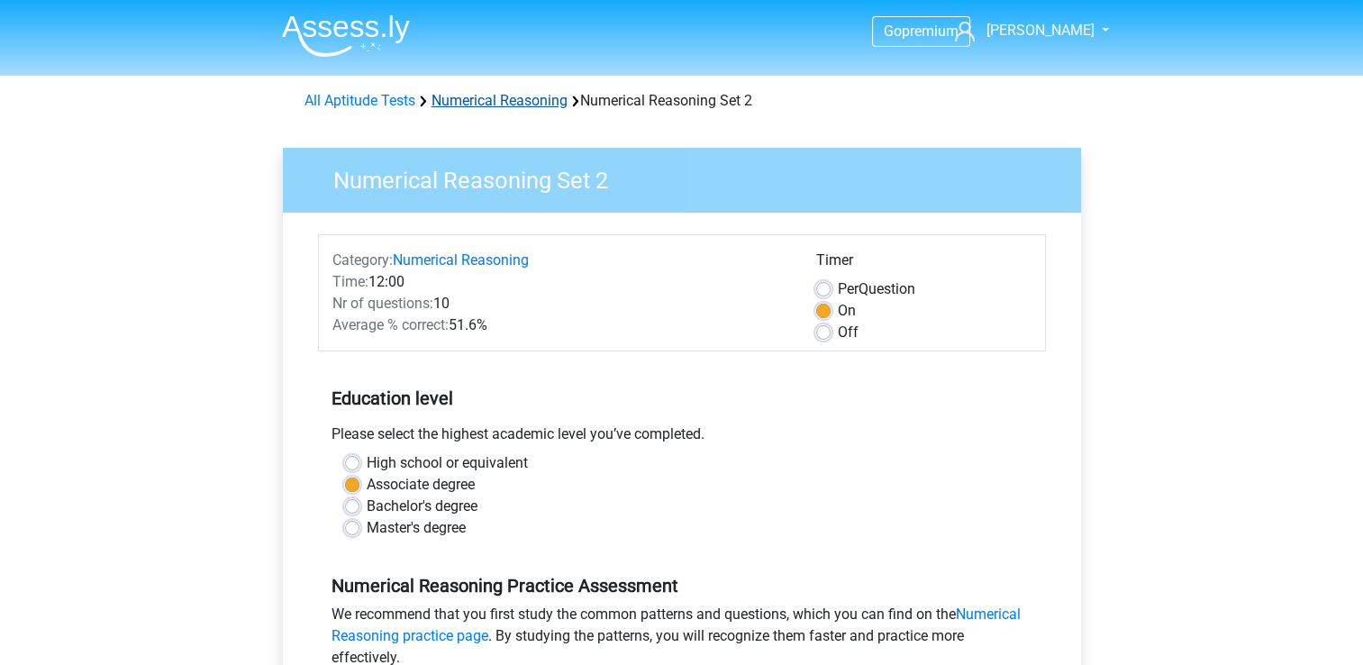
click at [557, 103] on link "Numerical Reasoning" at bounding box center [499, 100] width 136 height 17
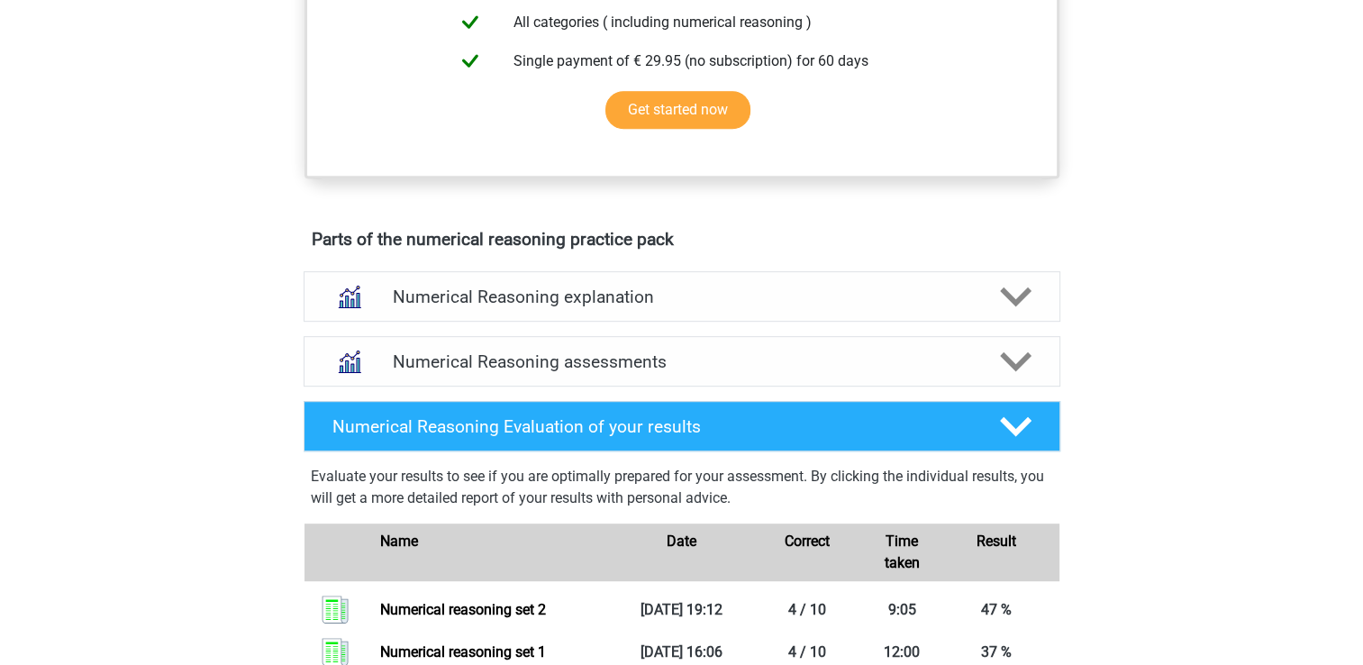
scroll to position [807, 0]
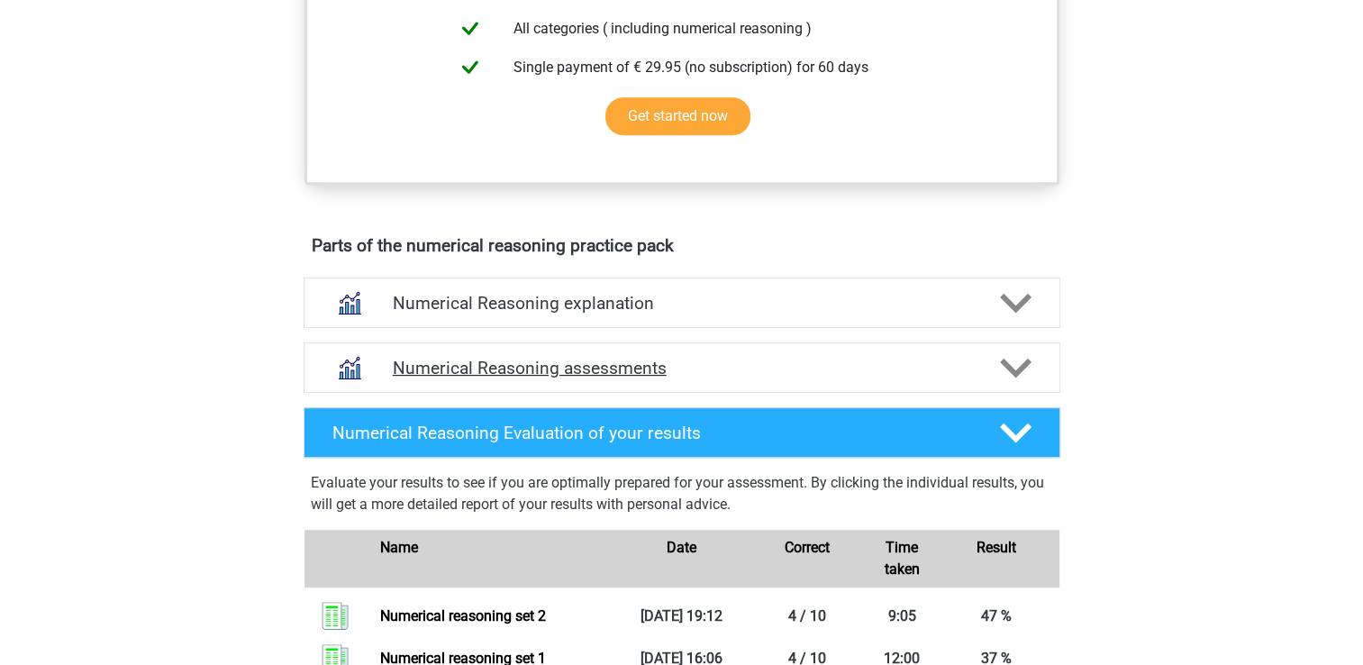
click at [997, 384] on div at bounding box center [1014, 368] width 60 height 32
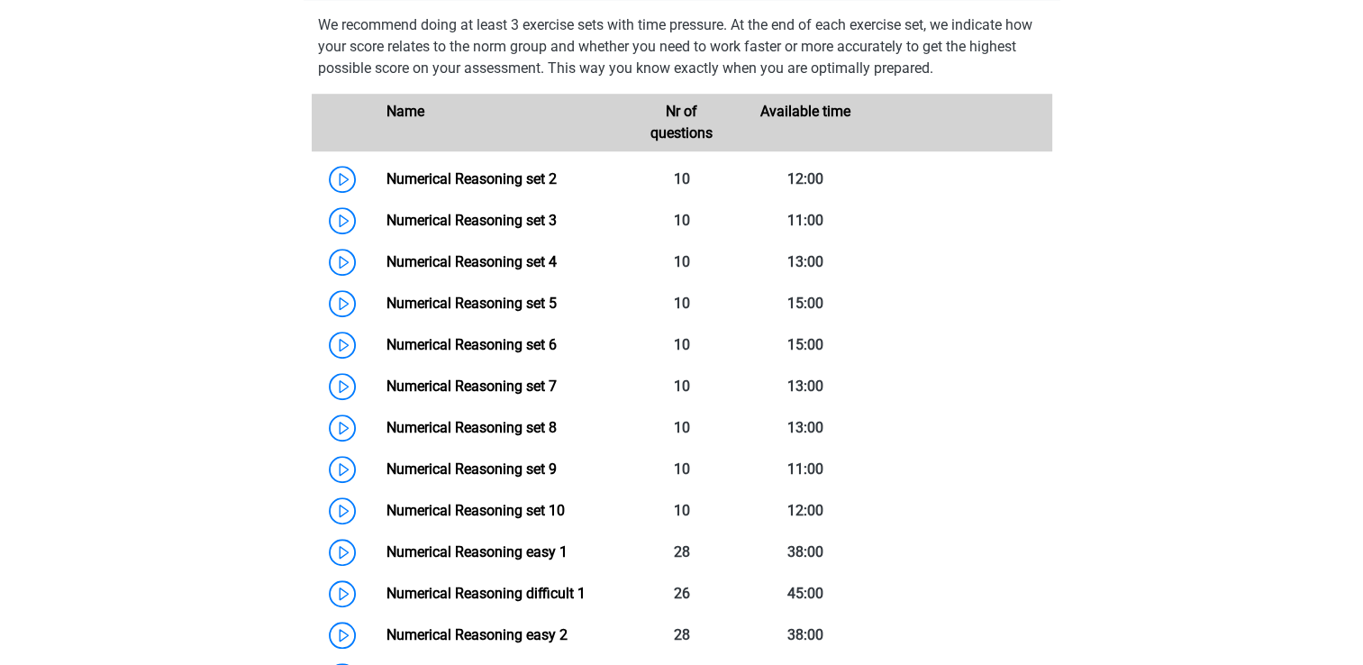
scroll to position [1213, 0]
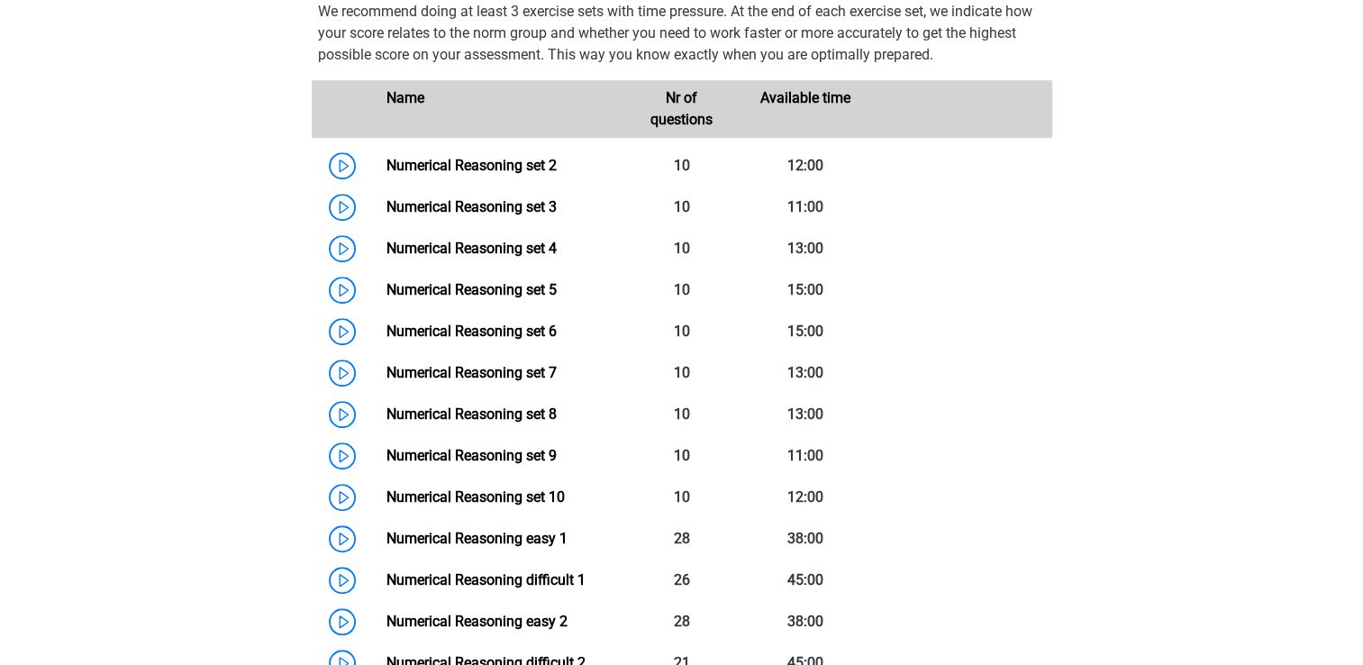
click at [234, 207] on div "Go premium [GEOGRAPHIC_DATA] [EMAIL_ADDRESS][DOMAIN_NAME]" at bounding box center [681, 322] width 1363 height 3070
click at [386, 174] on link "Numerical Reasoning set 2" at bounding box center [471, 165] width 170 height 17
click at [386, 215] on link "Numerical Reasoning set 3" at bounding box center [471, 206] width 170 height 17
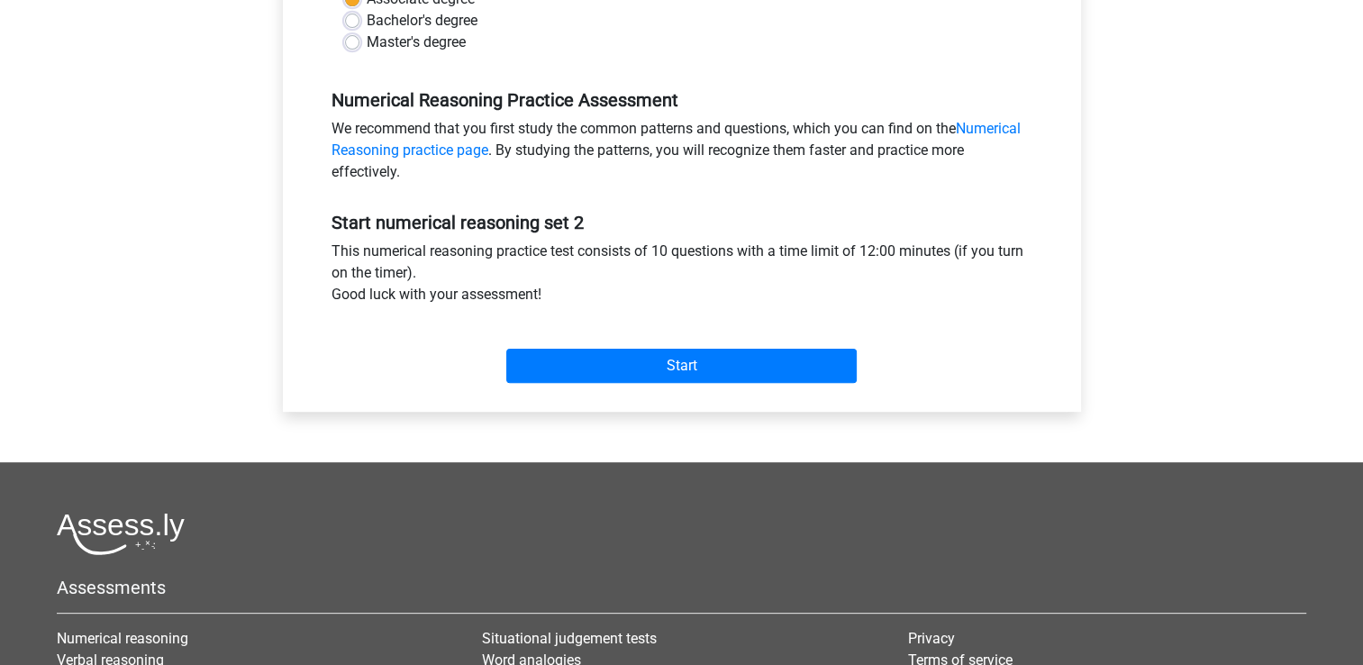
scroll to position [488, 0]
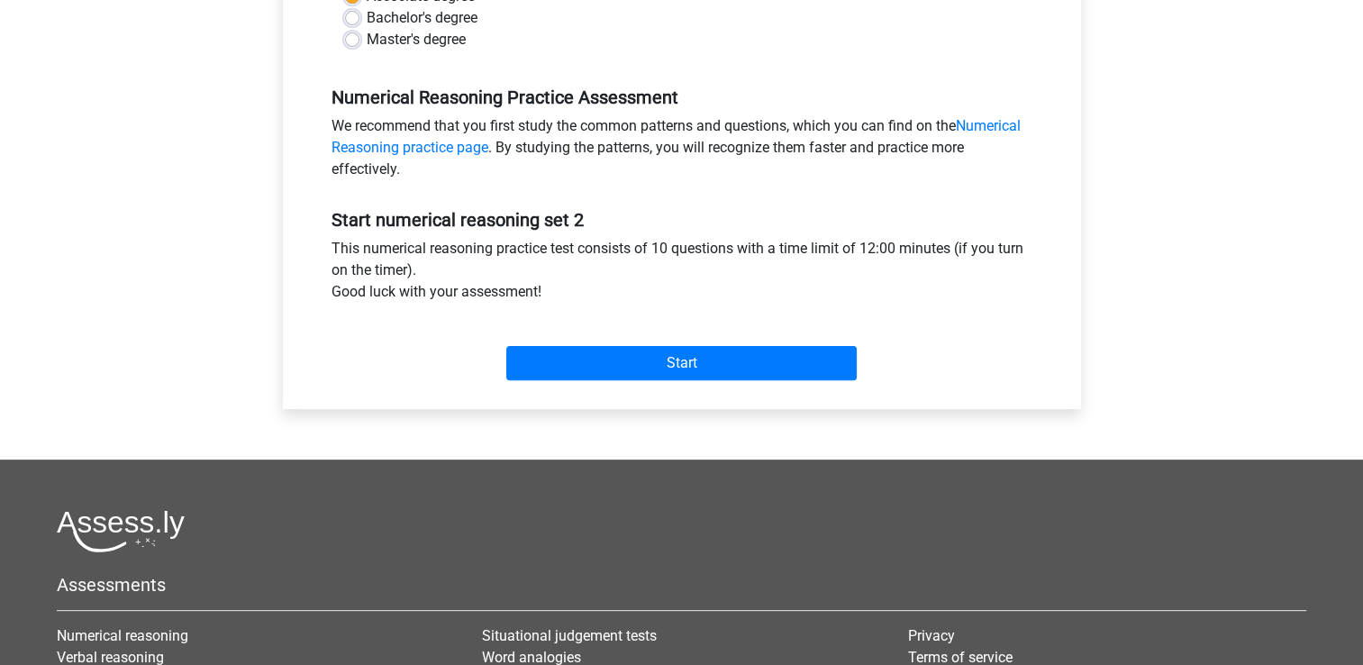
click at [581, 312] on div "Start" at bounding box center [682, 348] width 728 height 77
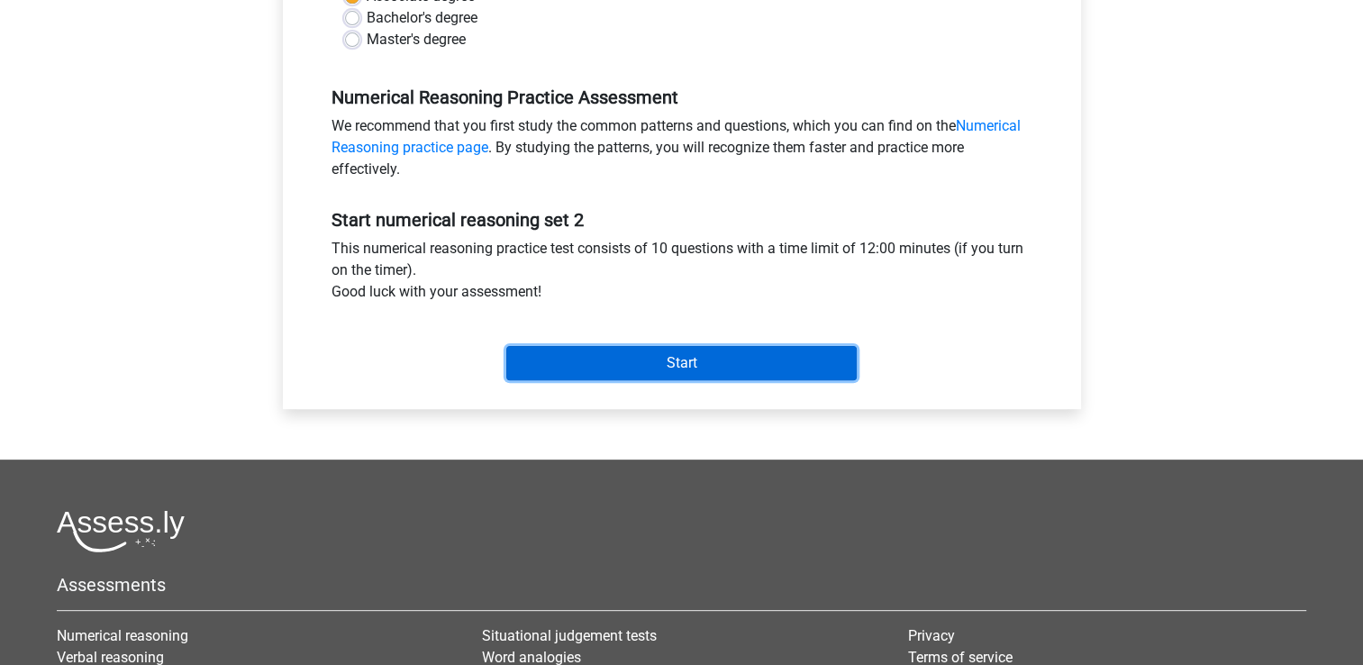
click at [616, 352] on input "Start" at bounding box center [681, 363] width 350 height 34
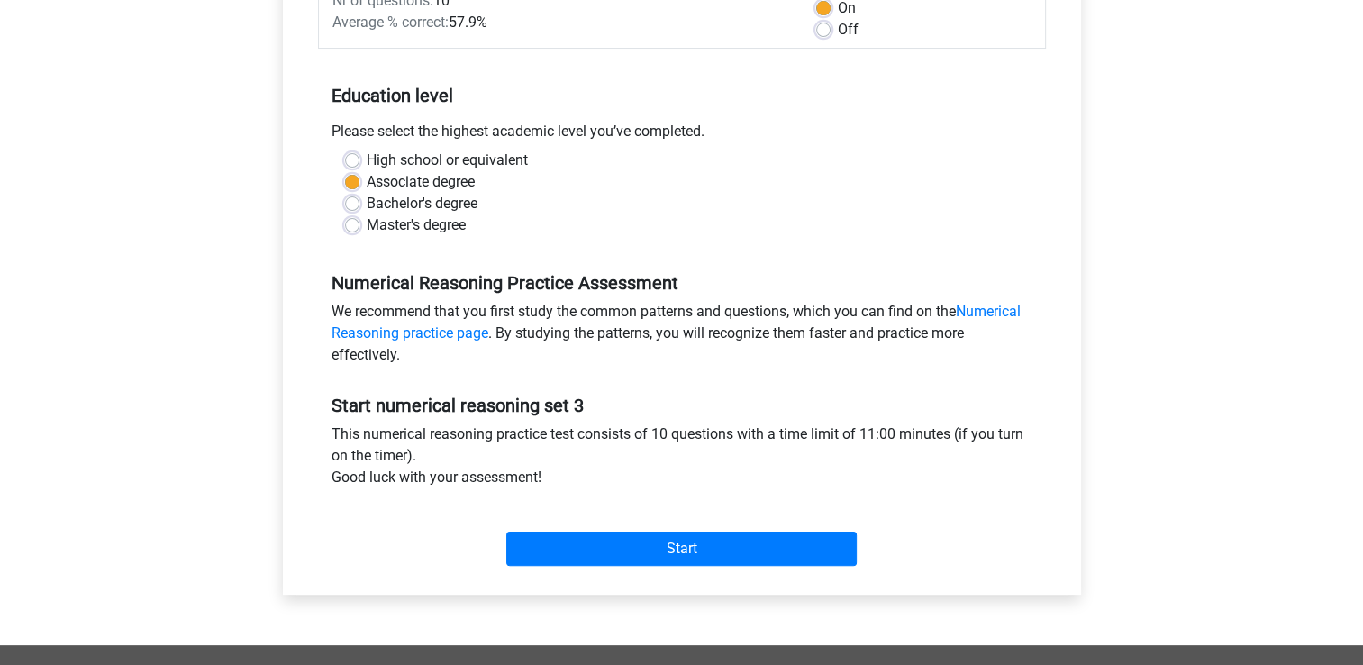
scroll to position [359, 0]
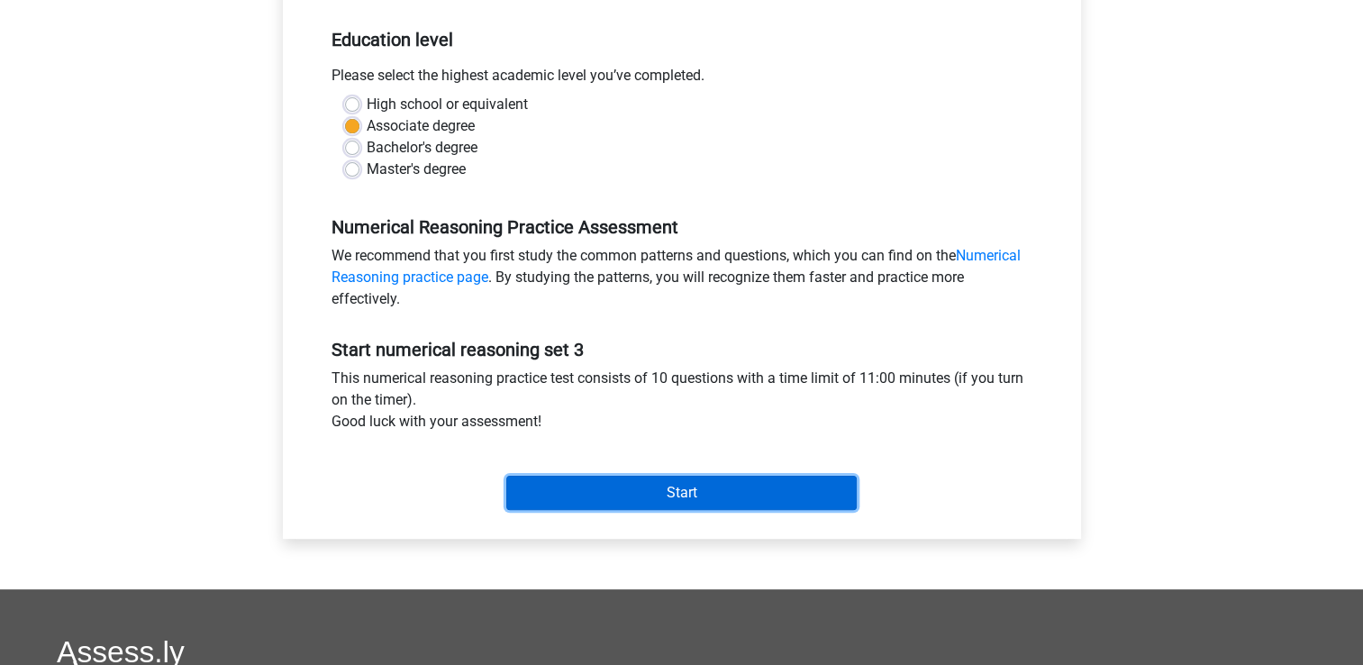
click at [731, 494] on input "Start" at bounding box center [681, 493] width 350 height 34
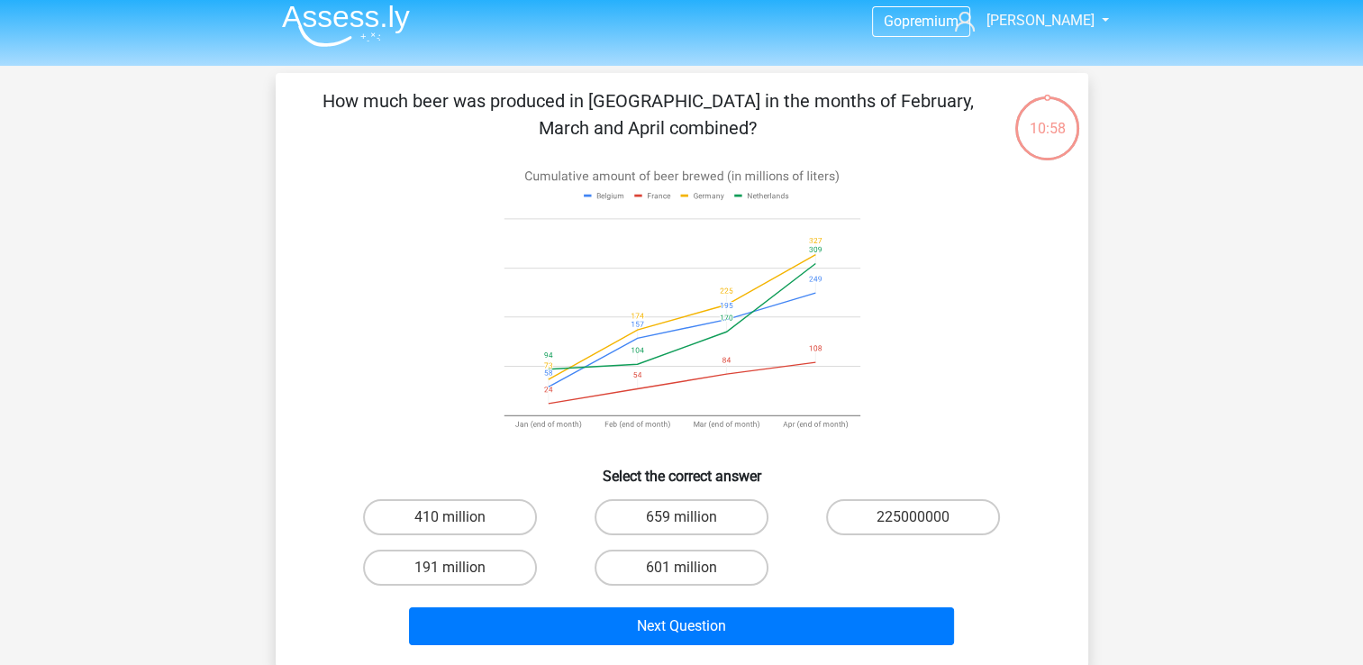
scroll to position [22, 0]
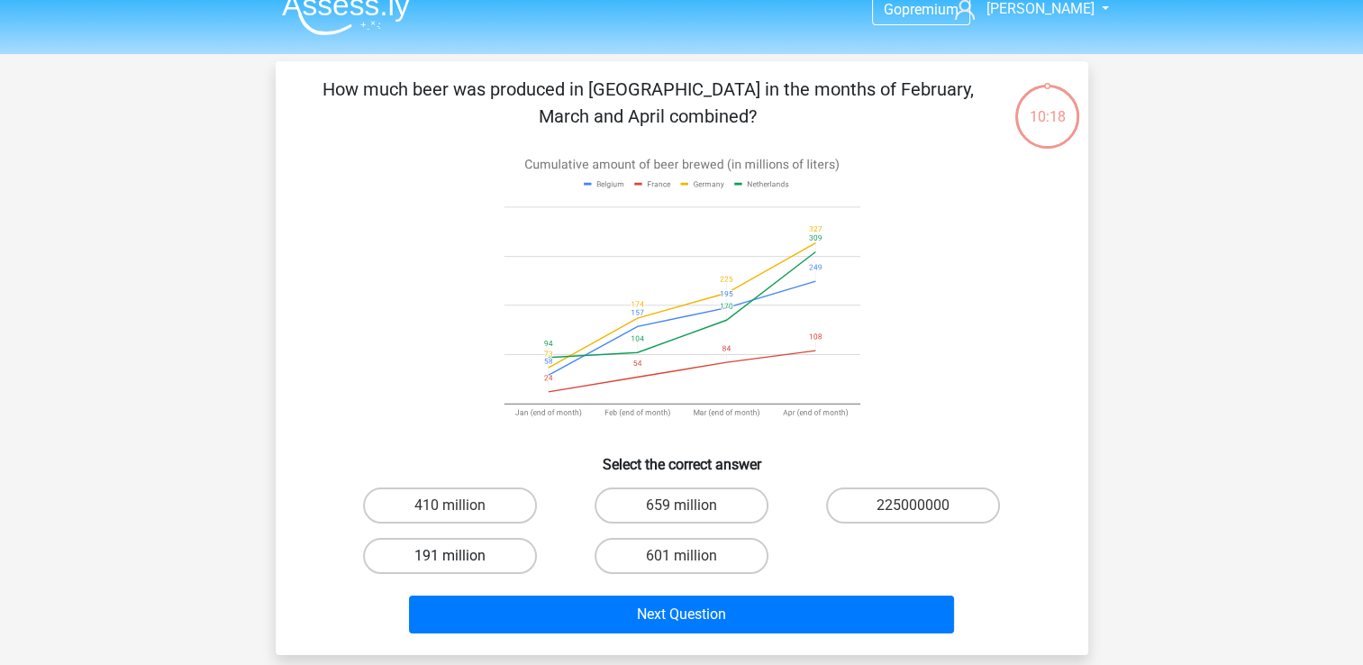
click at [484, 561] on label "191 million" at bounding box center [450, 556] width 174 height 36
click at [461, 561] on input "191 million" at bounding box center [455, 562] width 12 height 12
radio input "true"
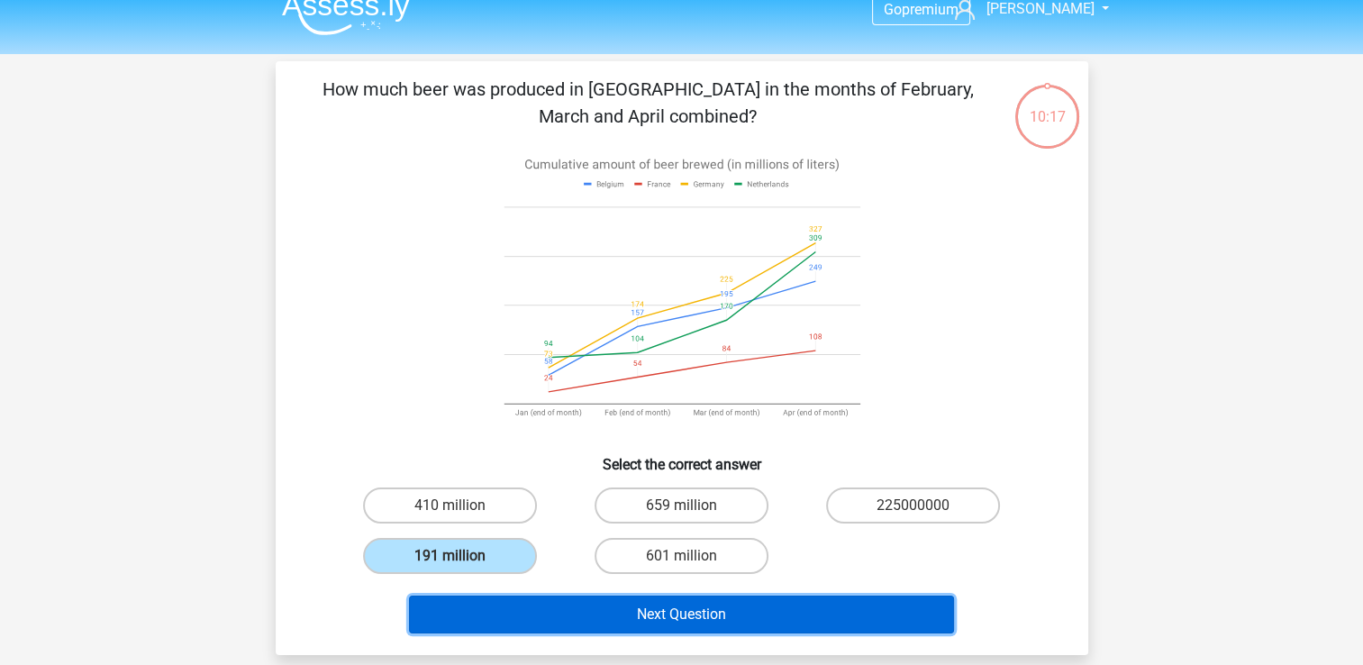
click at [533, 611] on button "Next Question" at bounding box center [681, 614] width 545 height 38
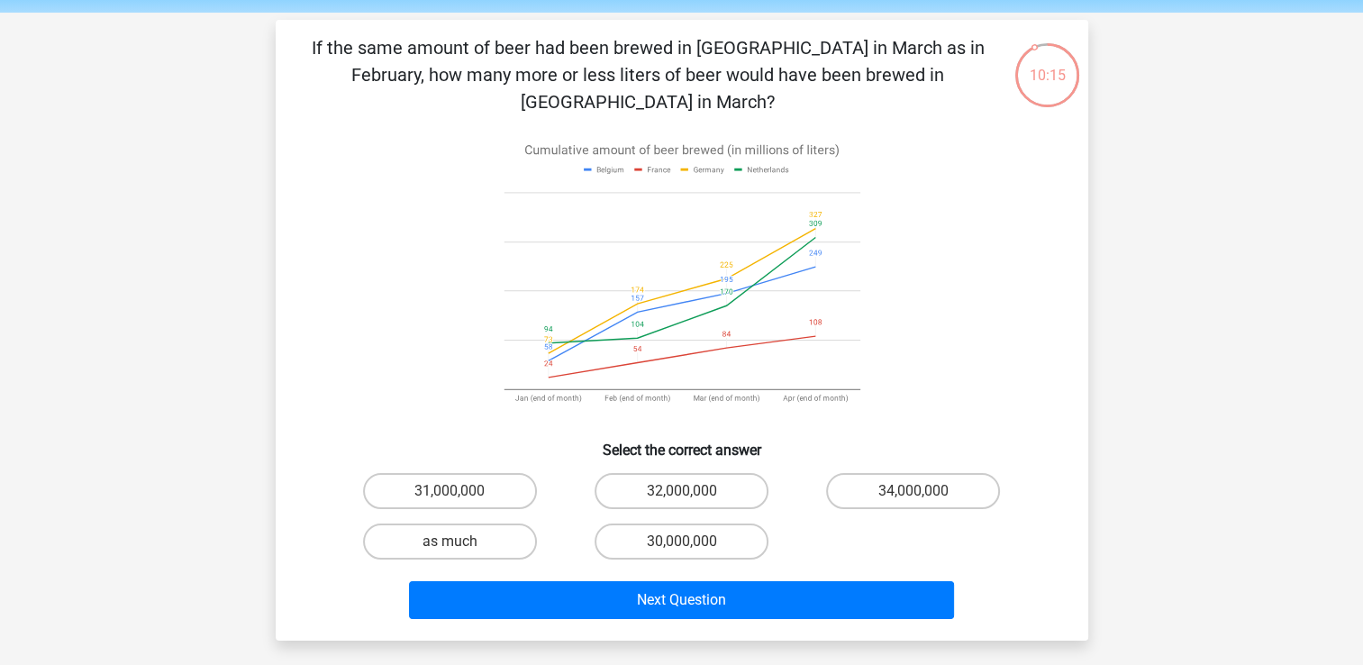
scroll to position [62, 0]
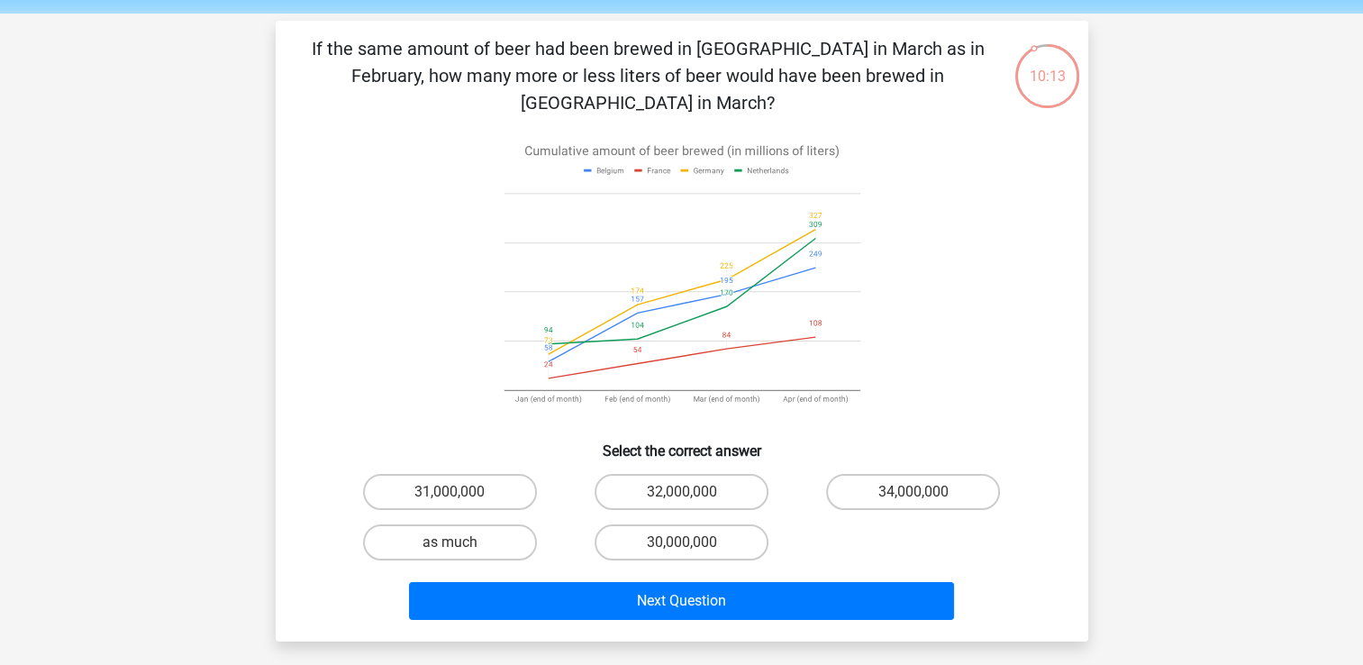
click at [598, 55] on p "If the same amount of beer had been brewed in [GEOGRAPHIC_DATA] in March as in …" at bounding box center [647, 75] width 687 height 81
click at [702, 524] on label "30,000,000" at bounding box center [682, 542] width 174 height 36
click at [693, 542] on input "30,000,000" at bounding box center [687, 548] width 12 height 12
radio input "true"
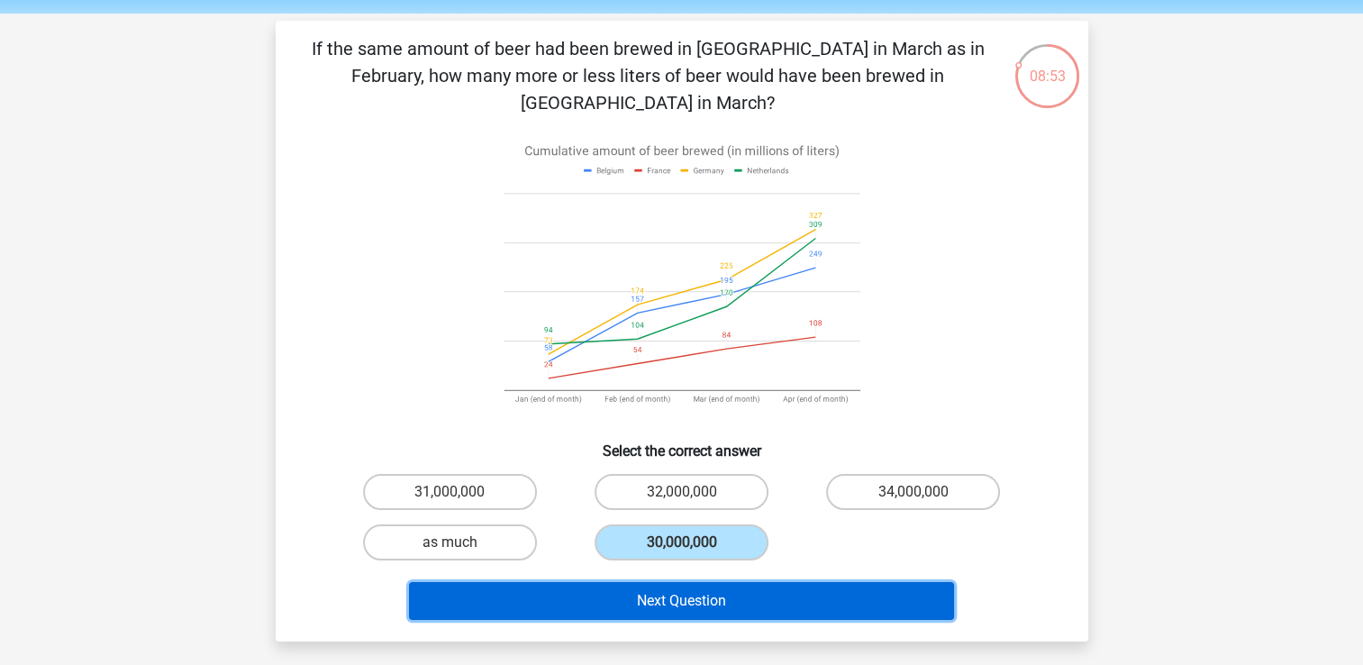
click at [685, 582] on button "Next Question" at bounding box center [681, 601] width 545 height 38
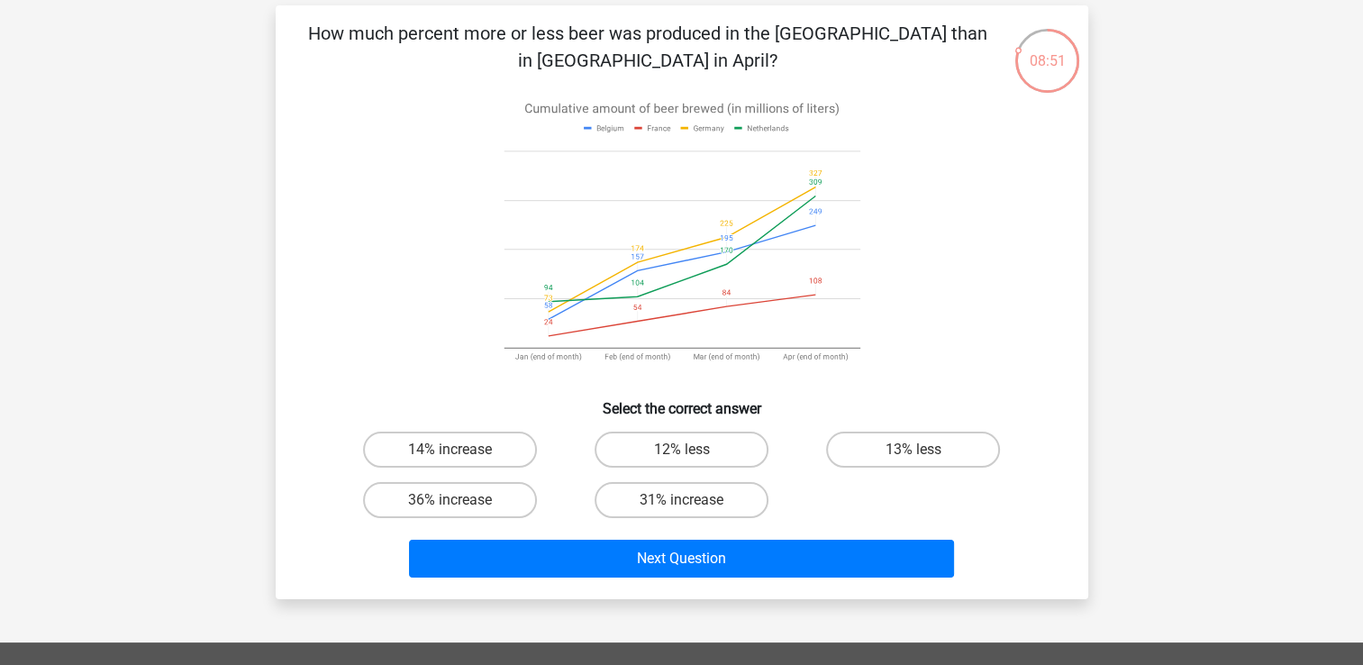
scroll to position [77, 0]
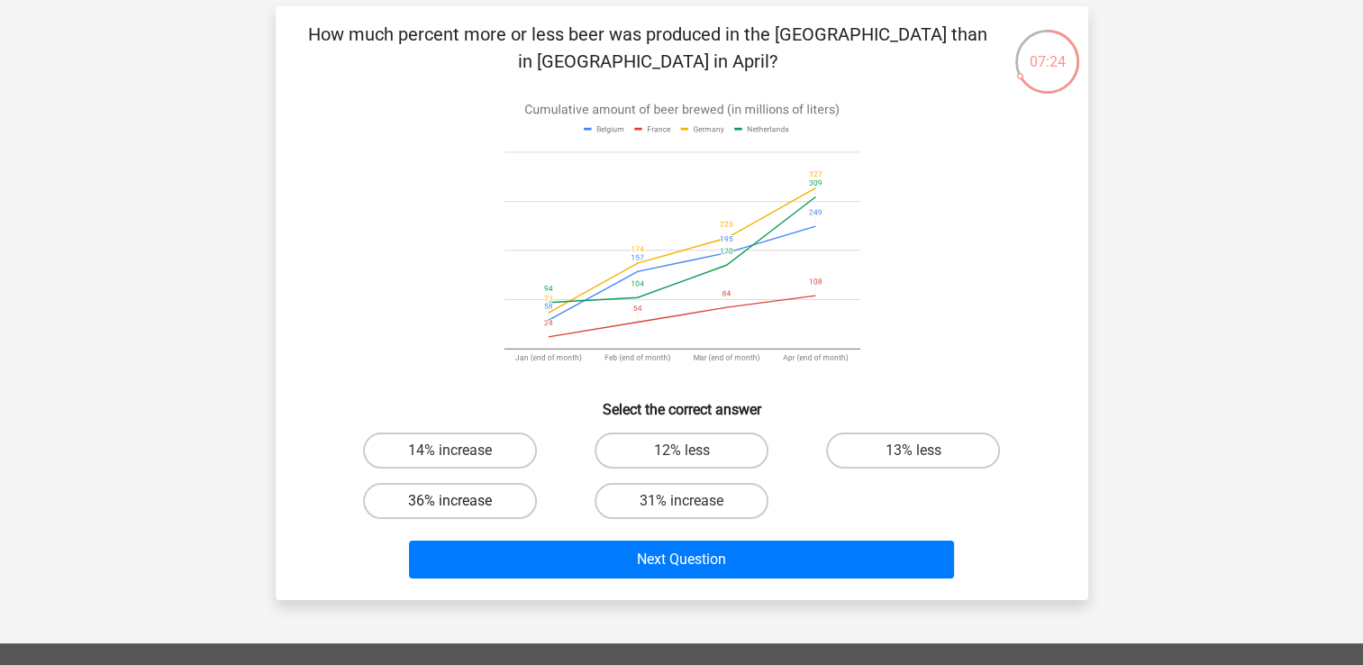
click at [493, 491] on label "36% increase" at bounding box center [450, 501] width 174 height 36
click at [461, 501] on input "36% increase" at bounding box center [455, 507] width 12 height 12
radio input "true"
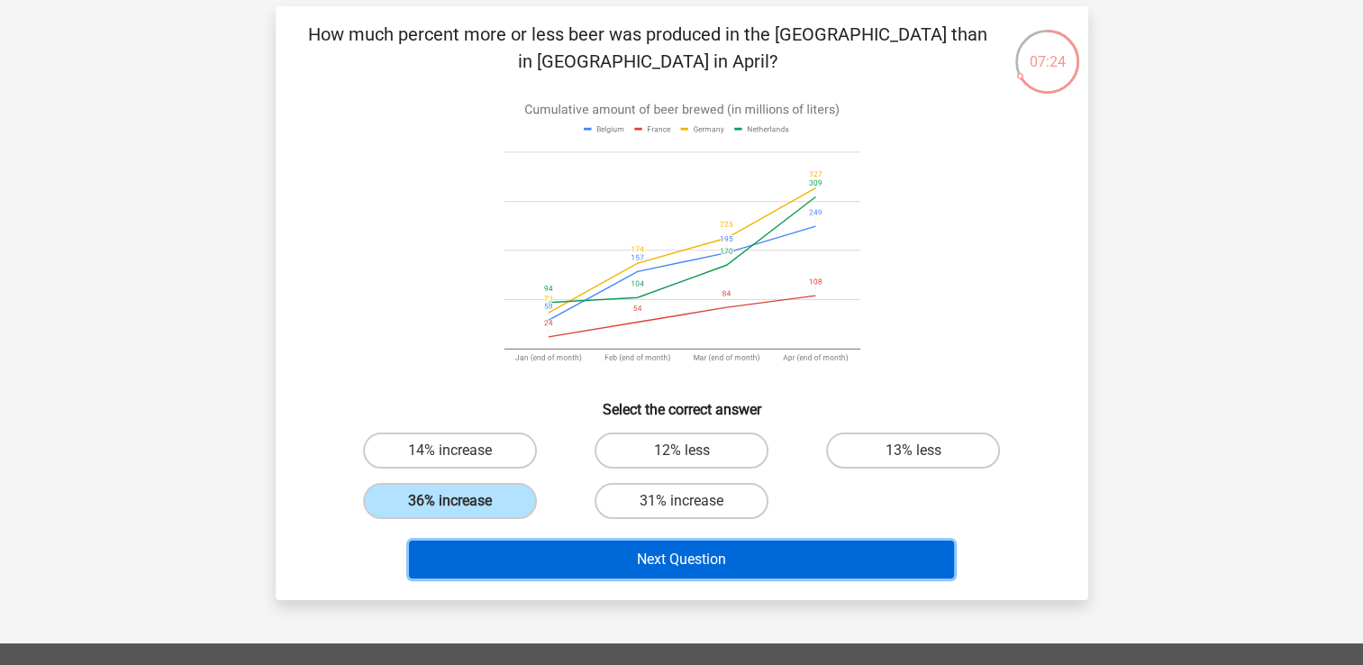
click at [583, 550] on button "Next Question" at bounding box center [681, 559] width 545 height 38
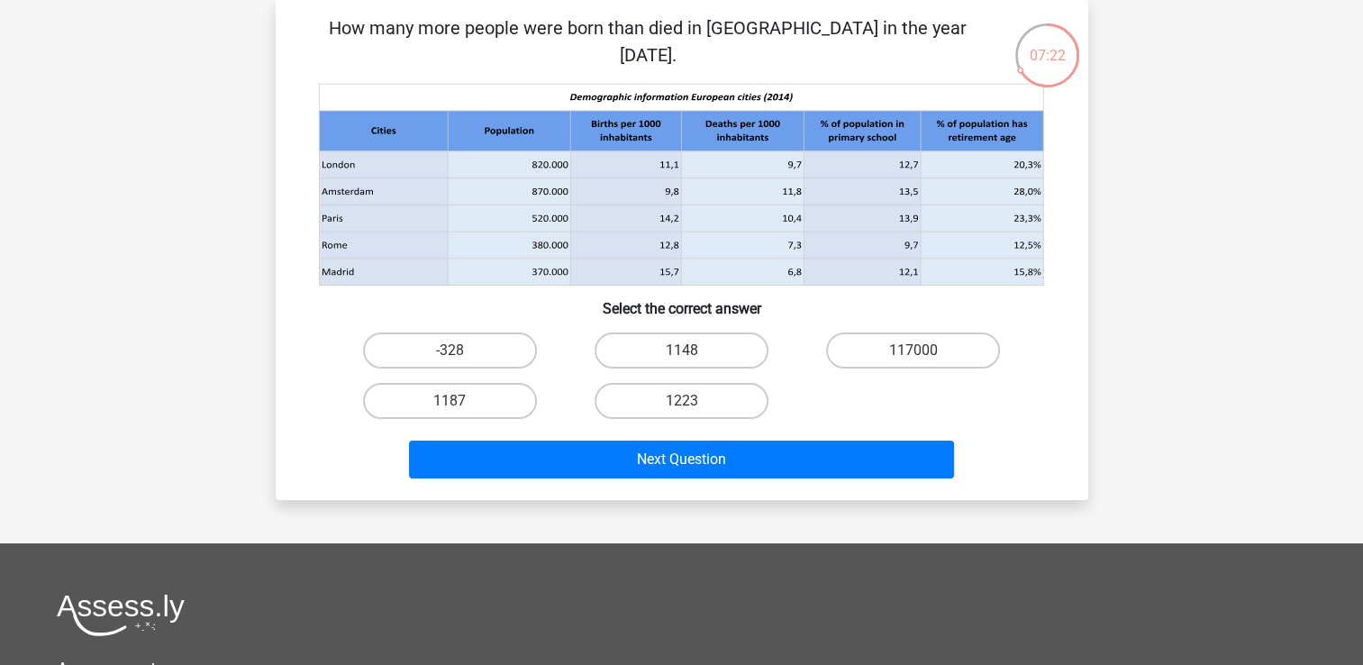
scroll to position [55, 0]
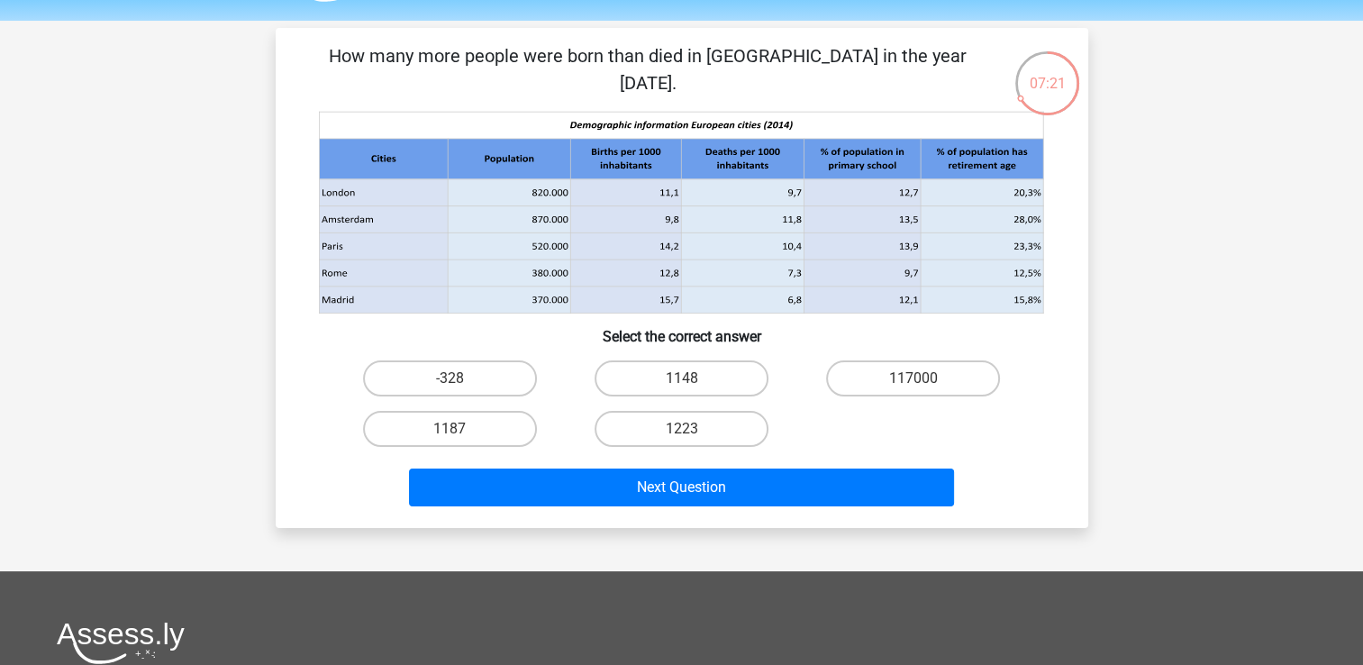
click at [1081, 422] on div "How many more people were born than died in London in the year 2014. Select the…" at bounding box center [682, 277] width 813 height 499
click at [539, 213] on icon at bounding box center [509, 219] width 123 height 27
click at [701, 207] on icon at bounding box center [742, 219] width 123 height 27
click at [813, 413] on div "-328 1148 117000 1187 1223" at bounding box center [681, 403] width 695 height 101
click at [697, 374] on label "1148" at bounding box center [682, 378] width 174 height 36
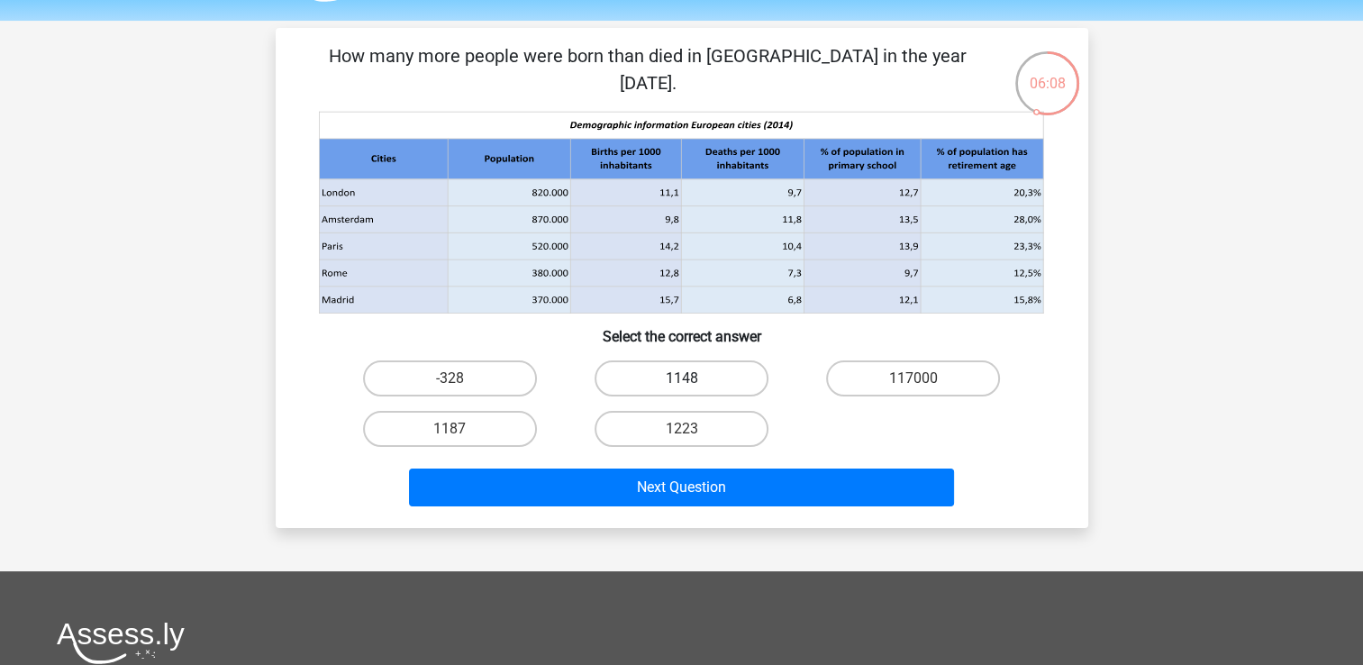
click at [693, 378] on input "1148" at bounding box center [687, 384] width 12 height 12
radio input "true"
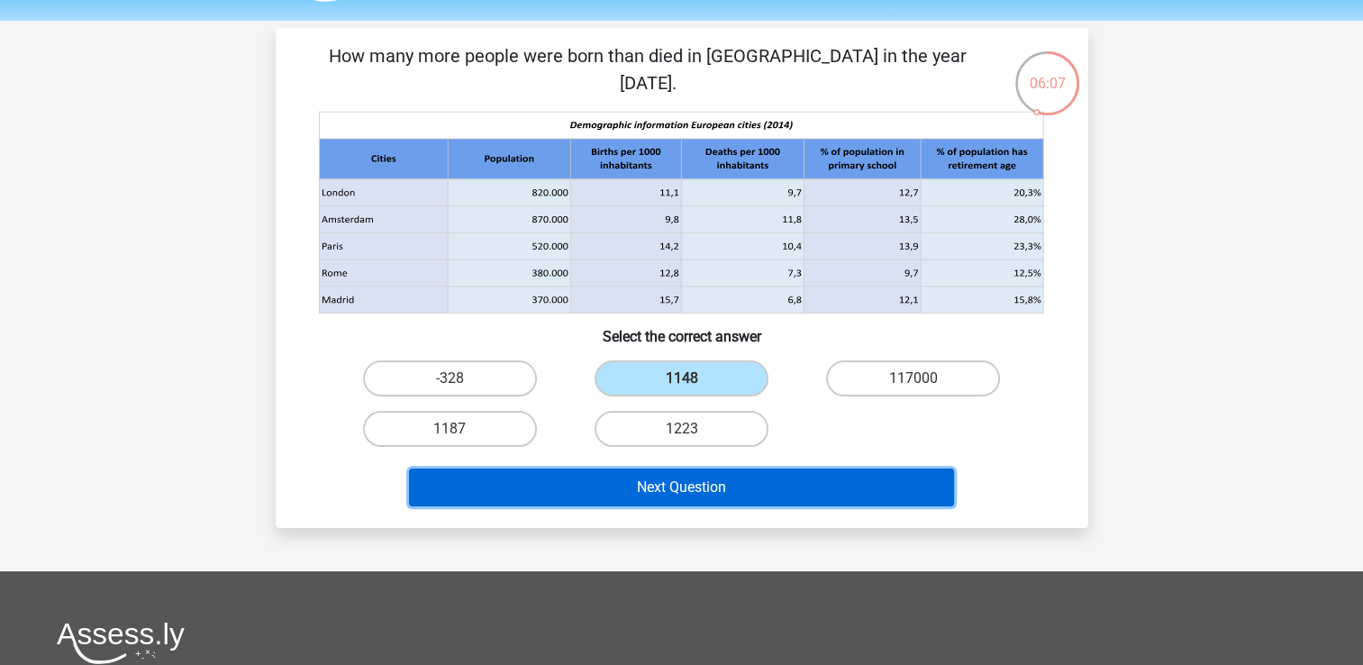
click at [703, 472] on button "Next Question" at bounding box center [681, 487] width 545 height 38
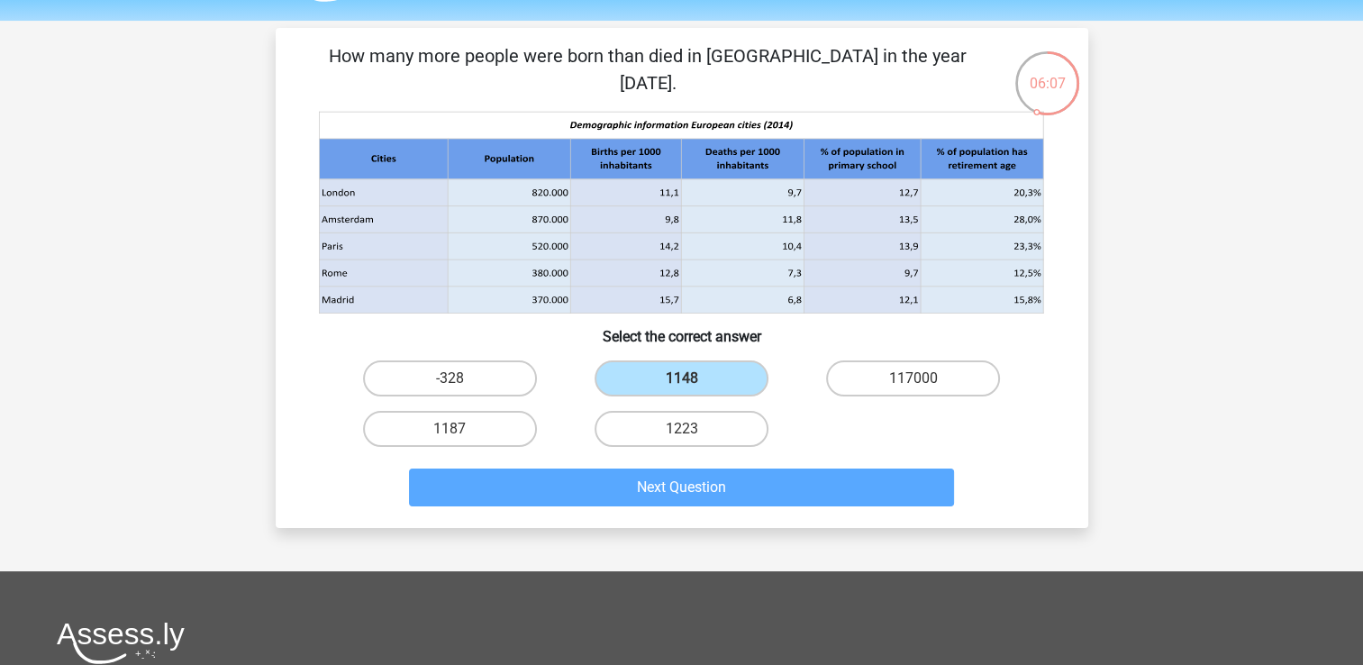
scroll to position [83, 0]
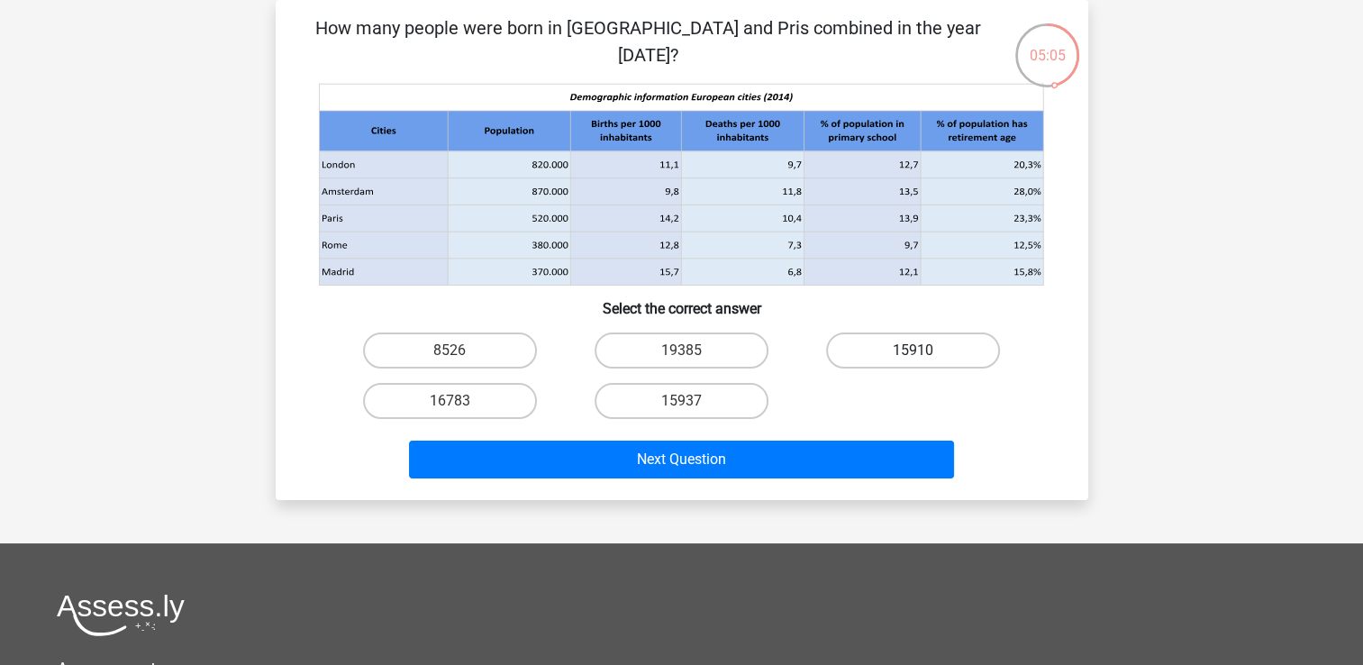
click at [885, 357] on label "15910" at bounding box center [913, 350] width 174 height 36
click at [913, 357] on input "15910" at bounding box center [919, 356] width 12 height 12
radio input "true"
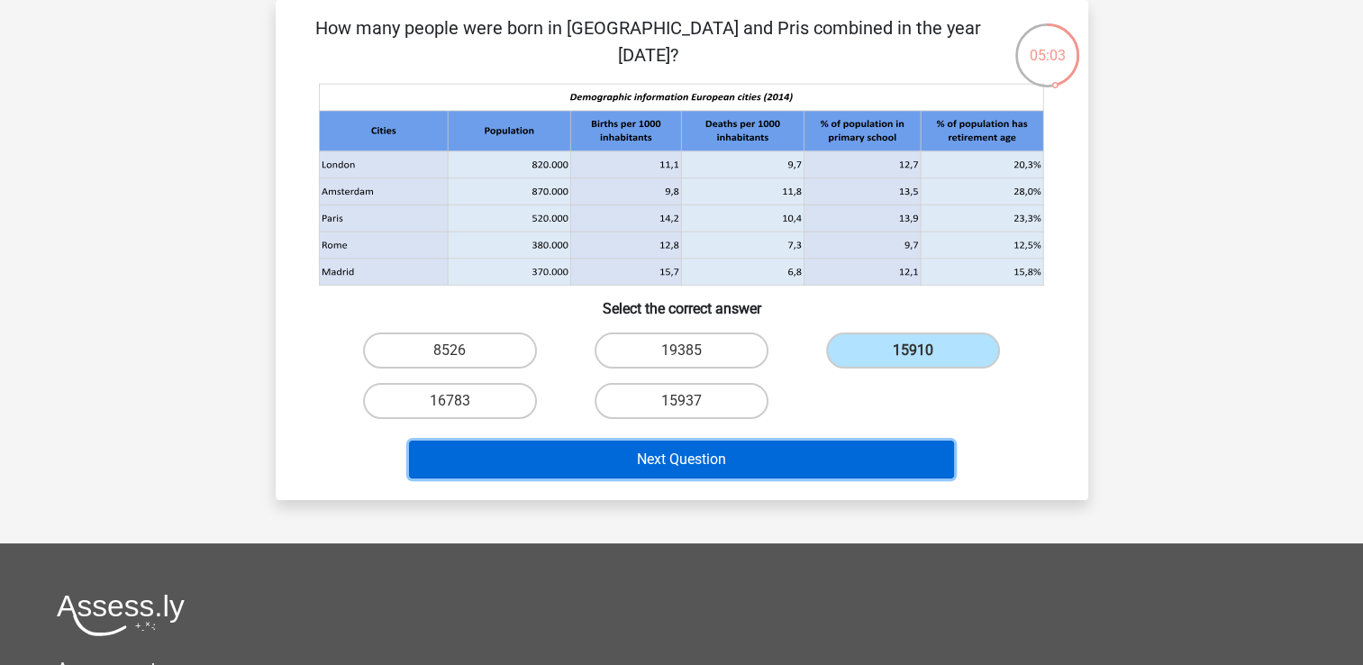
click at [829, 463] on button "Next Question" at bounding box center [681, 459] width 545 height 38
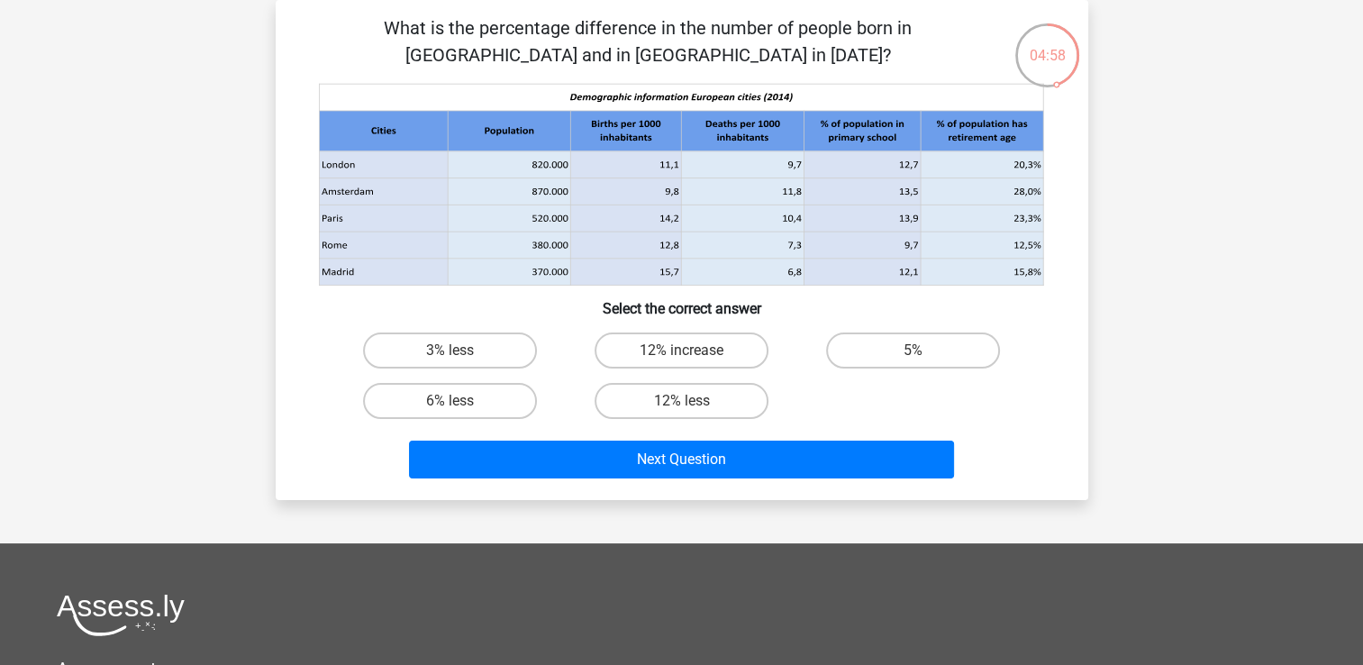
click at [1030, 420] on div "3% less 12% increase 5% 6% less 12% less" at bounding box center [681, 375] width 755 height 101
click at [604, 41] on p "What is the percentage difference in the number of people born in [GEOGRAPHIC_D…" at bounding box center [647, 41] width 687 height 54
click at [469, 406] on label "6% less" at bounding box center [450, 401] width 174 height 36
click at [461, 406] on input "6% less" at bounding box center [455, 407] width 12 height 12
radio input "true"
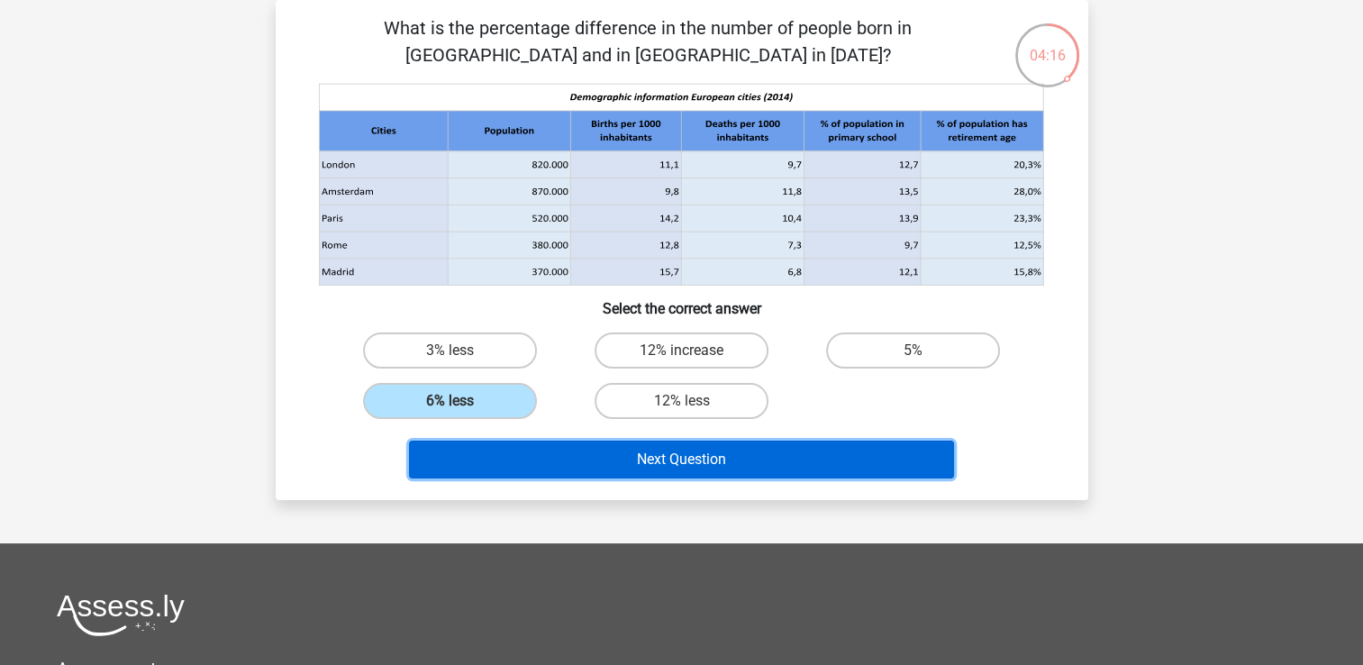
click at [501, 454] on button "Next Question" at bounding box center [681, 459] width 545 height 38
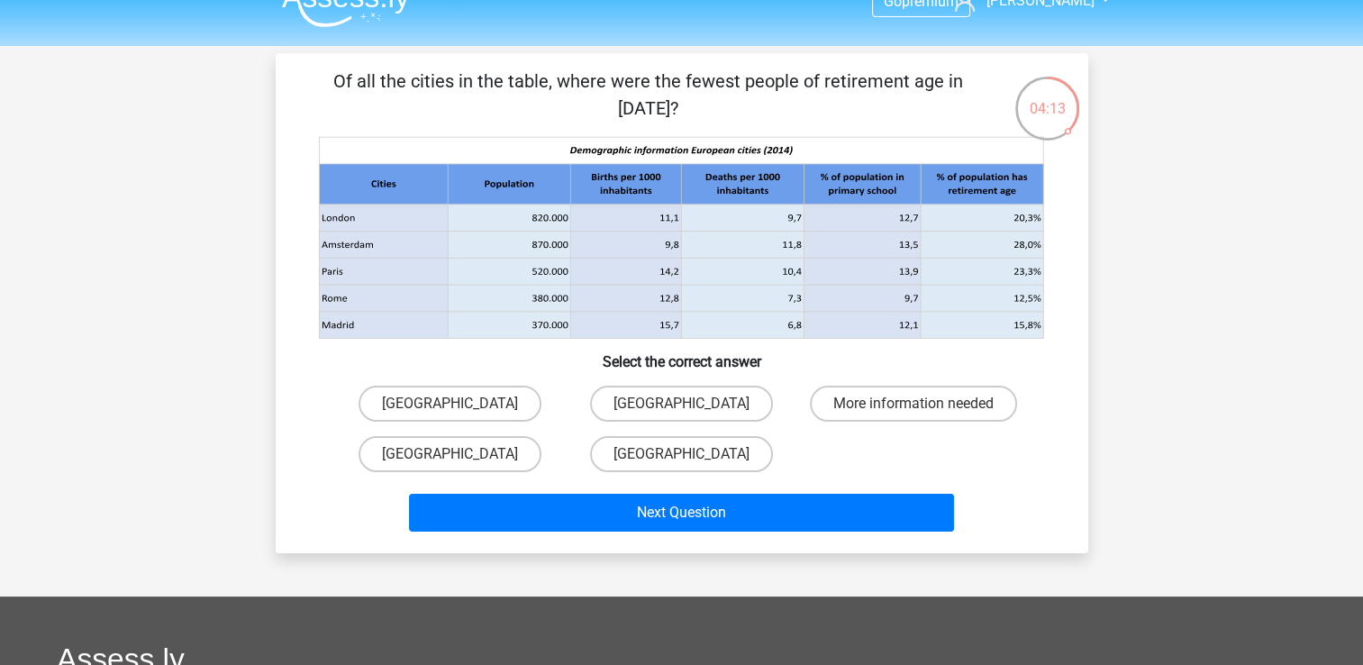
scroll to position [6, 0]
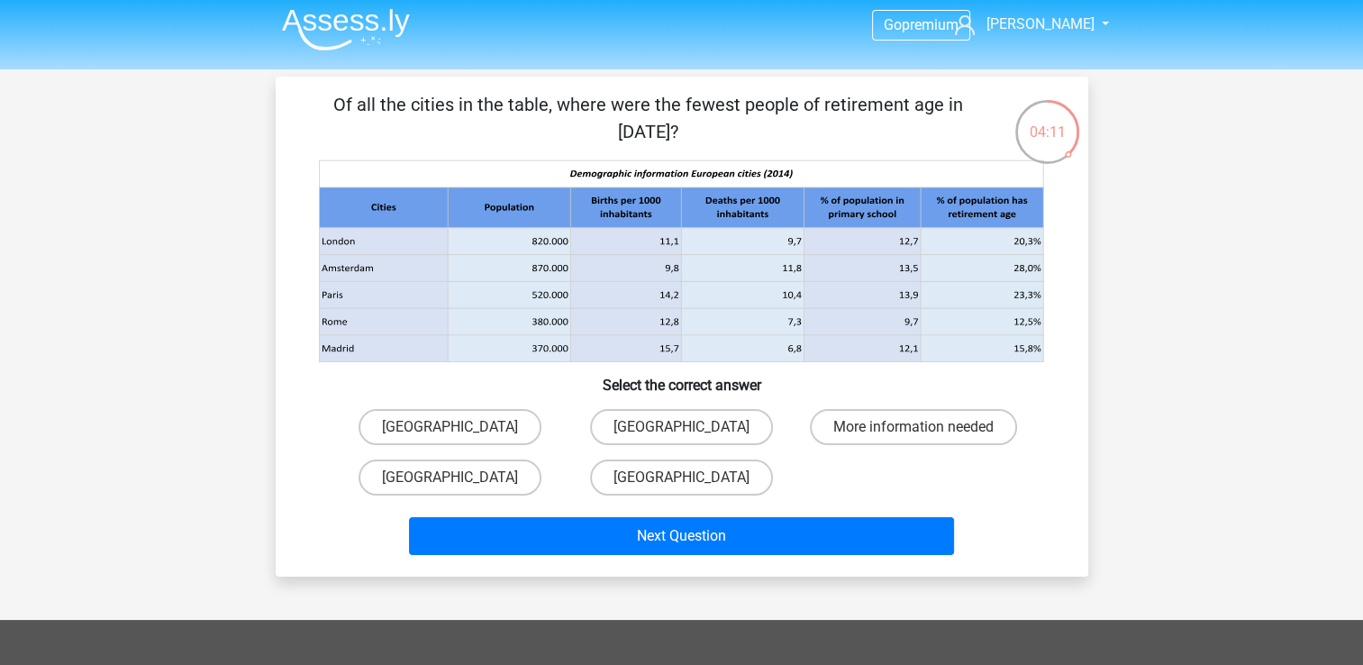
click at [385, 303] on icon at bounding box center [383, 295] width 129 height 27
click at [786, 132] on p "Of all the cities in the table, where were the fewest people of retirement age …" at bounding box center [647, 118] width 687 height 54
click at [489, 429] on label "[GEOGRAPHIC_DATA]" at bounding box center [450, 427] width 183 height 36
click at [461, 429] on input "[GEOGRAPHIC_DATA]" at bounding box center [455, 433] width 12 height 12
radio input "true"
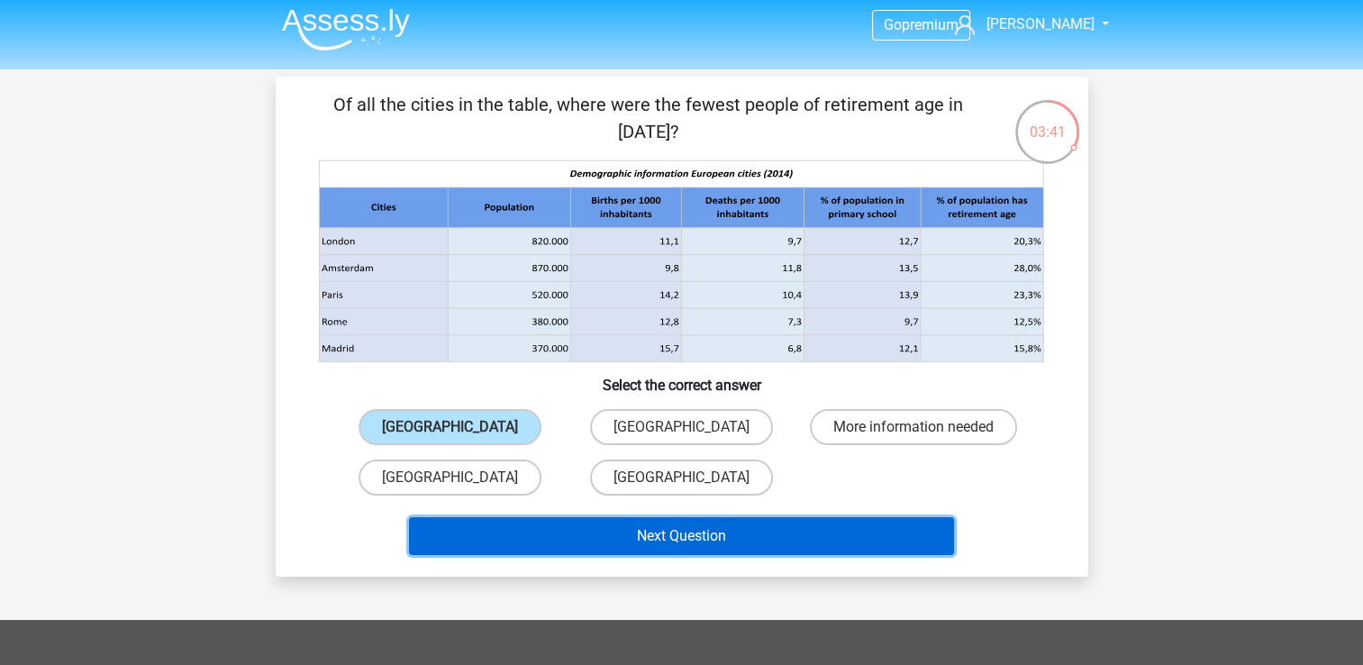
click at [552, 540] on button "Next Question" at bounding box center [681, 536] width 545 height 38
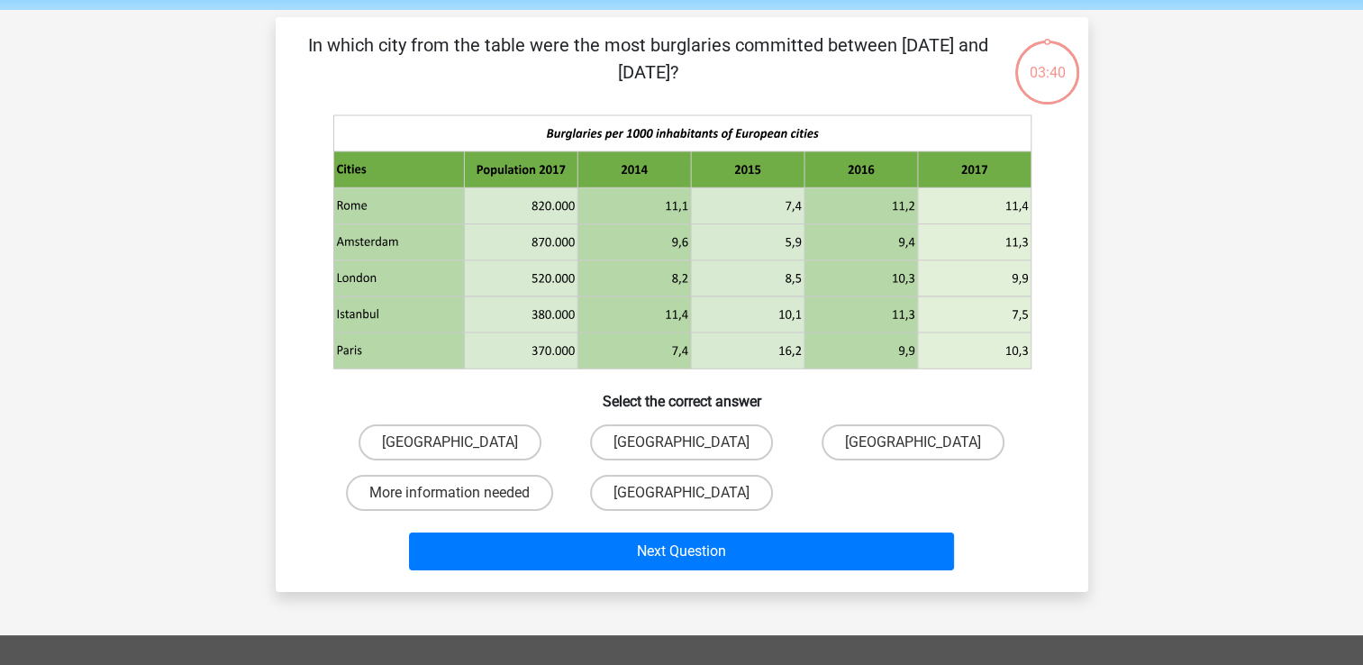
scroll to position [83, 0]
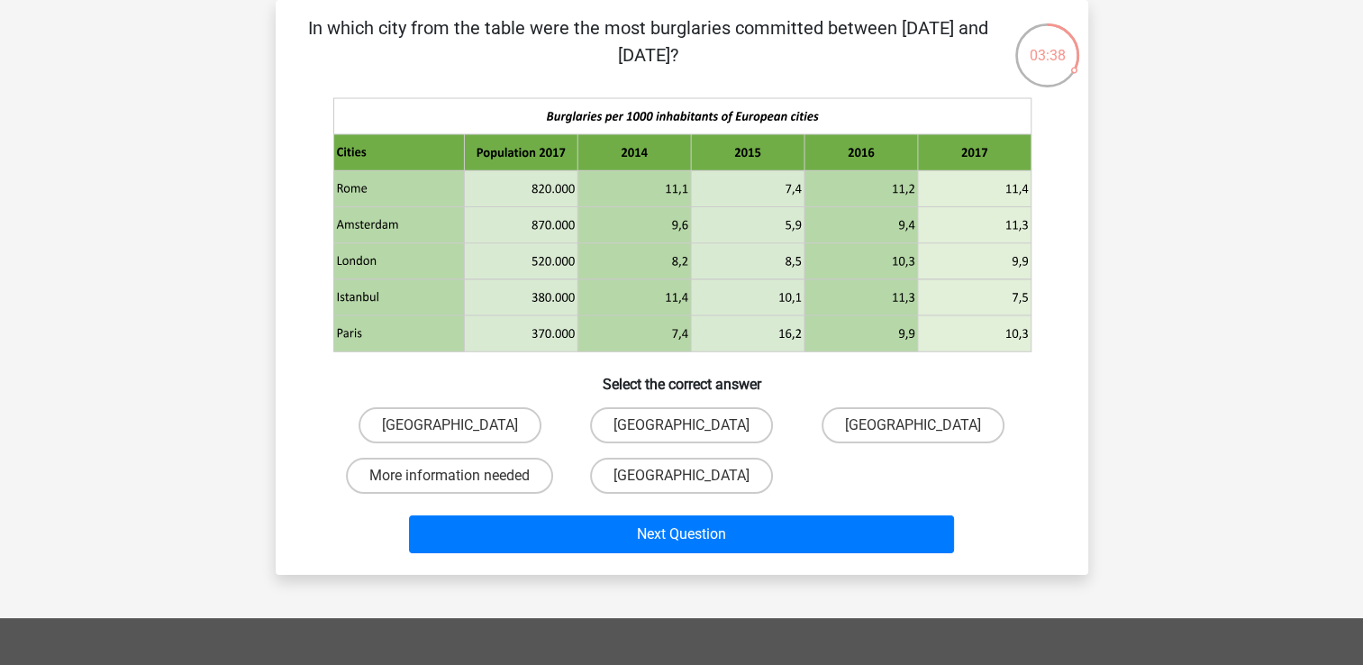
click at [1071, 268] on div "In which city from the table were the most burglaries committed between January…" at bounding box center [682, 287] width 798 height 546
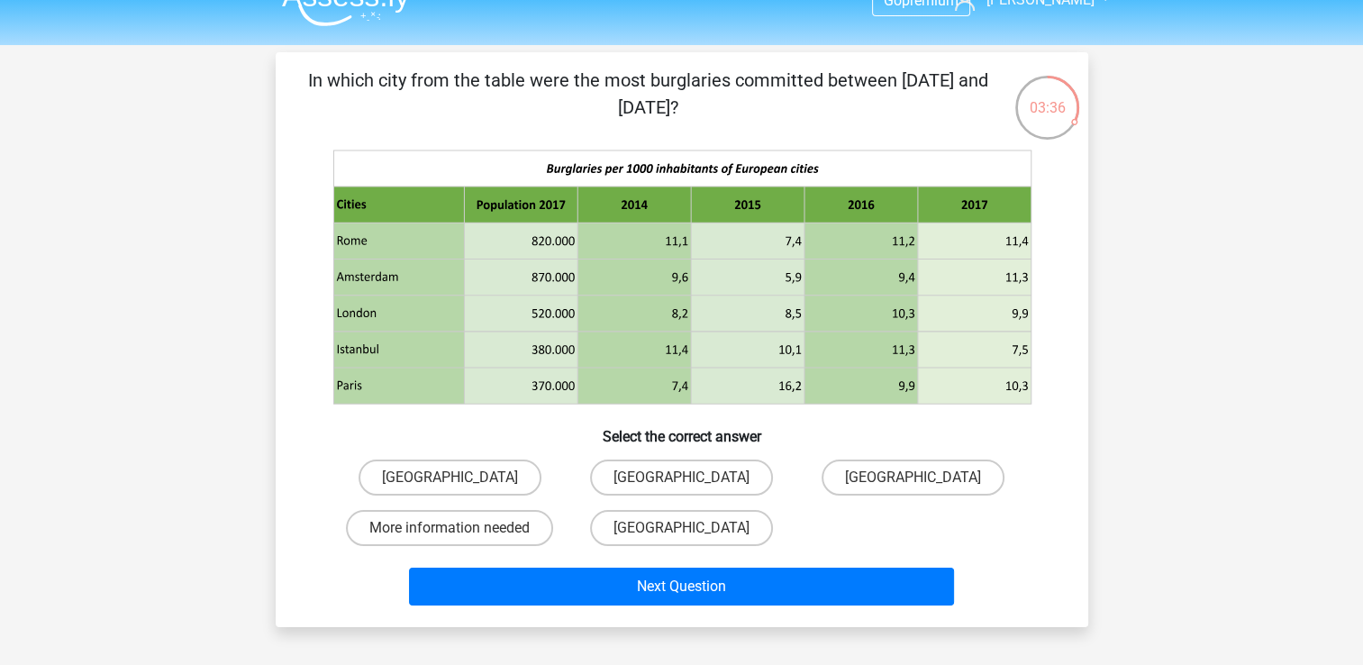
scroll to position [32, 0]
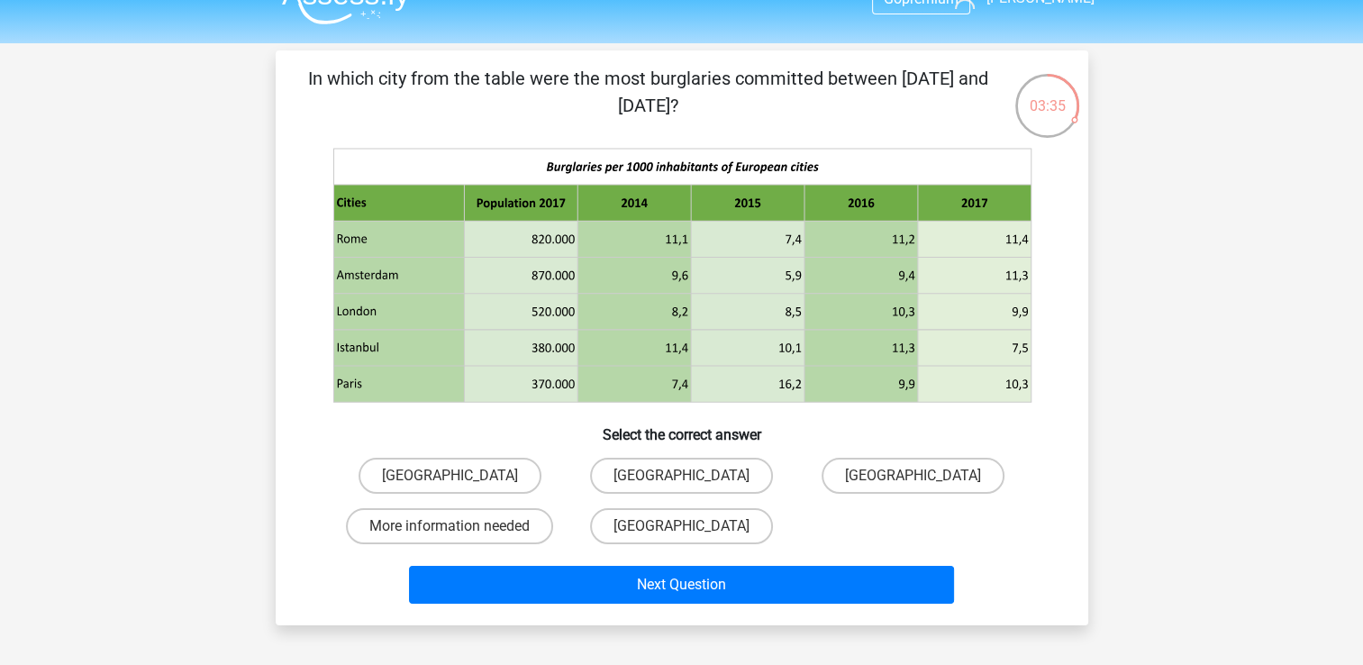
click at [1074, 272] on div "In which city from the table were the most burglaries committed between January…" at bounding box center [682, 338] width 798 height 546
click at [1074, 275] on div "In which city from the table were the most burglaries committed between January…" at bounding box center [682, 338] width 798 height 546
click at [680, 480] on label "[GEOGRAPHIC_DATA]" at bounding box center [681, 476] width 183 height 36
click at [681, 480] on input "[GEOGRAPHIC_DATA]" at bounding box center [687, 482] width 12 height 12
radio input "true"
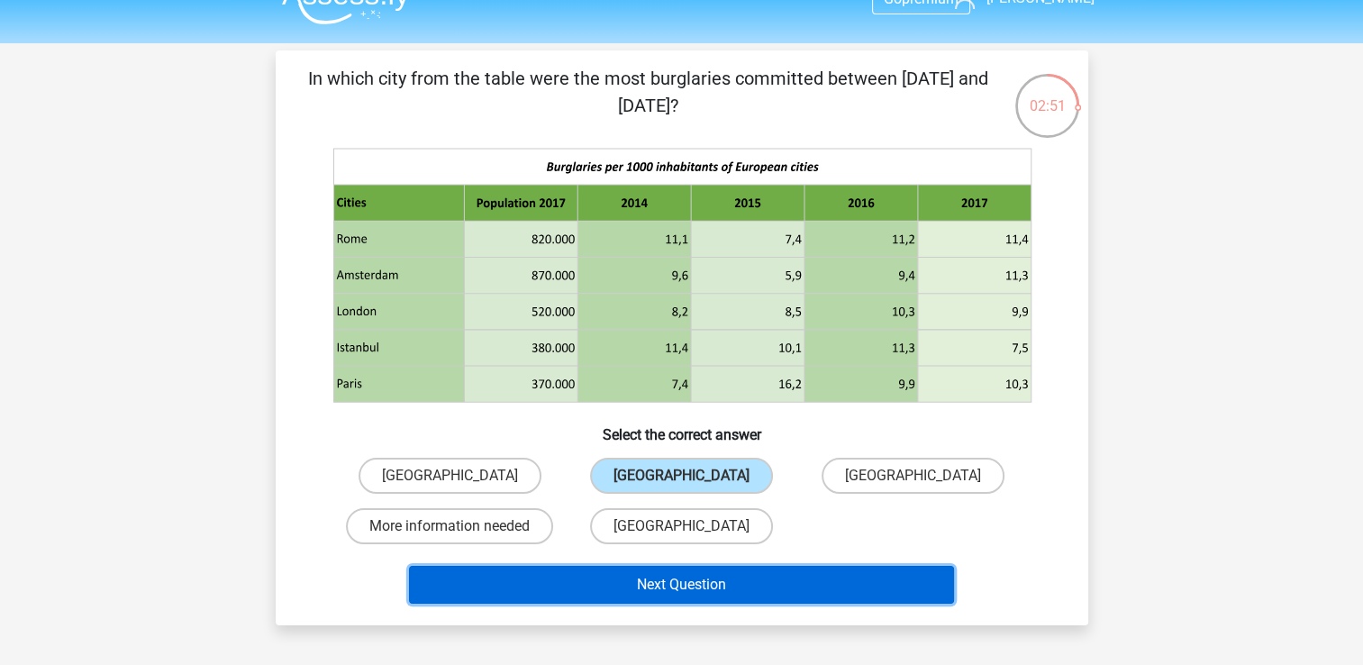
click at [684, 573] on button "Next Question" at bounding box center [681, 585] width 545 height 38
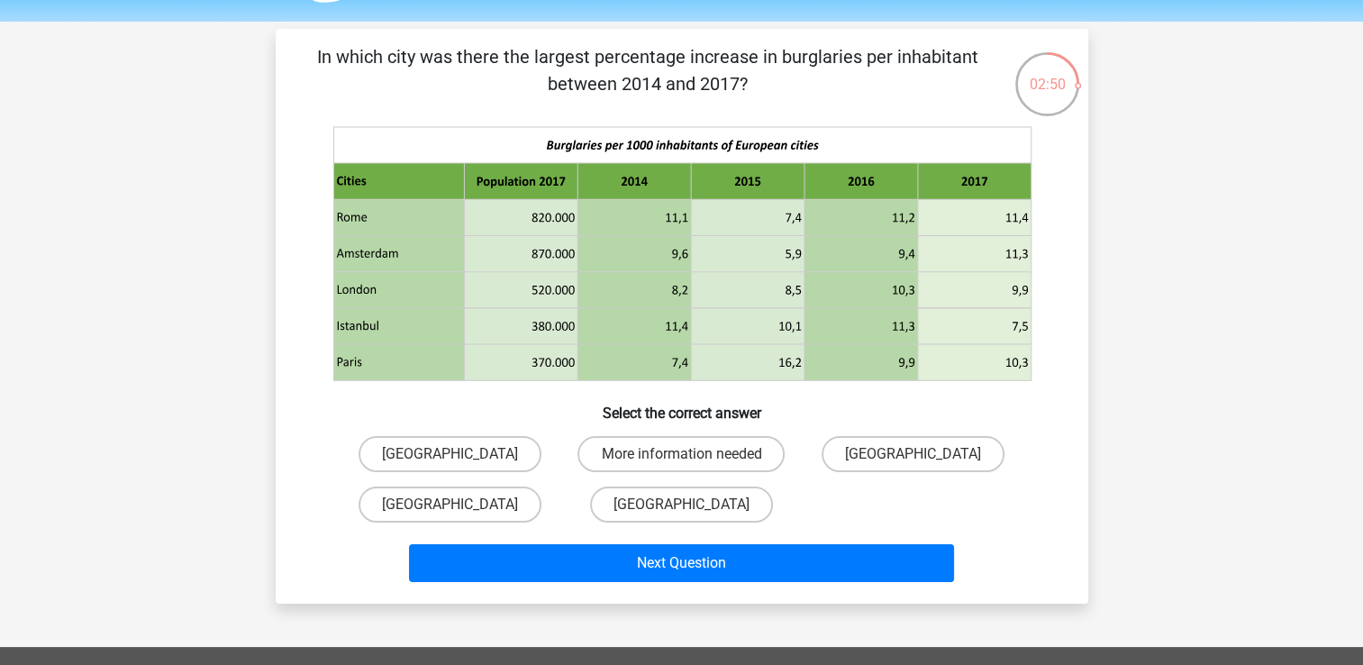
scroll to position [50, 0]
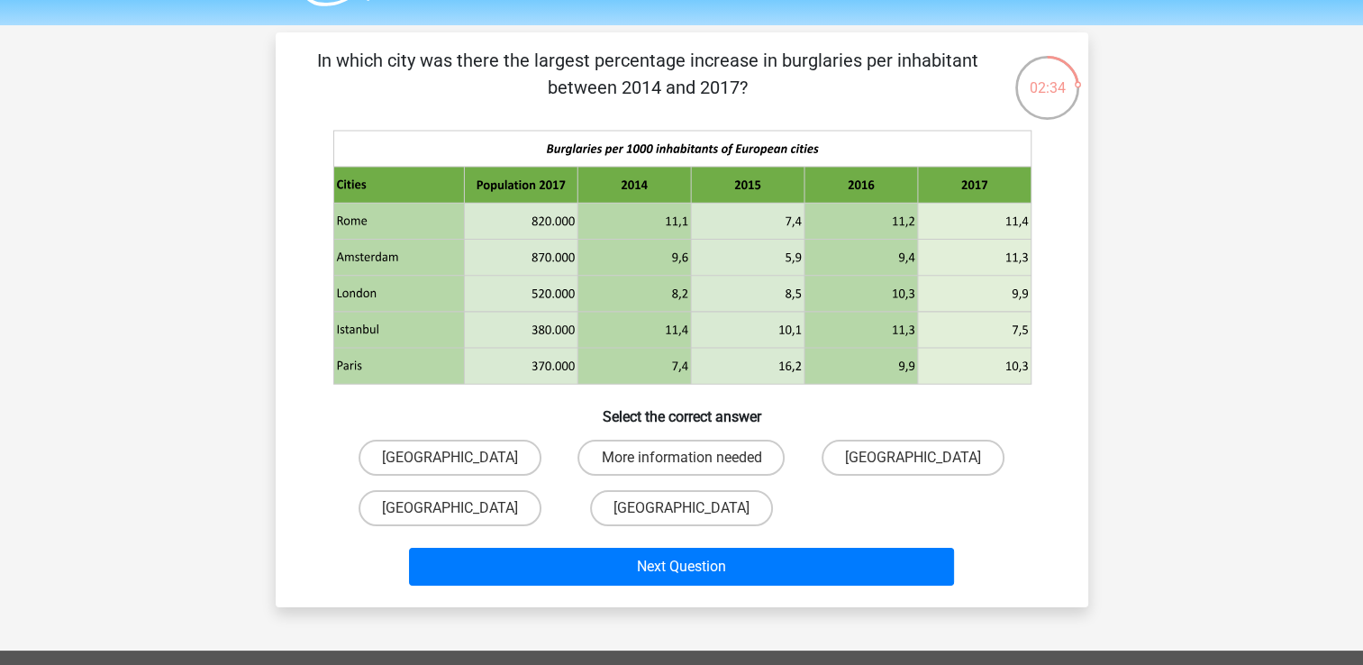
click at [651, 368] on icon at bounding box center [633, 366] width 113 height 36
click at [645, 513] on label "[GEOGRAPHIC_DATA]" at bounding box center [681, 508] width 183 height 36
click at [681, 513] on input "[GEOGRAPHIC_DATA]" at bounding box center [687, 514] width 12 height 12
radio input "true"
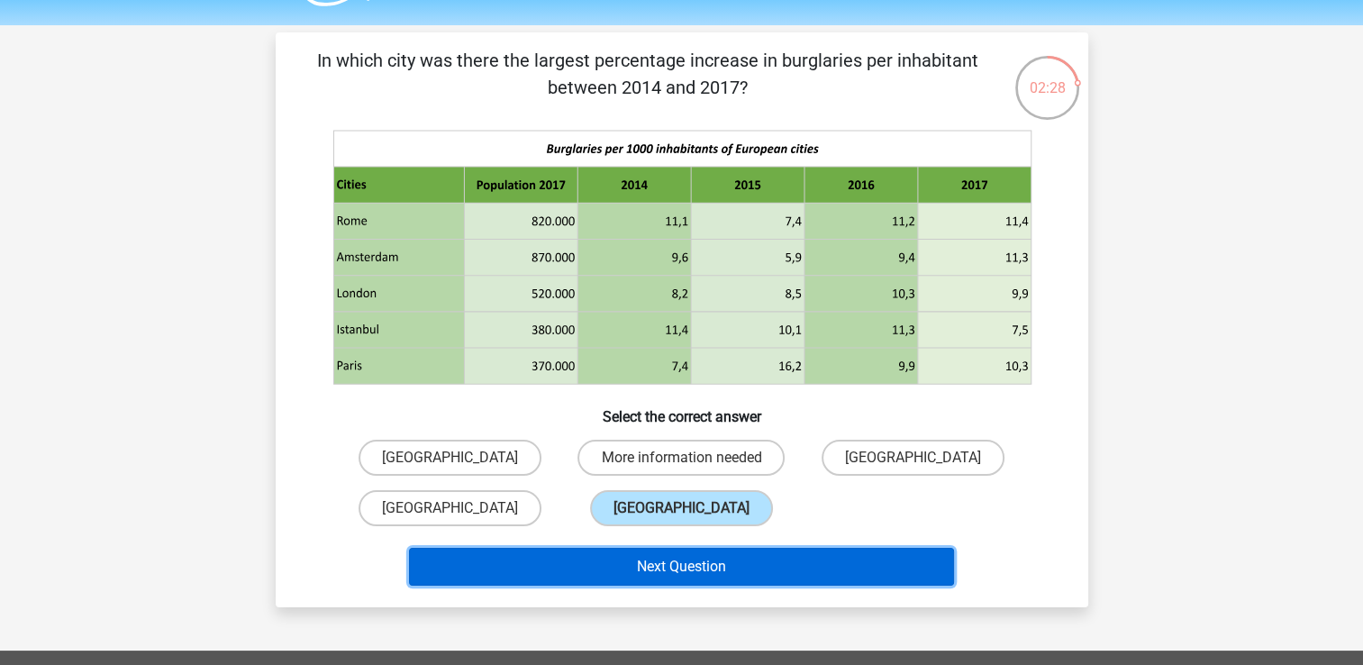
click at [644, 566] on button "Next Question" at bounding box center [681, 567] width 545 height 38
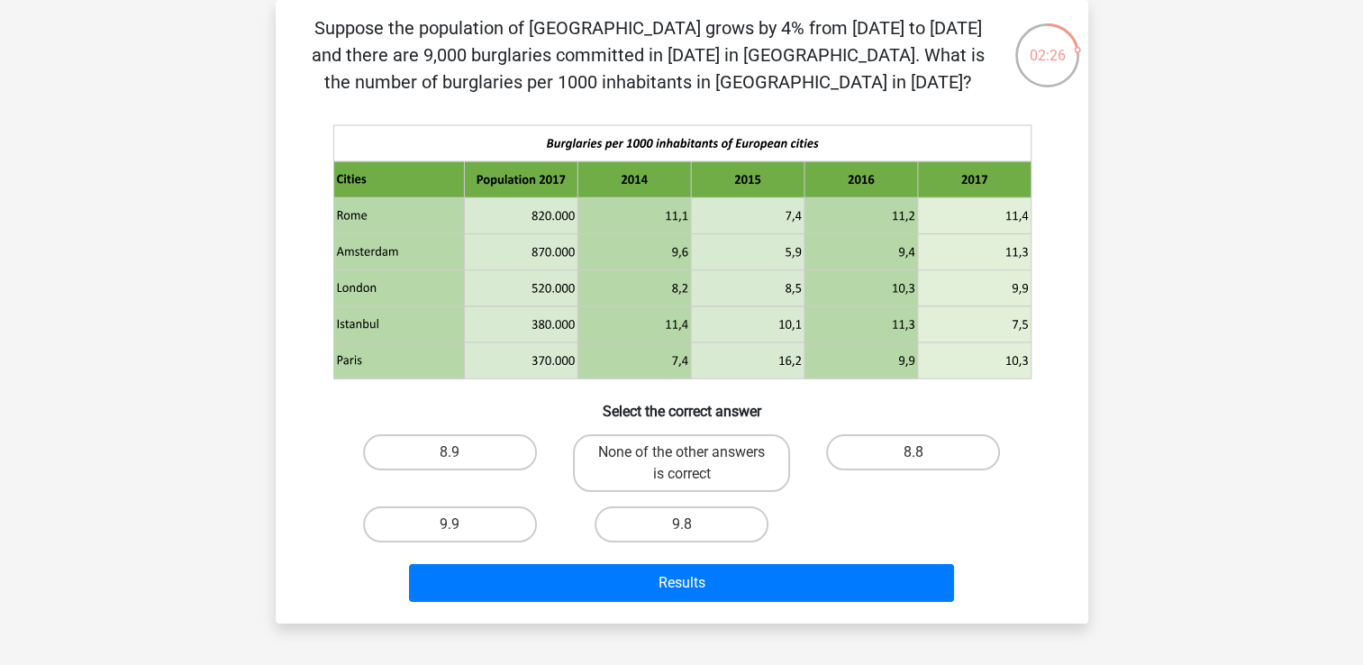
scroll to position [60, 0]
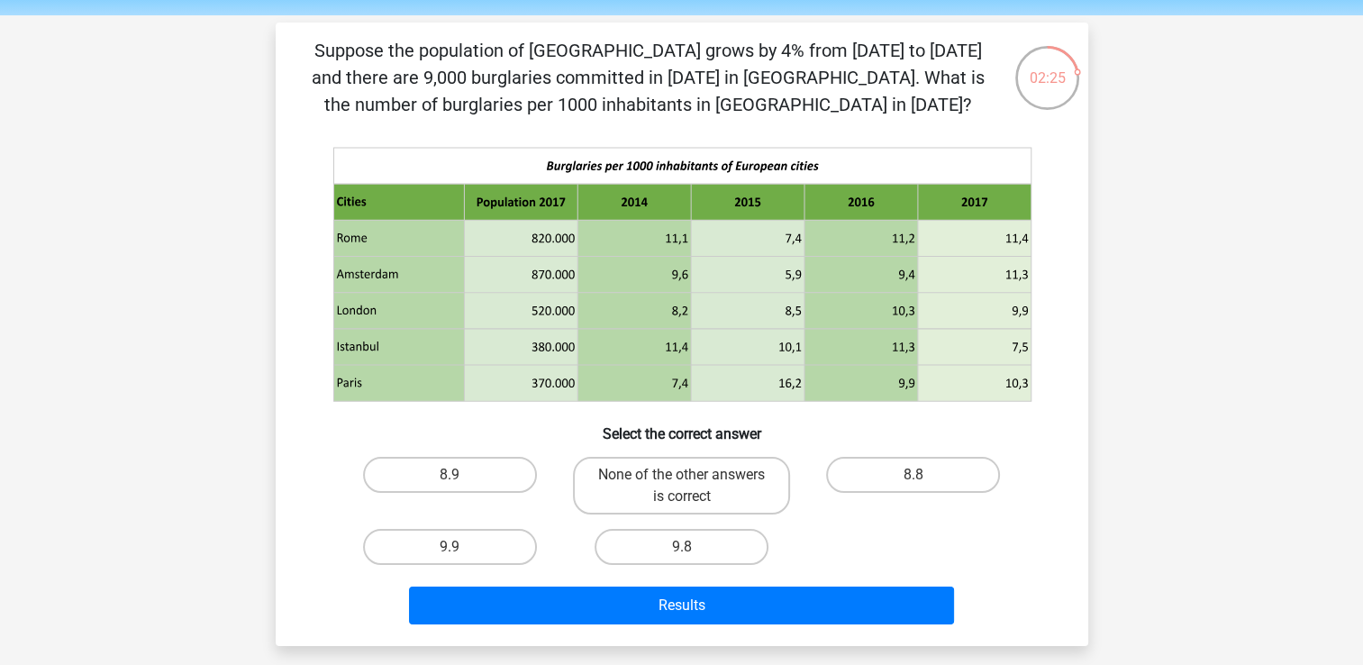
click at [1054, 340] on div at bounding box center [681, 270] width 755 height 277
click at [850, 477] on label "8.8" at bounding box center [913, 475] width 174 height 36
click at [913, 477] on input "8.8" at bounding box center [919, 481] width 12 height 12
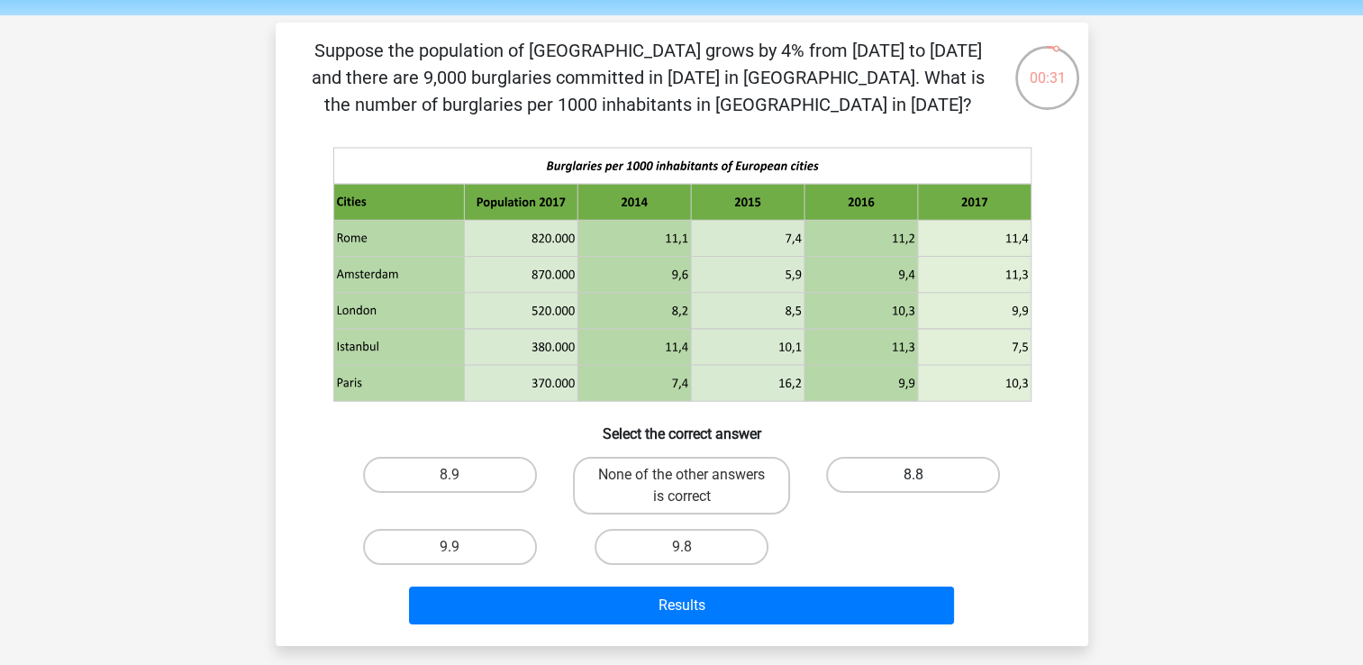
radio input "true"
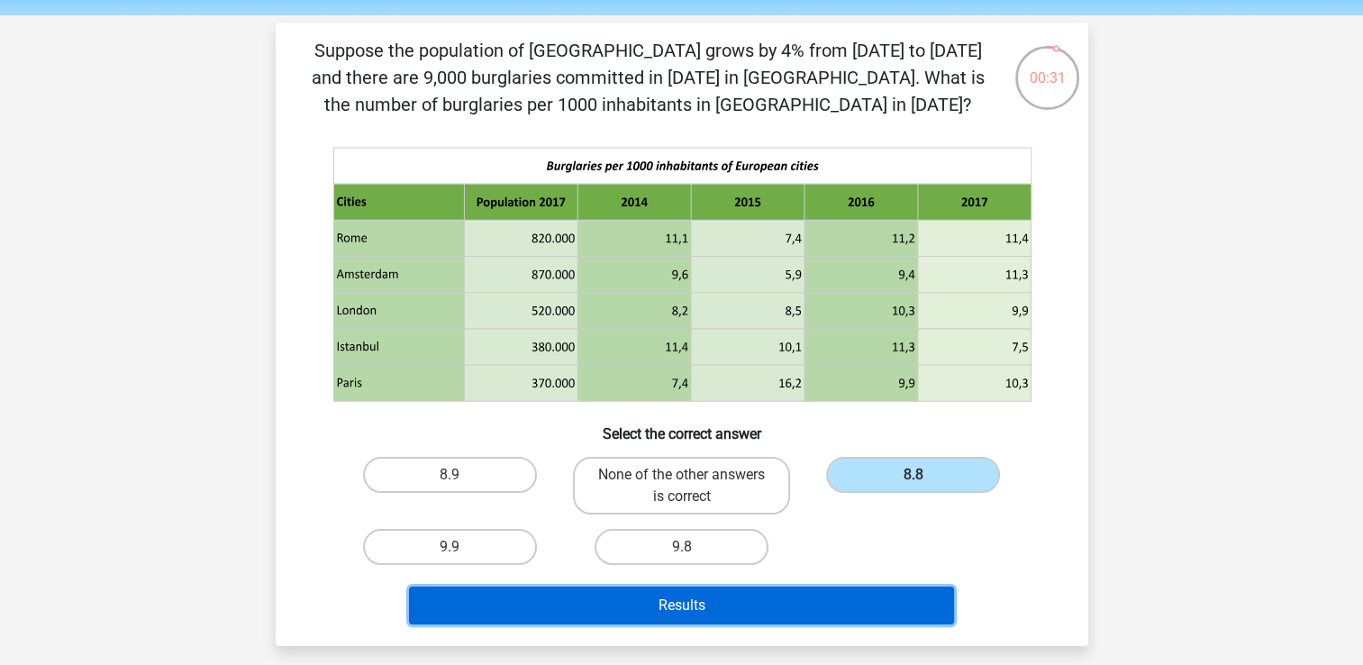
click at [825, 592] on button "Results" at bounding box center [681, 605] width 545 height 38
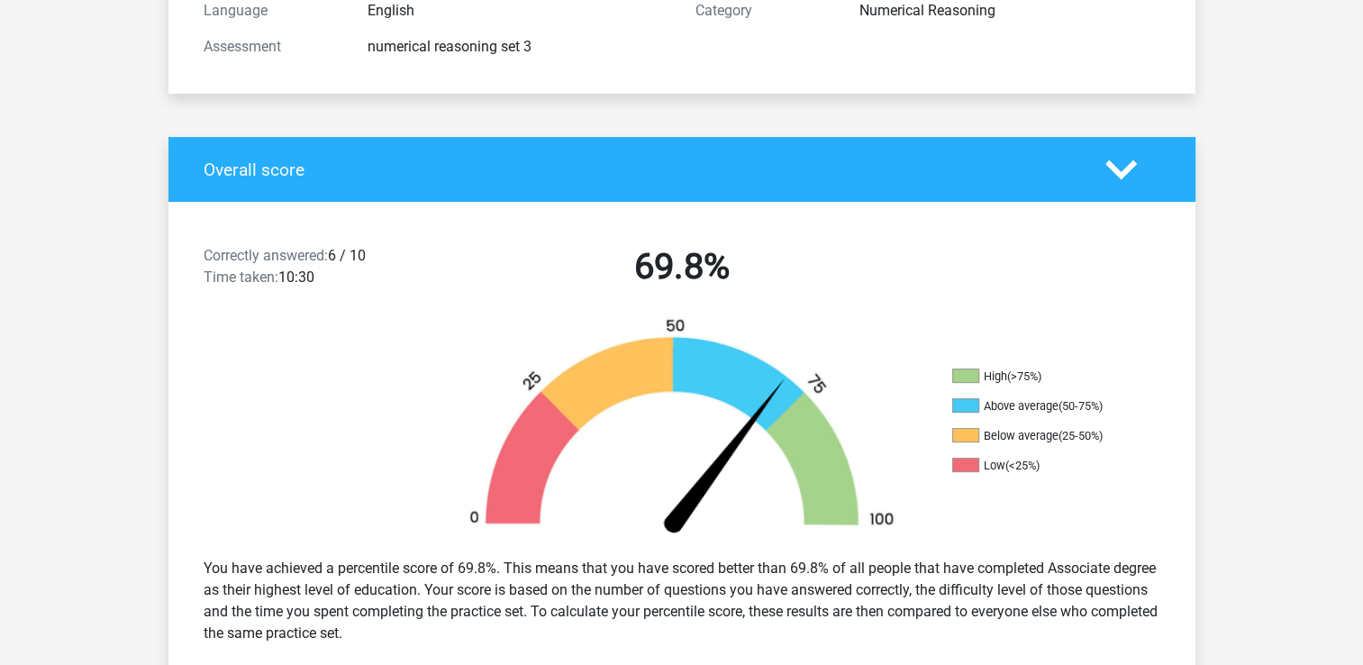
scroll to position [258, 0]
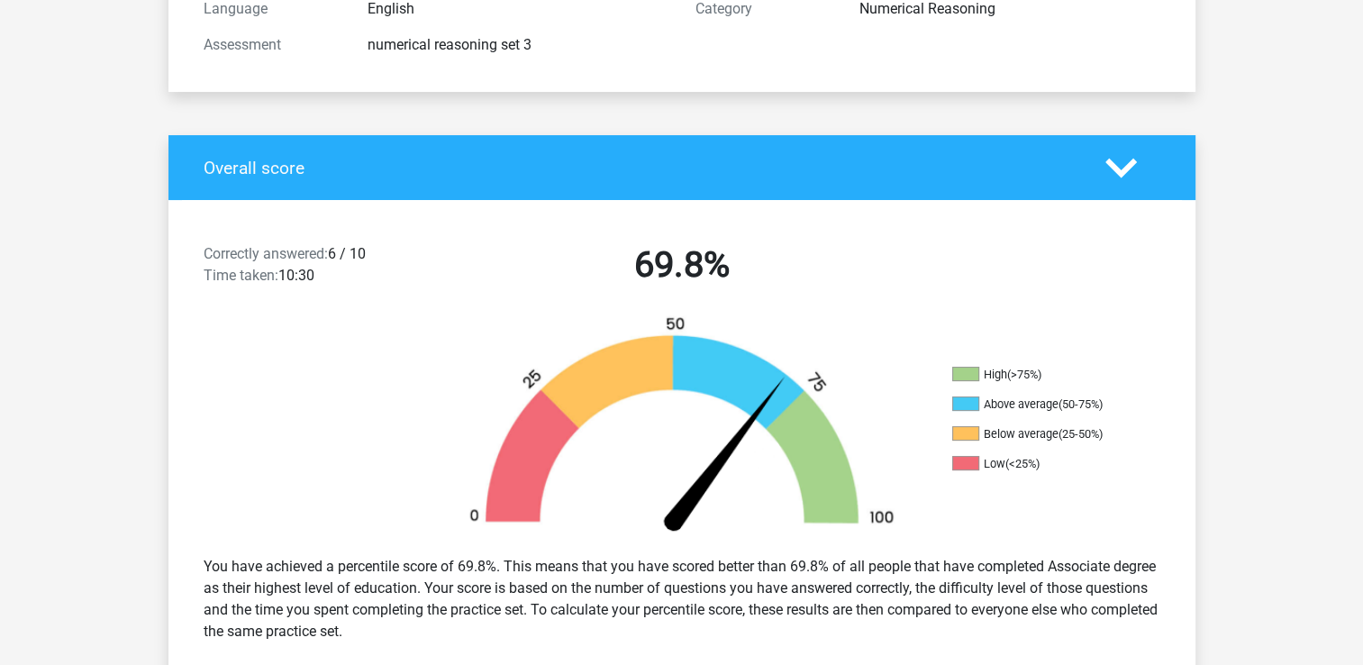
click at [924, 546] on div "You have achieved a percentile score of 69.8%. This means that you have scored …" at bounding box center [681, 598] width 1027 height 115
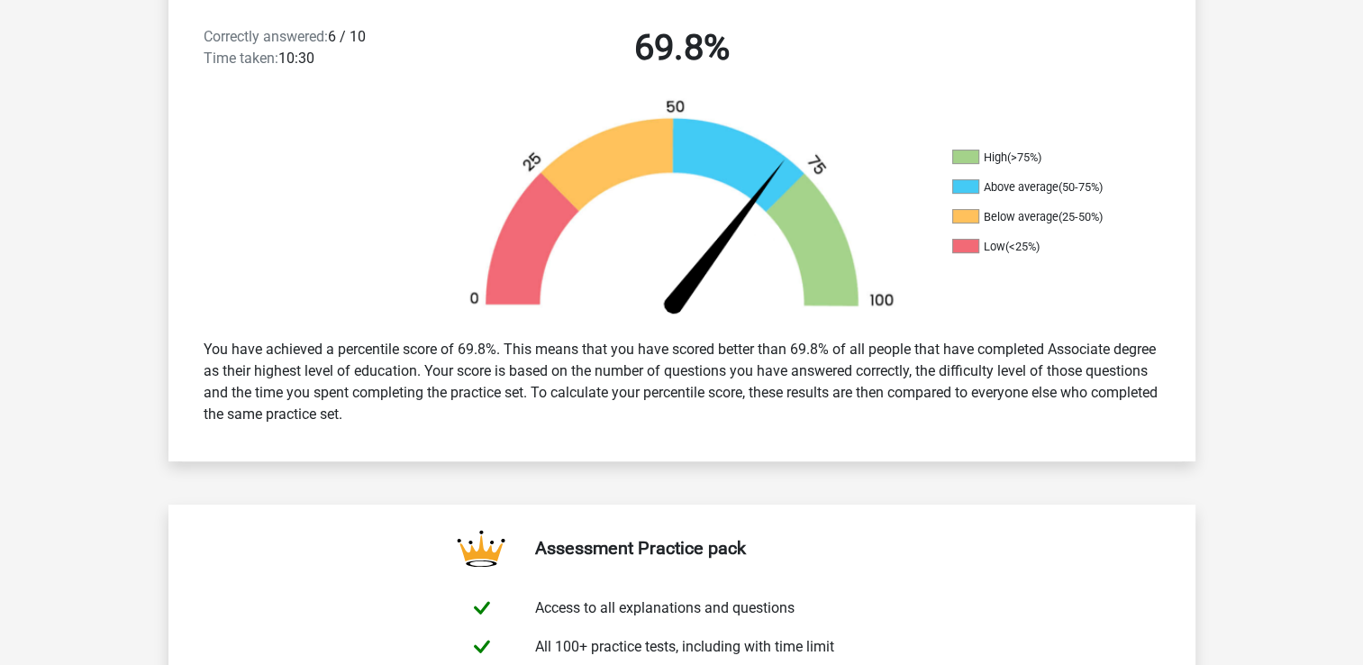
scroll to position [477, 0]
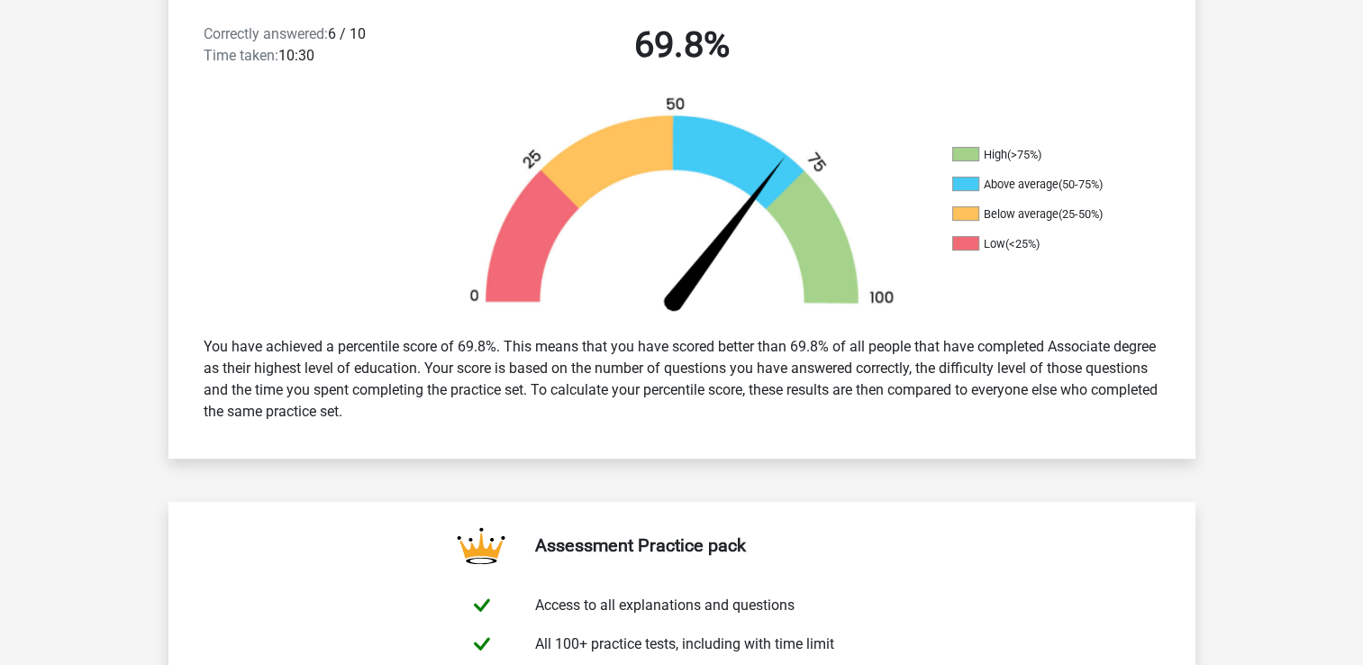
click at [899, 410] on div "You have achieved a percentile score of 69.8%. This means that you have scored …" at bounding box center [682, 379] width 984 height 101
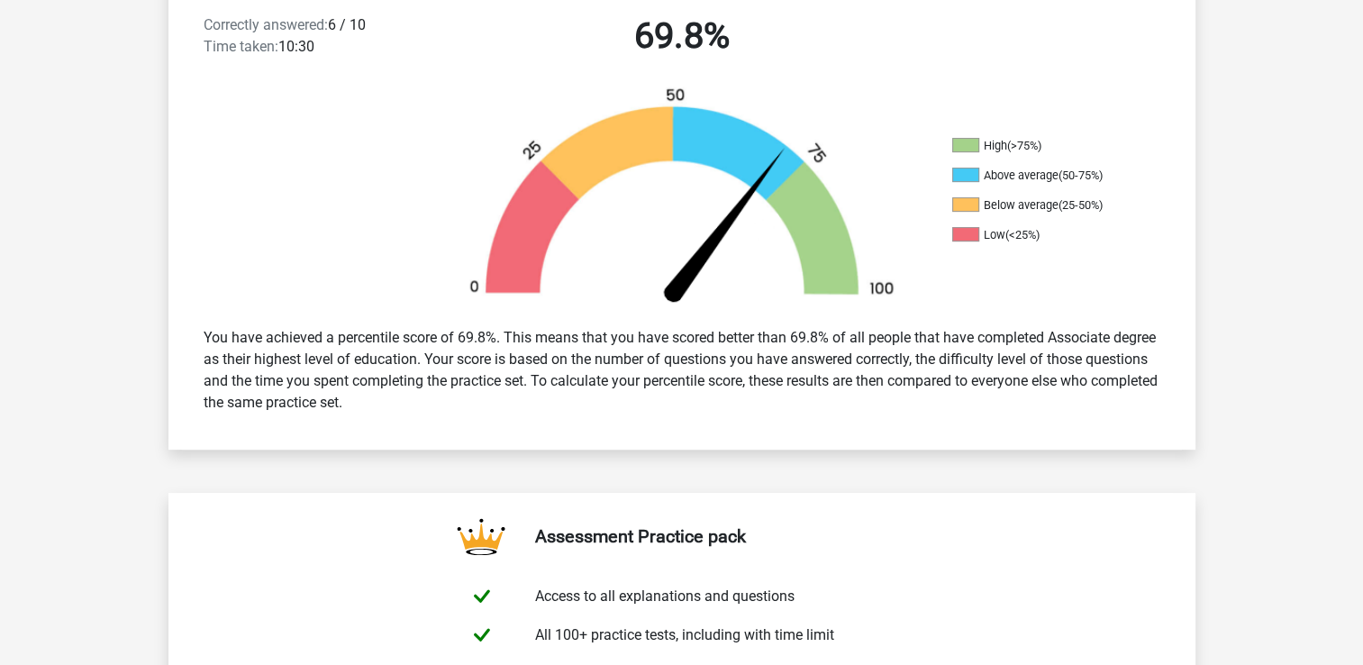
scroll to position [486, 0]
click at [899, 410] on div "You have achieved a percentile score of 69.8%. This means that you have scored …" at bounding box center [682, 370] width 984 height 101
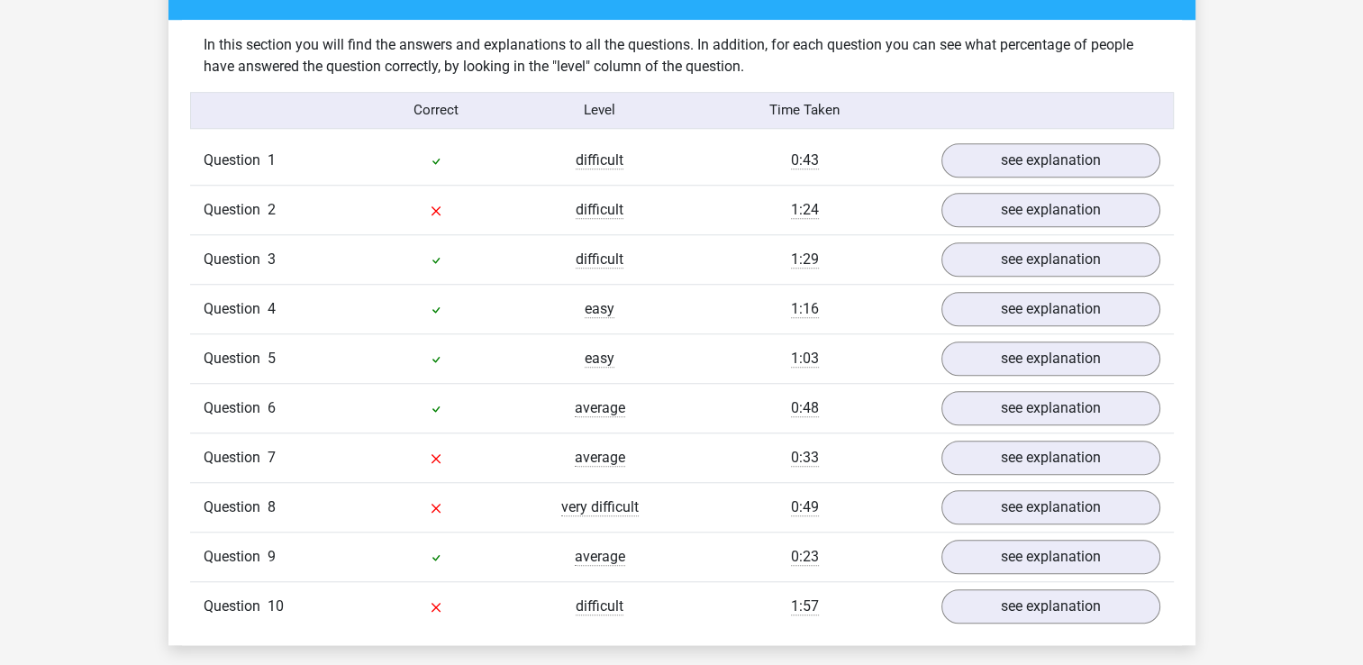
scroll to position [1380, 0]
click at [1032, 152] on link "see explanation" at bounding box center [1049, 161] width 251 height 40
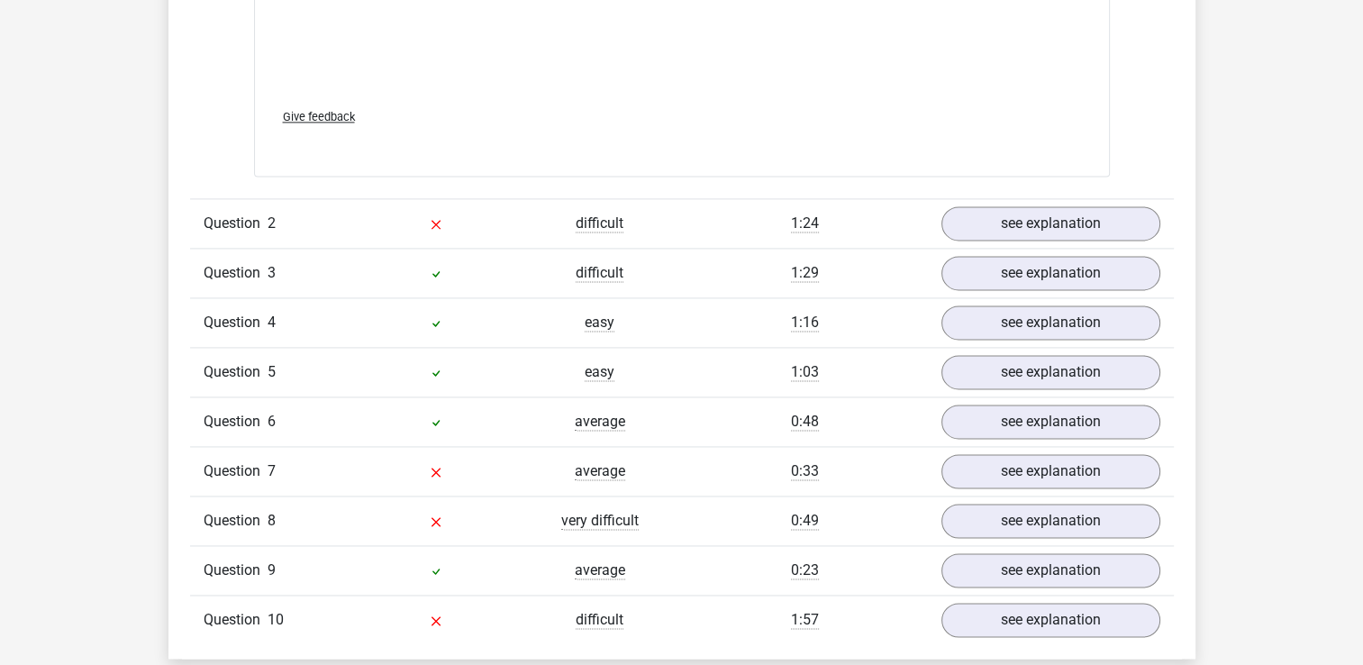
scroll to position [2565, 0]
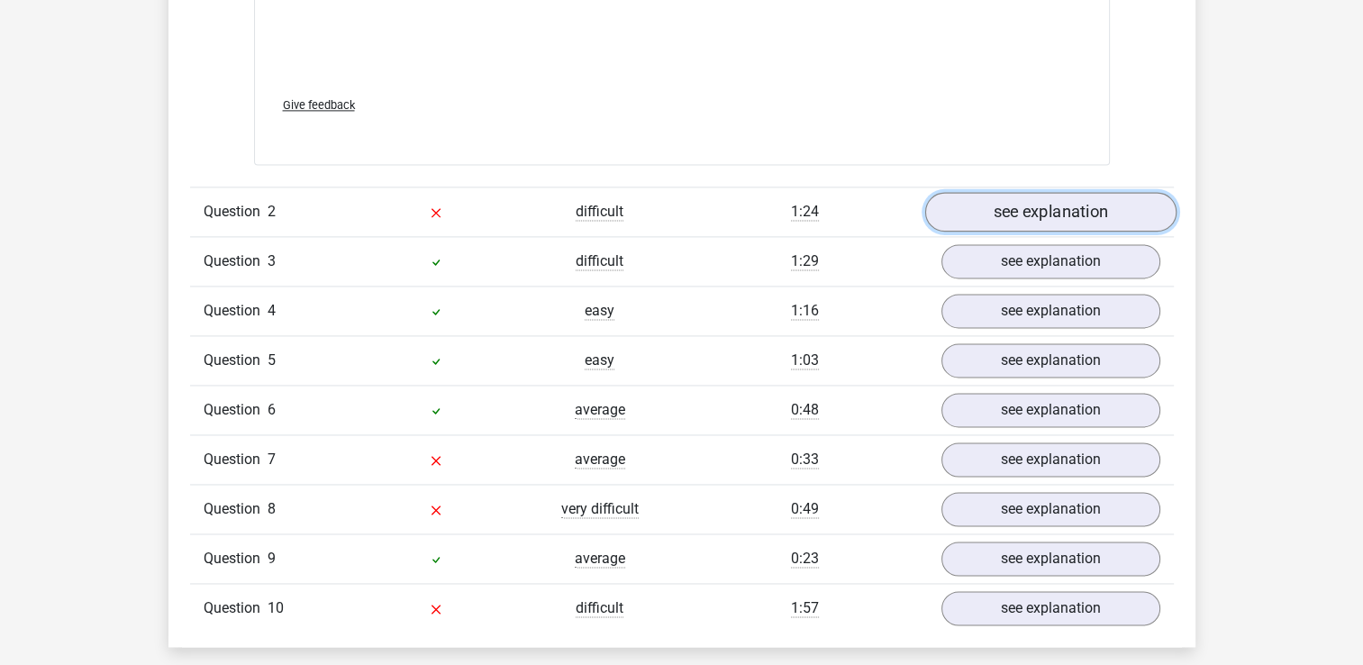
click at [986, 222] on link "see explanation" at bounding box center [1049, 212] width 251 height 40
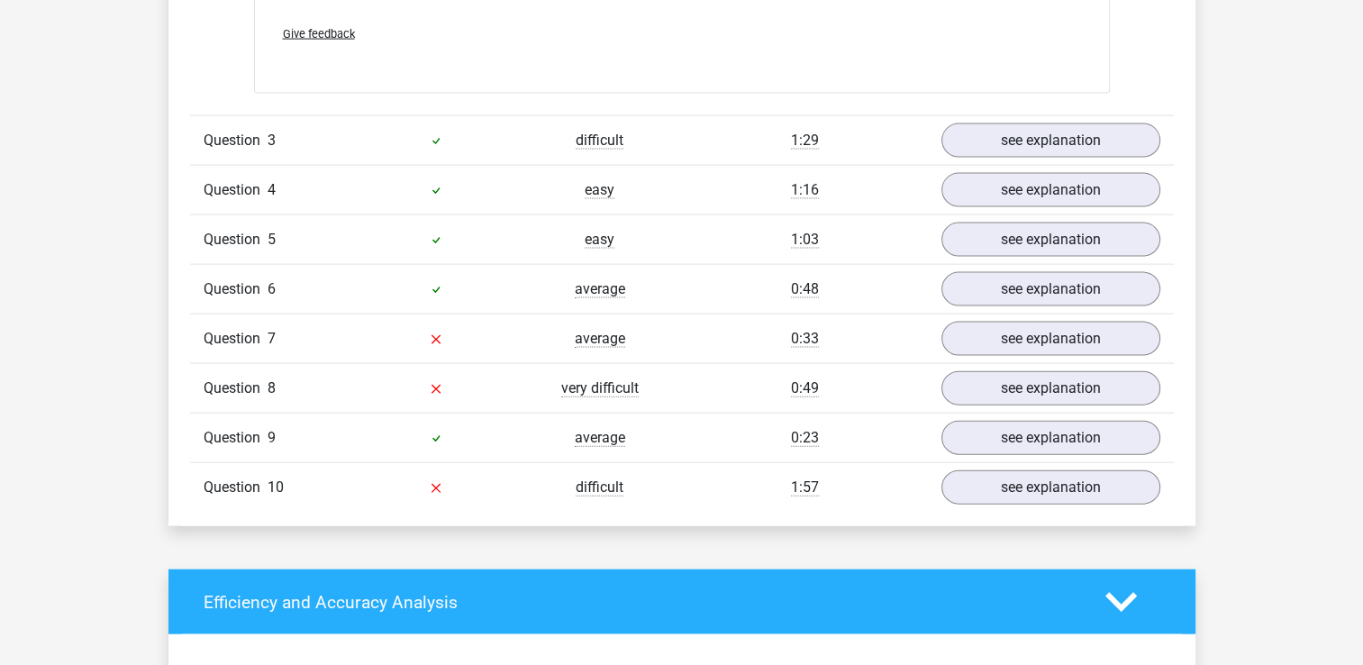
scroll to position [3897, 0]
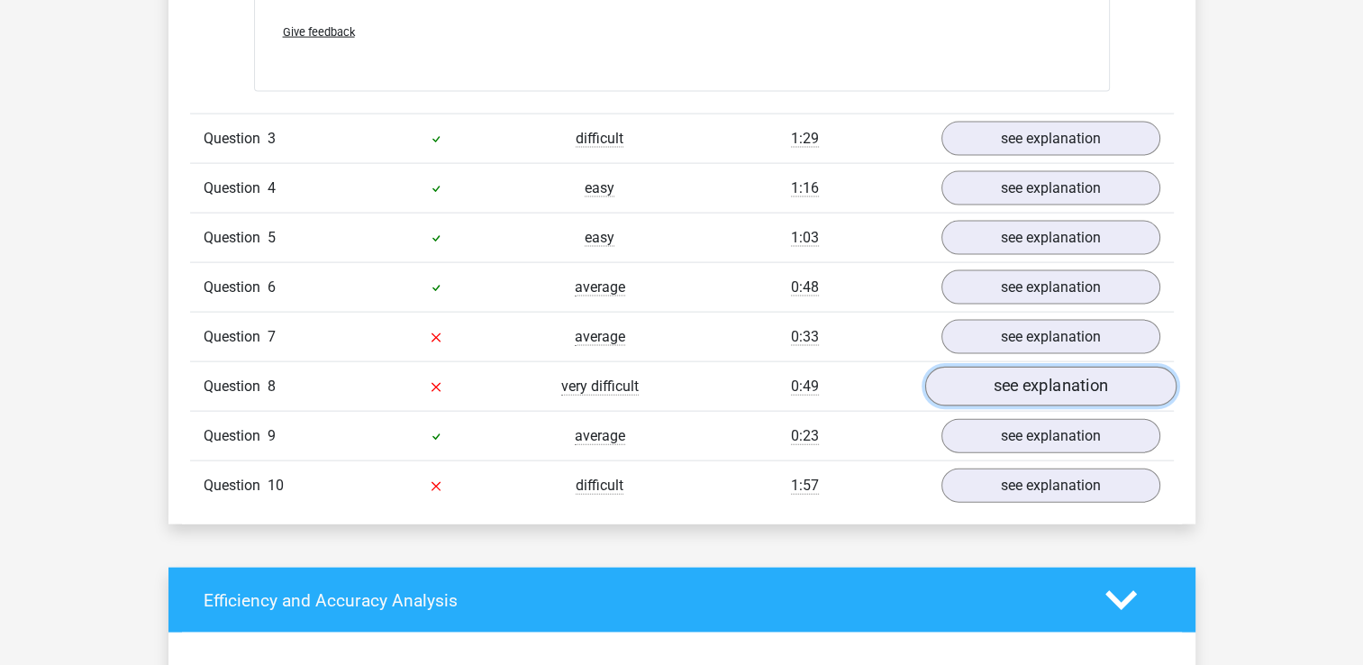
click at [1000, 377] on link "see explanation" at bounding box center [1049, 388] width 251 height 40
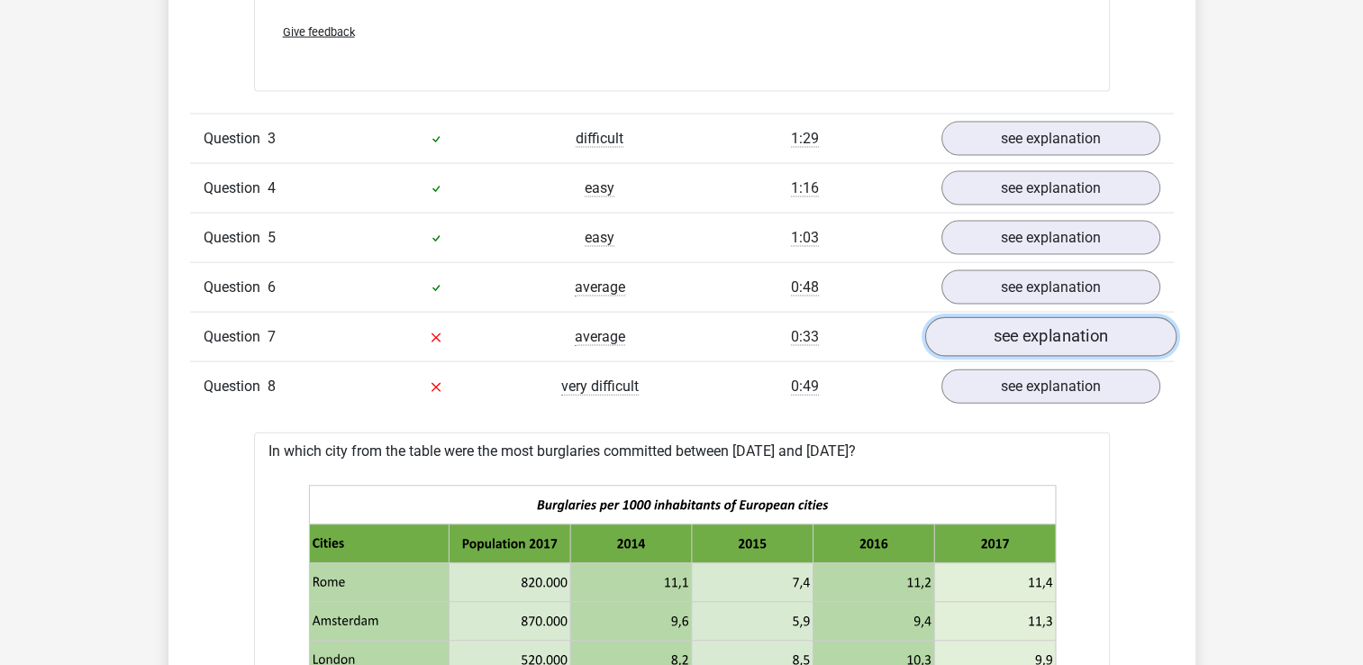
click at [993, 323] on link "see explanation" at bounding box center [1049, 338] width 251 height 40
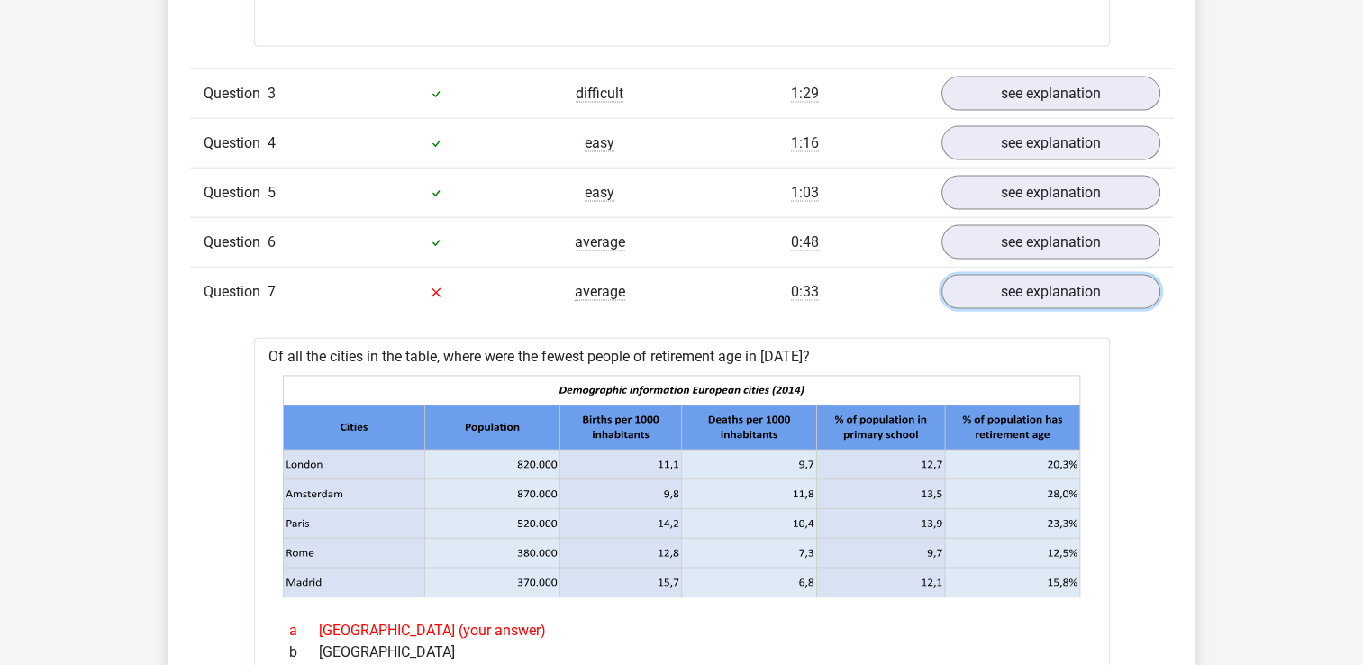
scroll to position [3938, 0]
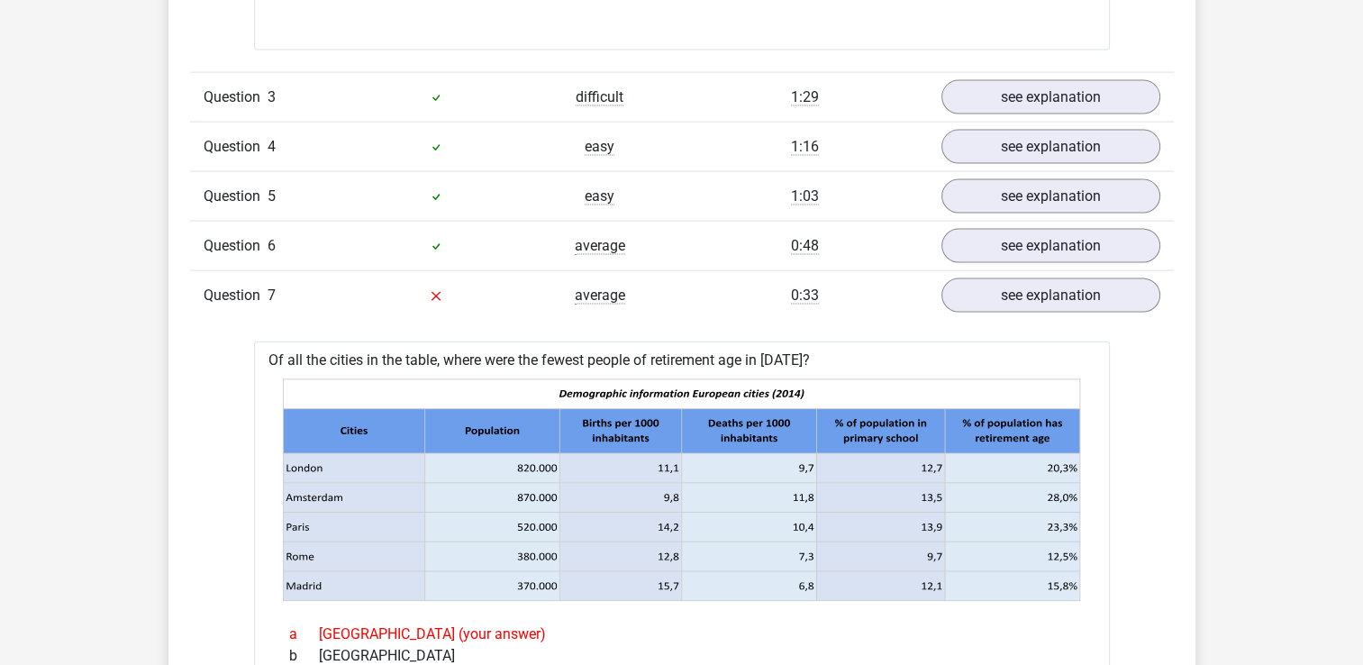
click at [1276, 372] on div "Go premium [GEOGRAPHIC_DATA] [EMAIL_ADDRESS][DOMAIN_NAME]" at bounding box center [681, 337] width 1363 height 8551
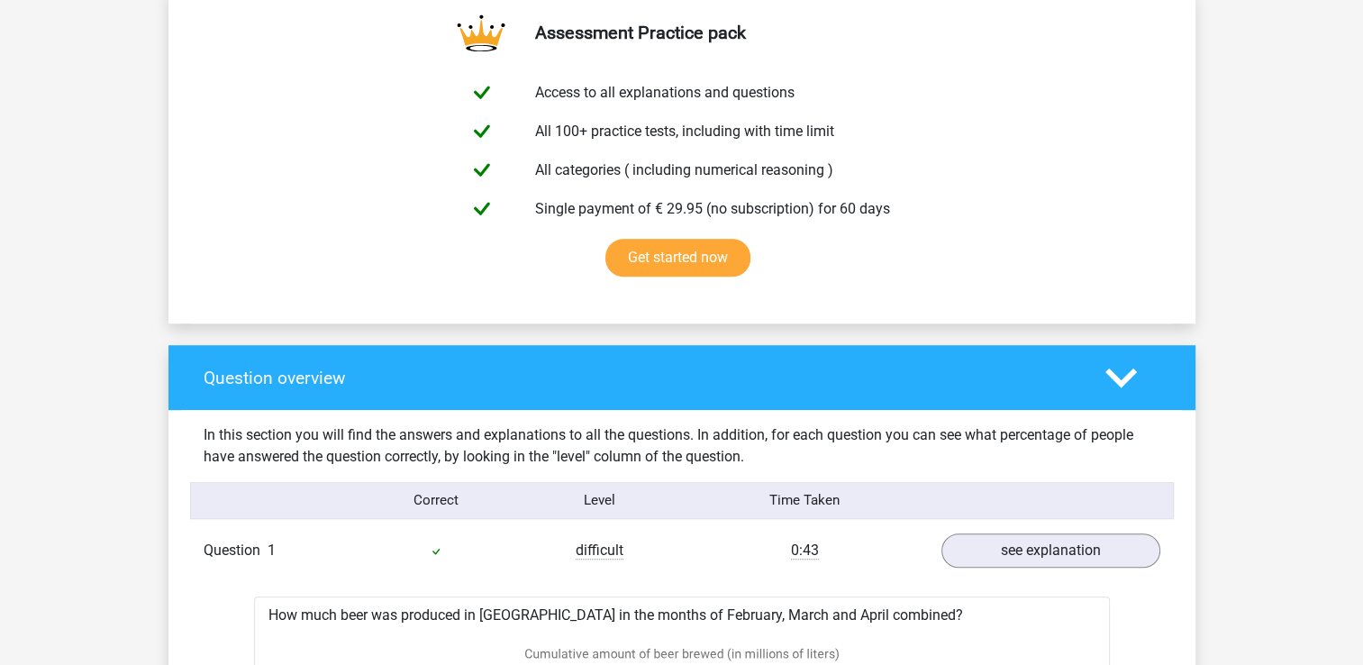
scroll to position [989, 0]
